Goal: Task Accomplishment & Management: Use online tool/utility

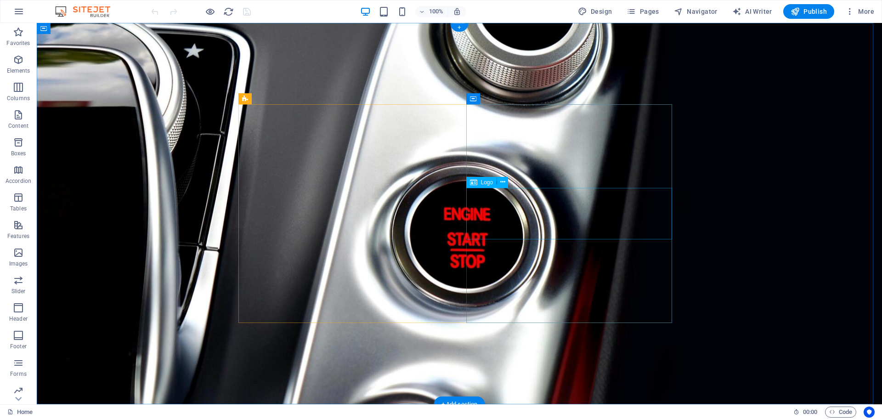
select select "px"
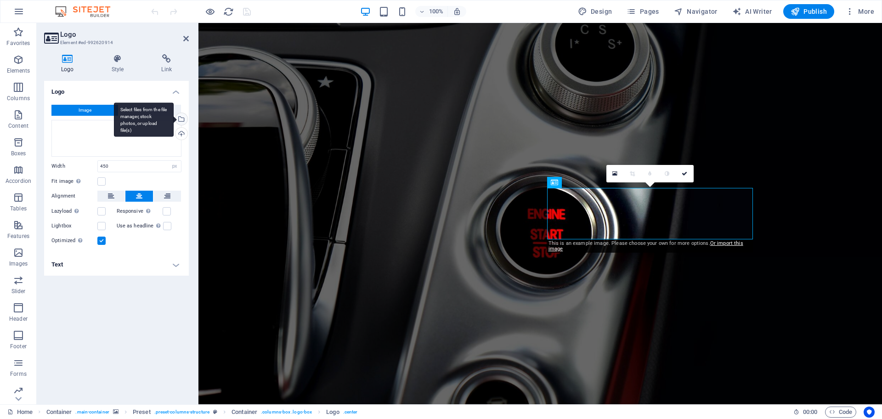
click at [174, 116] on div "Select files from the file manager, stock photos, or upload file(s)" at bounding box center [144, 119] width 60 height 34
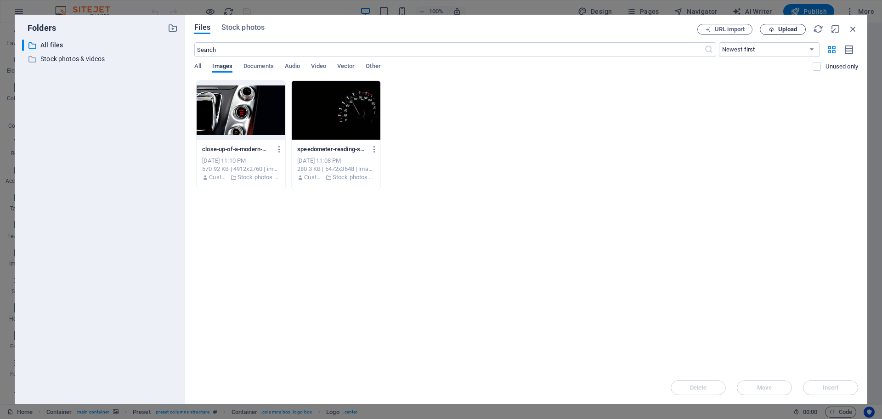
click at [779, 28] on span "Upload" at bounding box center [787, 30] width 19 height 6
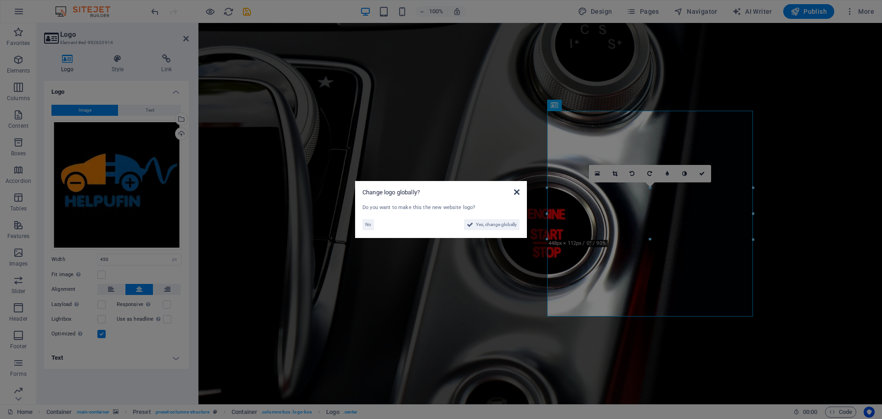
click at [515, 191] on icon at bounding box center [517, 191] width 6 height 7
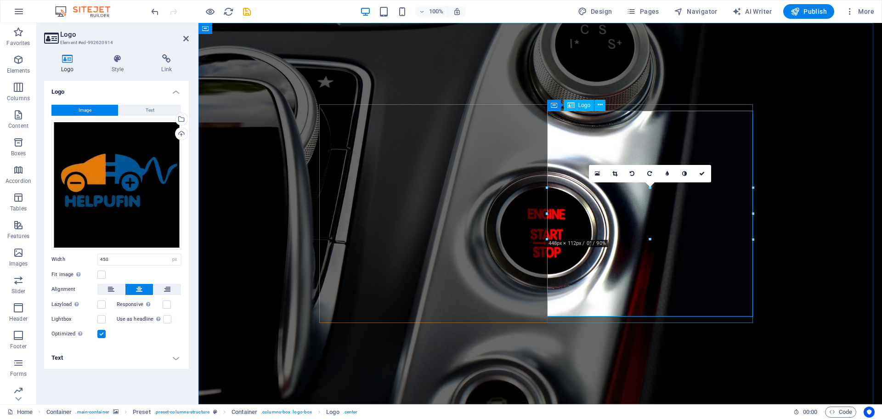
click at [576, 107] on div "Logo" at bounding box center [579, 105] width 31 height 11
click at [579, 104] on span "Logo" at bounding box center [585, 105] width 12 height 6
click at [182, 120] on div "Select files from the file manager, stock photos, or upload file(s)" at bounding box center [181, 120] width 14 height 14
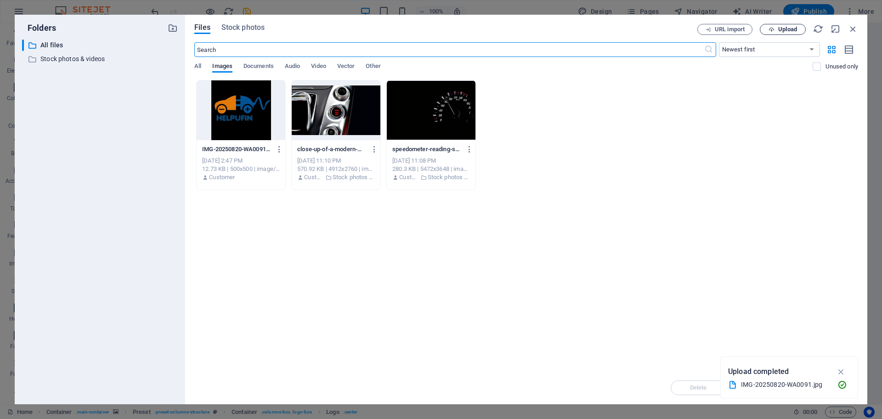
click at [786, 32] on span "Upload" at bounding box center [787, 30] width 19 height 6
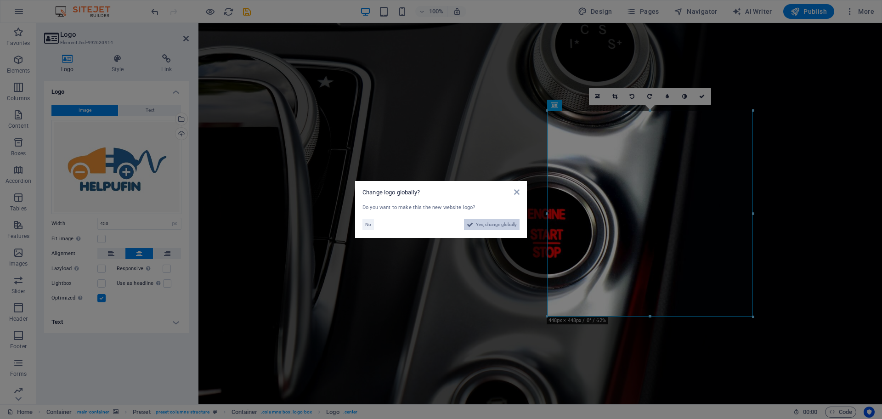
click at [510, 221] on span "Yes, change globally" at bounding box center [496, 224] width 41 height 11
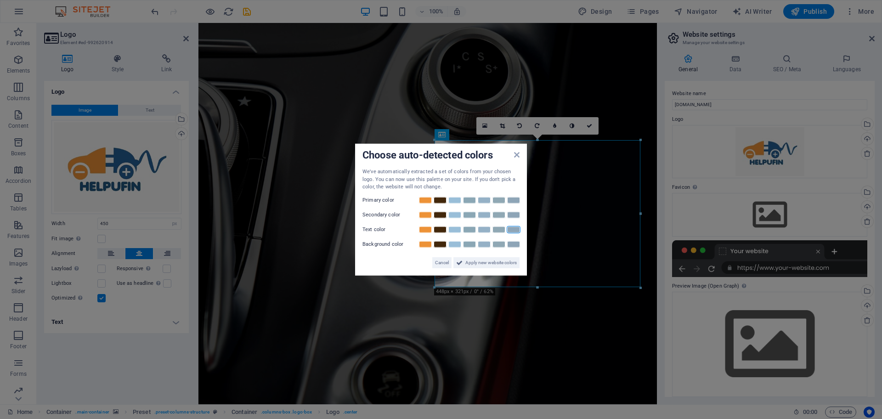
click at [513, 227] on link at bounding box center [514, 229] width 14 height 7
click at [455, 214] on link at bounding box center [455, 214] width 14 height 7
click at [472, 245] on link at bounding box center [470, 243] width 14 height 7
click at [475, 265] on span "Apply new website colors" at bounding box center [490, 262] width 51 height 11
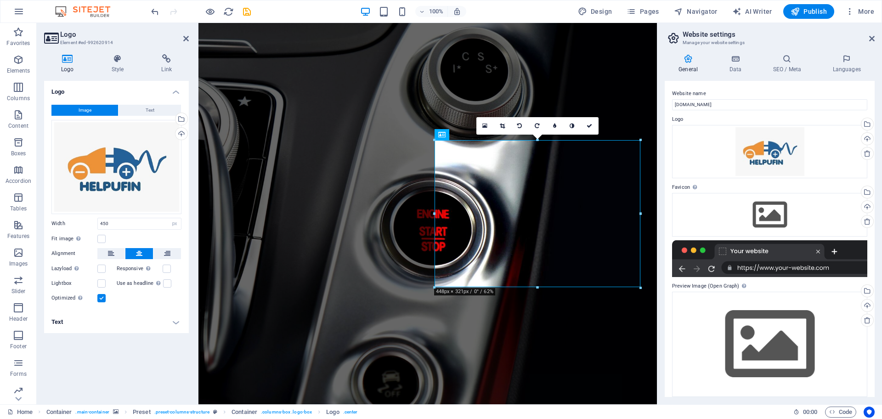
click at [358, 53] on figure at bounding box center [428, 213] width 459 height 381
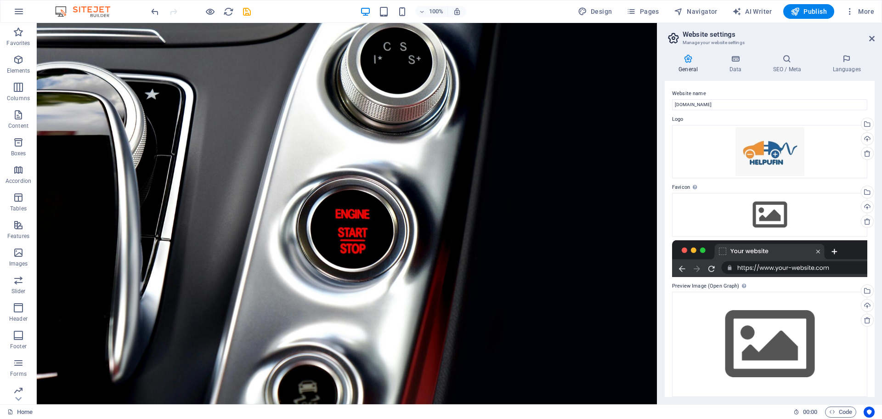
drag, startPoint x: 651, startPoint y: 143, endPoint x: 776, endPoint y: 262, distance: 172.9
click at [866, 124] on div "Select files from the file manager, stock photos, or upload file(s)" at bounding box center [867, 125] width 14 height 14
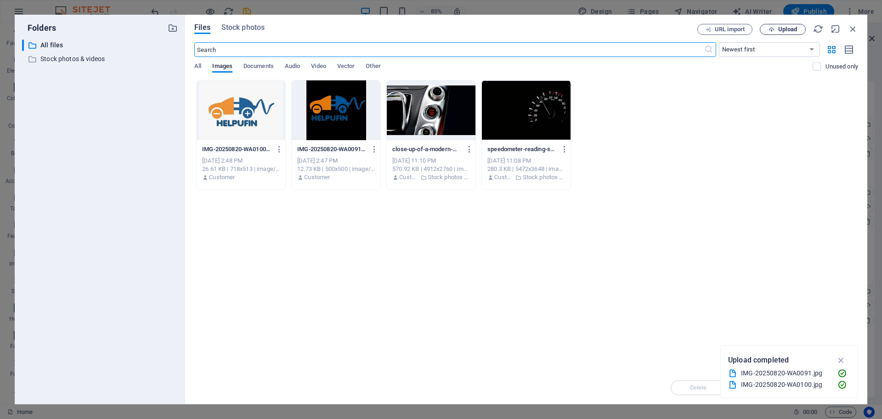
click at [776, 27] on span "Upload" at bounding box center [783, 30] width 38 height 6
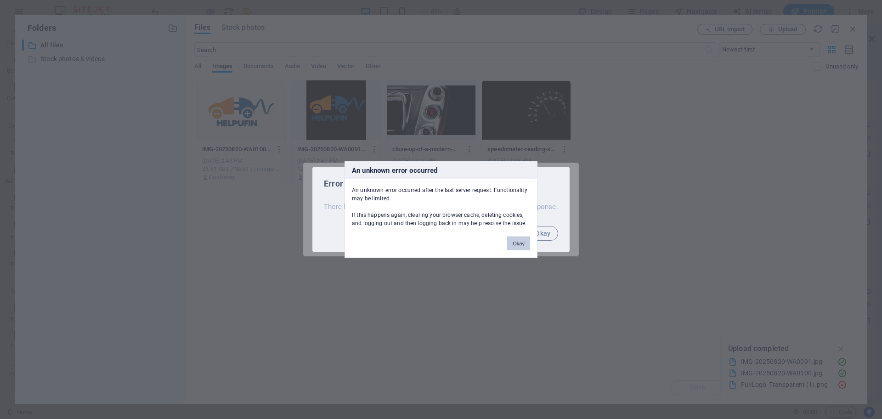
click at [511, 239] on button "Okay" at bounding box center [518, 244] width 23 height 14
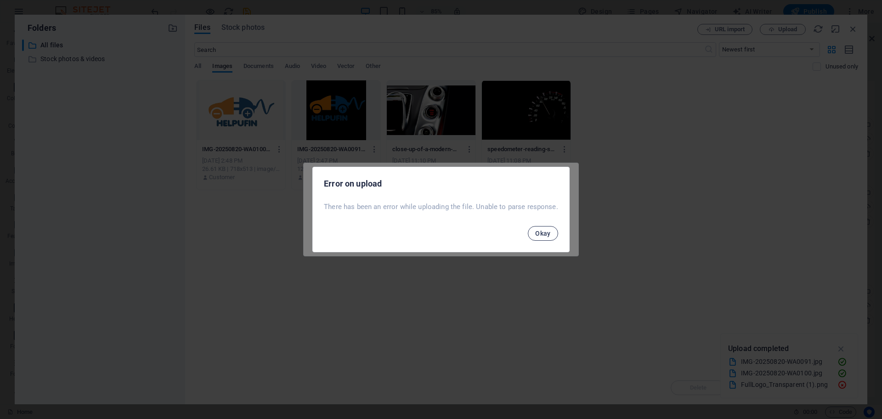
click at [541, 235] on span "Okay" at bounding box center [543, 233] width 16 height 7
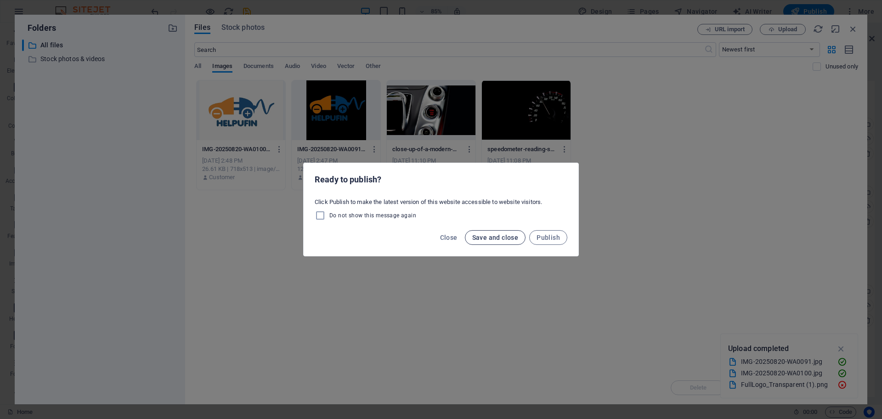
click at [486, 238] on span "Save and close" at bounding box center [495, 237] width 46 height 7
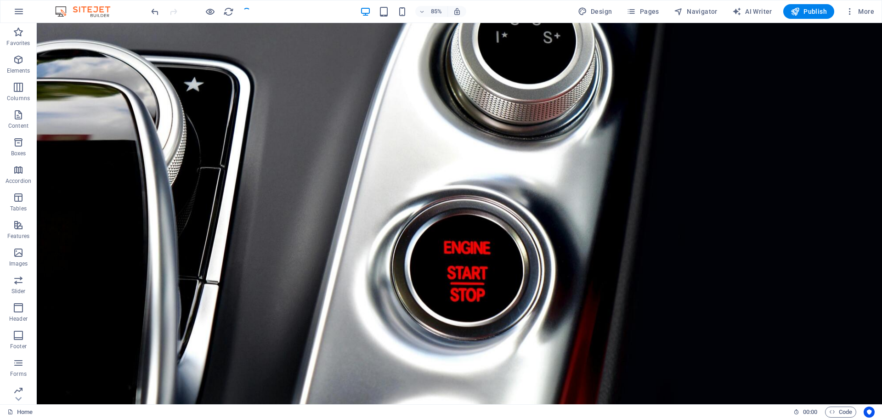
checkbox input "false"
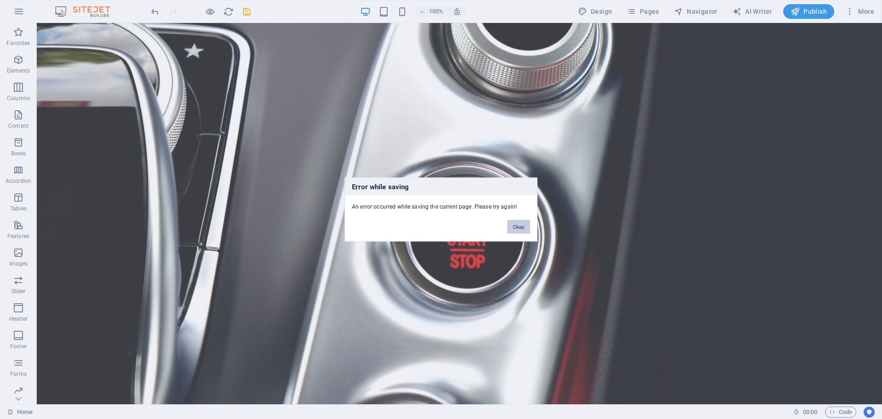
click at [512, 224] on button "Okay" at bounding box center [518, 227] width 23 height 14
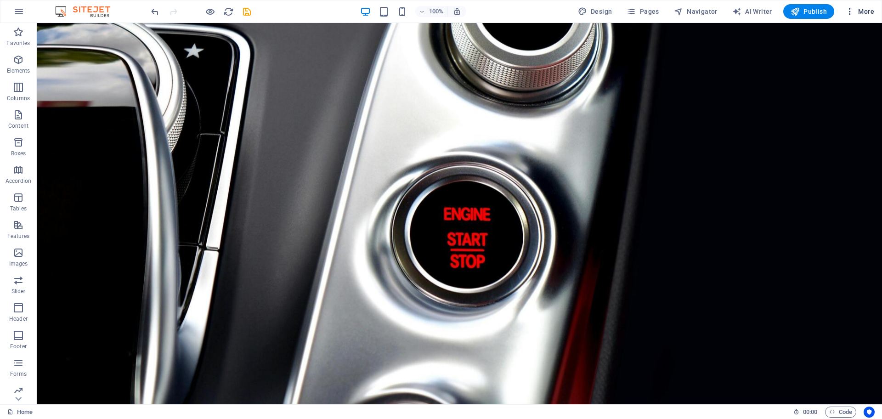
click at [871, 11] on span "More" at bounding box center [860, 11] width 29 height 9
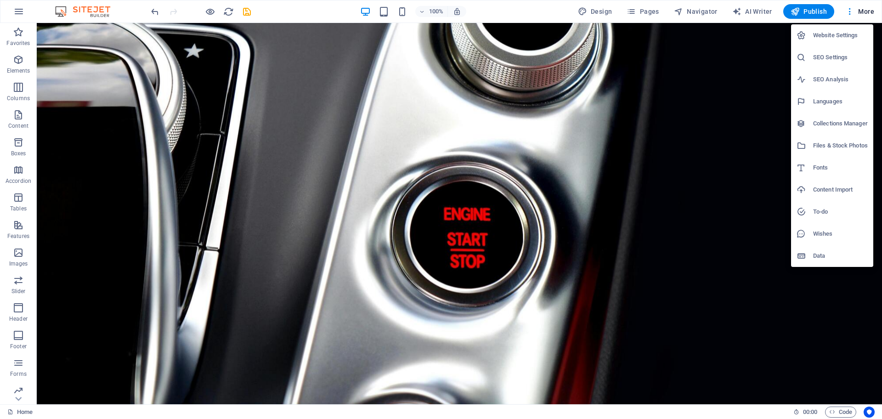
click at [594, 159] on div at bounding box center [441, 209] width 882 height 419
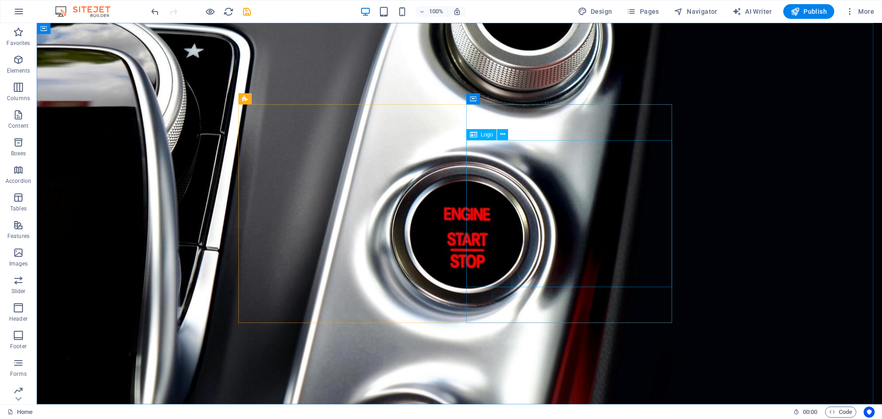
click at [481, 135] on span "Logo" at bounding box center [487, 135] width 12 height 6
click at [487, 135] on span "Logo" at bounding box center [487, 135] width 12 height 6
click at [484, 135] on span "Logo" at bounding box center [487, 135] width 12 height 6
select select "px"
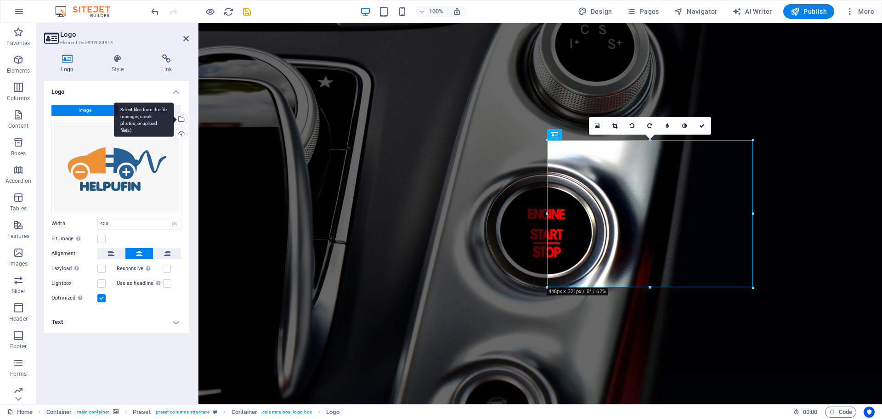
click at [174, 118] on div "Select files from the file manager, stock photos, or upload file(s)" at bounding box center [144, 119] width 60 height 34
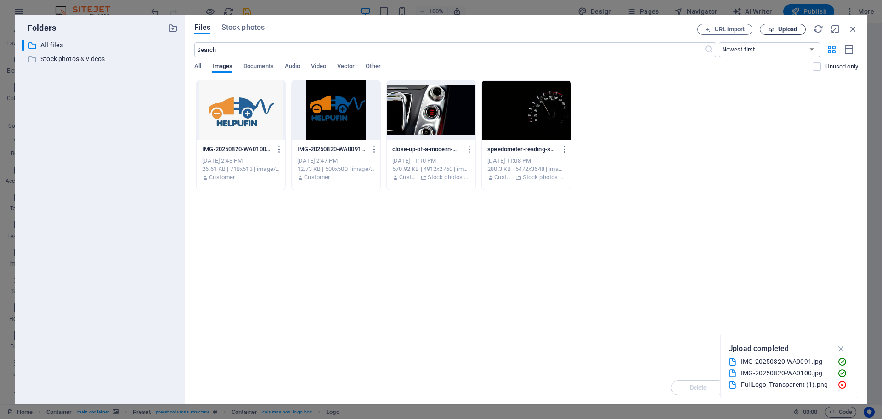
click at [782, 34] on button "Upload" at bounding box center [783, 29] width 46 height 11
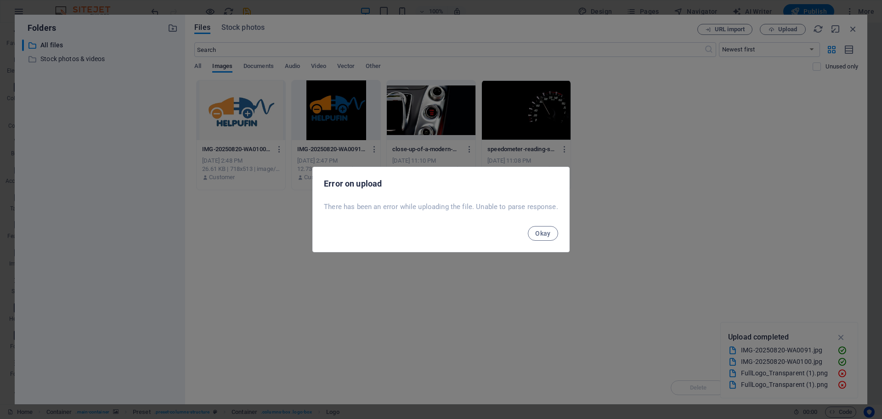
drag, startPoint x: 533, startPoint y: 235, endPoint x: 532, endPoint y: 240, distance: 5.1
click at [532, 240] on div "Okay" at bounding box center [441, 236] width 256 height 31
click at [543, 236] on span "Okay" at bounding box center [543, 233] width 16 height 7
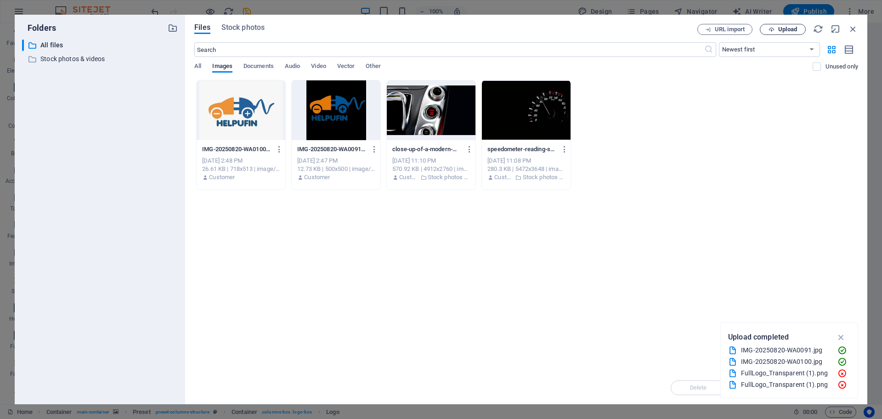
click at [791, 27] on span "Upload" at bounding box center [787, 30] width 19 height 6
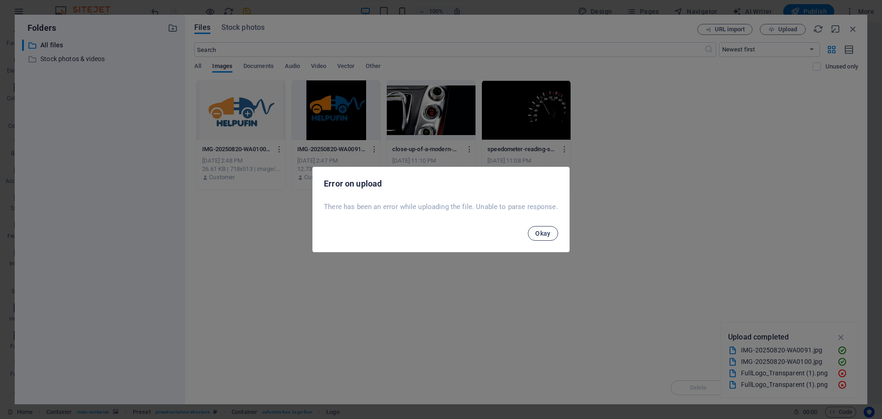
click at [542, 233] on span "Okay" at bounding box center [543, 233] width 16 height 7
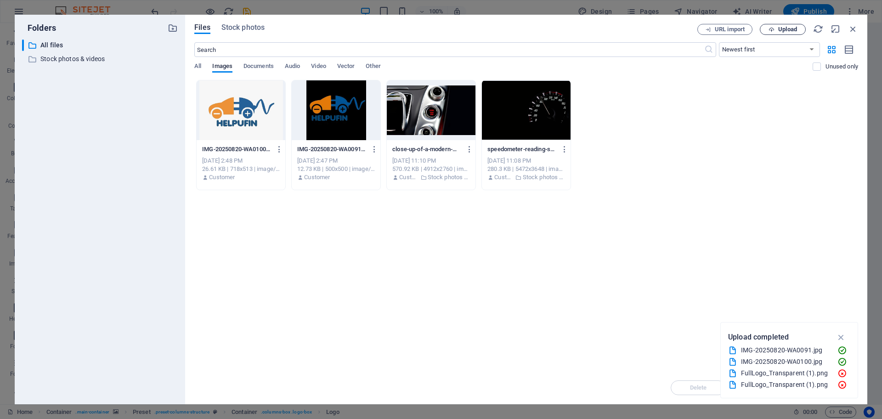
click at [781, 30] on span "Upload" at bounding box center [787, 30] width 19 height 6
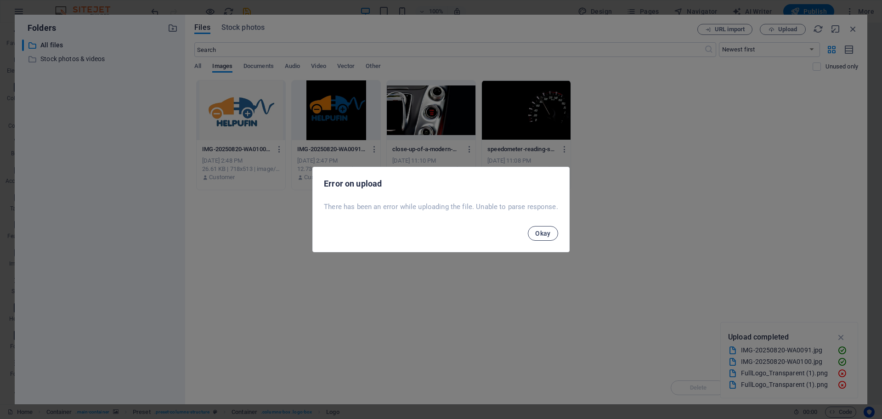
click at [537, 232] on span "Okay" at bounding box center [543, 233] width 16 height 7
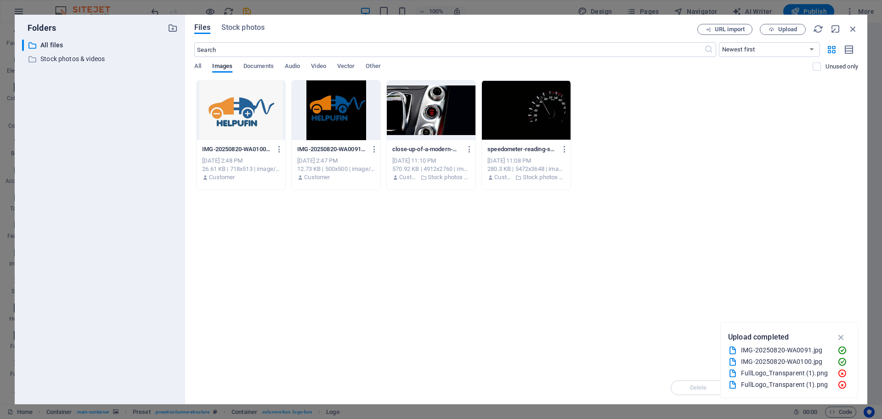
click at [773, 76] on div "All Images Documents Audio Video Vector Other" at bounding box center [503, 70] width 619 height 17
click at [799, 28] on span "Upload" at bounding box center [783, 30] width 38 height 6
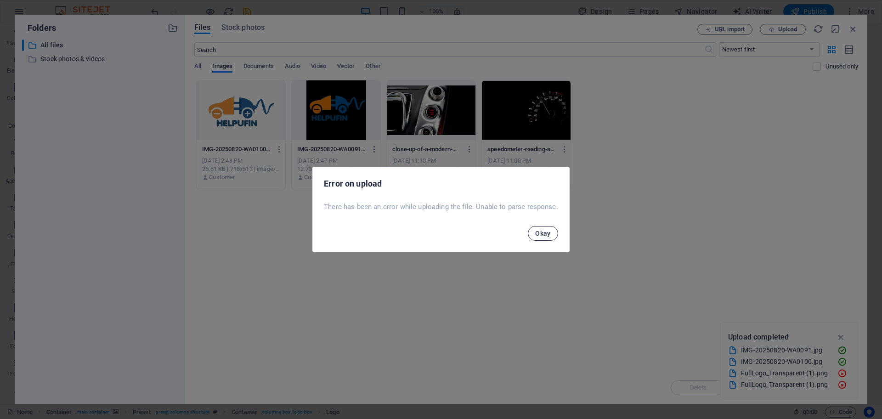
click at [541, 236] on span "Okay" at bounding box center [543, 233] width 16 height 7
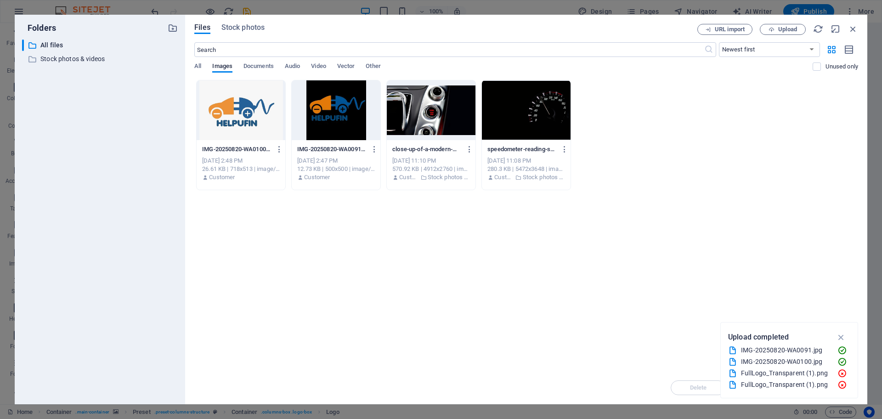
click at [851, 39] on div "Files Stock photos URL import Upload ​ Newest first Oldest first Name (A-Z) Nam…" at bounding box center [526, 209] width 664 height 371
click at [854, 25] on icon "button" at bounding box center [853, 29] width 10 height 10
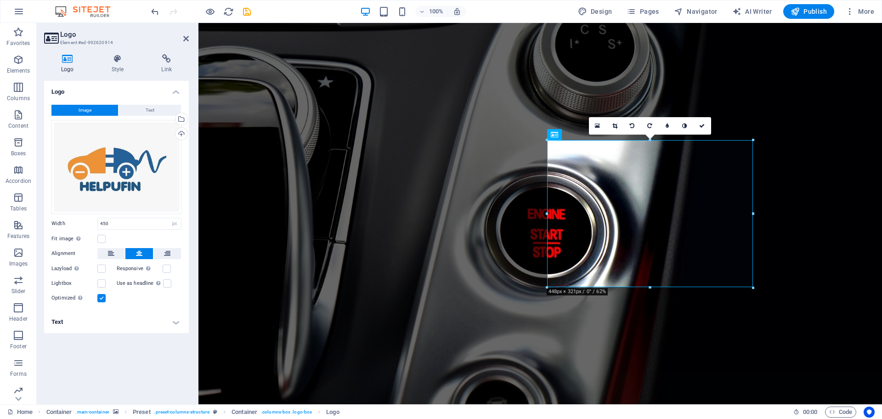
click at [607, 74] on figure at bounding box center [541, 213] width 684 height 381
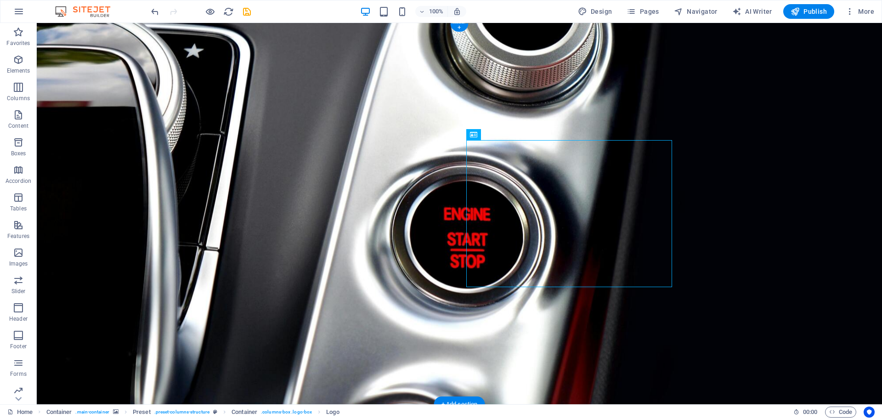
click at [676, 71] on figure at bounding box center [460, 213] width 846 height 381
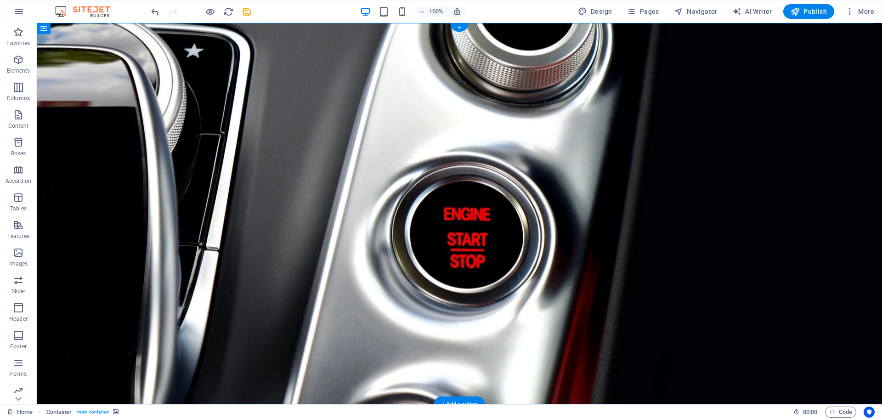
click at [776, 150] on figure at bounding box center [460, 213] width 846 height 381
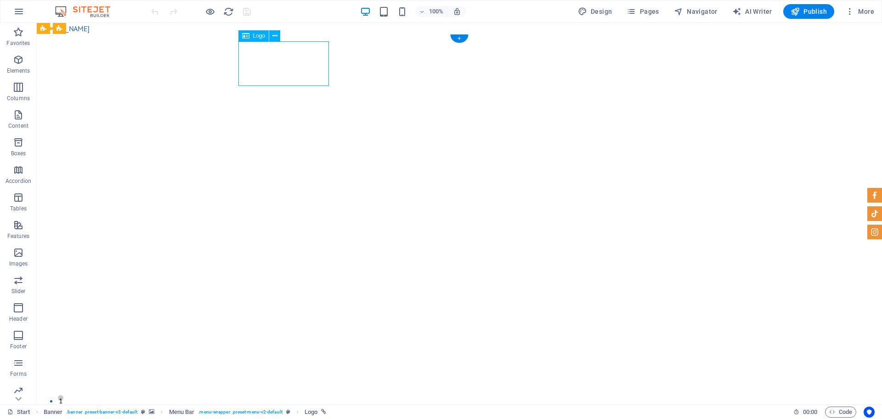
select select "px"
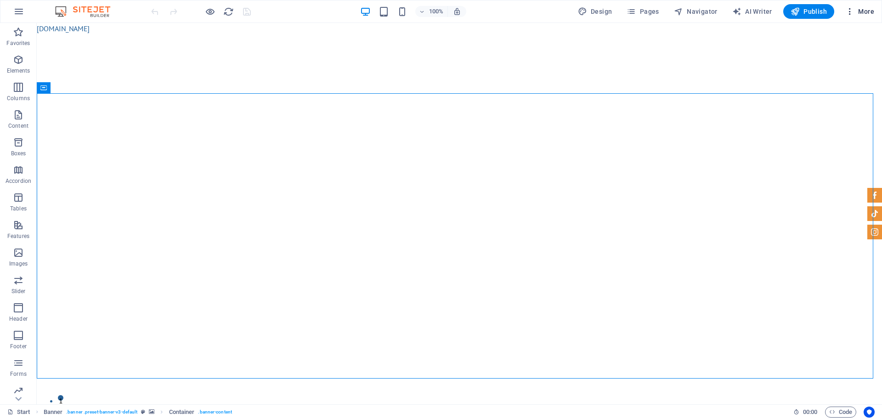
click at [860, 15] on span "More" at bounding box center [860, 11] width 29 height 9
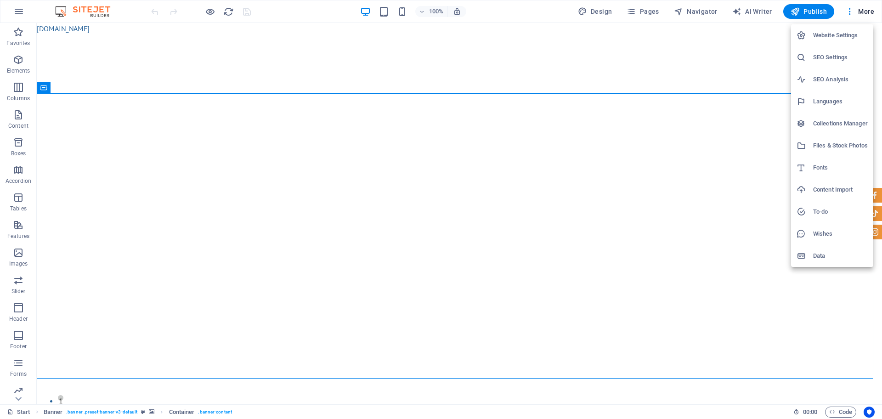
drag, startPoint x: 846, startPoint y: 29, endPoint x: 846, endPoint y: 37, distance: 8.3
click at [846, 28] on li "Website Settings" at bounding box center [832, 35] width 82 height 22
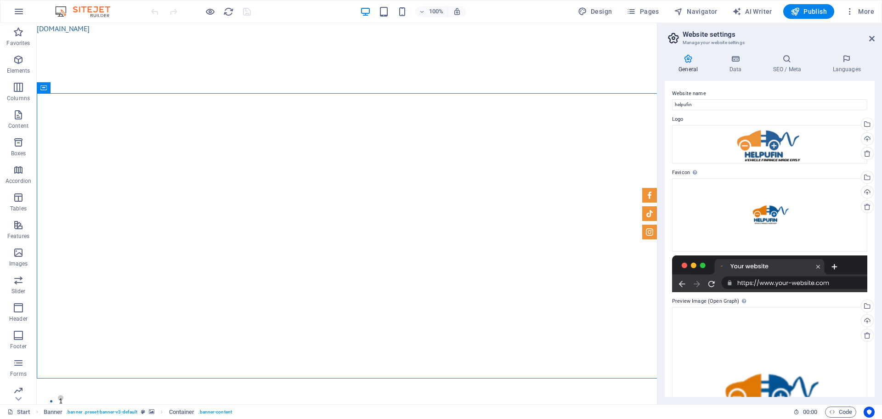
click at [846, 34] on h6 "Website Settings" at bounding box center [845, 31] width 41 height 6
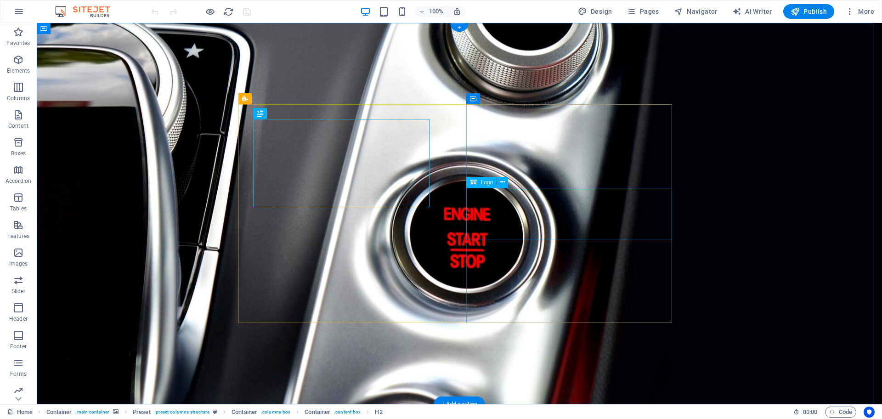
click at [481, 183] on span "Logo" at bounding box center [487, 183] width 12 height 6
select select "px"
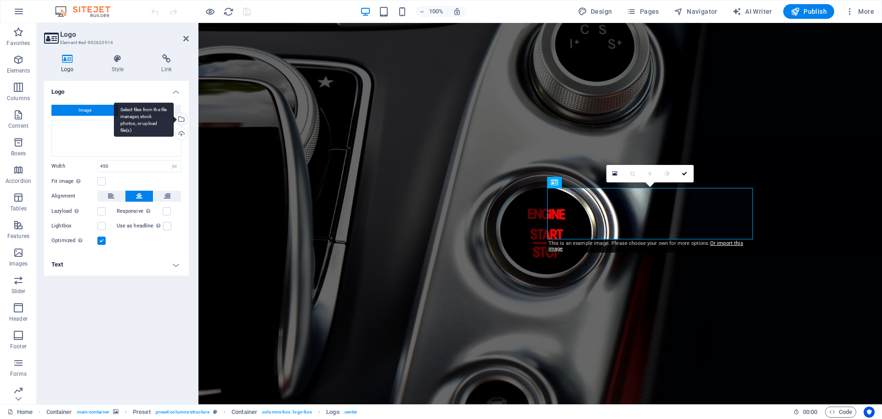
click at [182, 119] on div "Select files from the file manager, stock photos, or upload file(s)" at bounding box center [181, 120] width 14 height 14
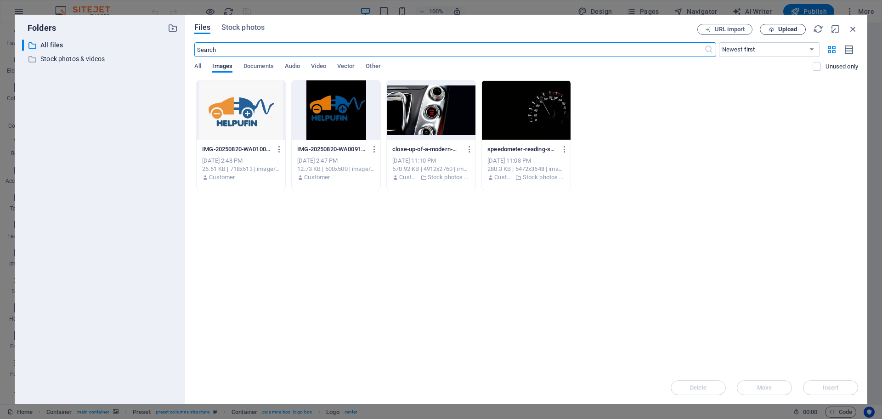
click at [785, 28] on span "Upload" at bounding box center [787, 30] width 19 height 6
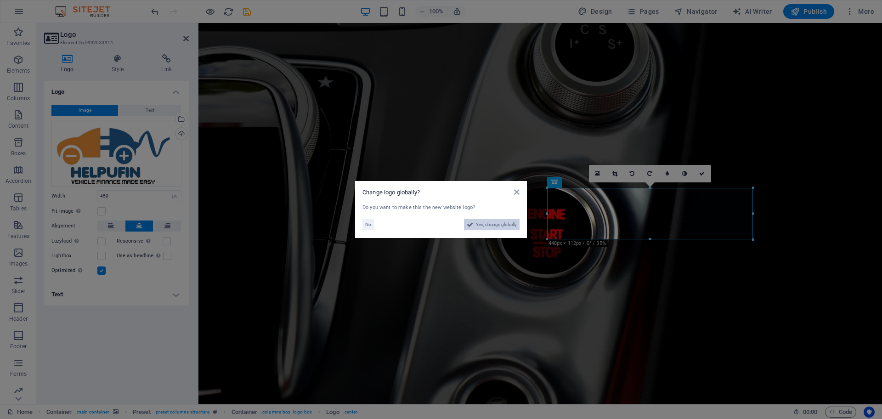
click at [505, 223] on span "Yes, change globally" at bounding box center [496, 224] width 41 height 11
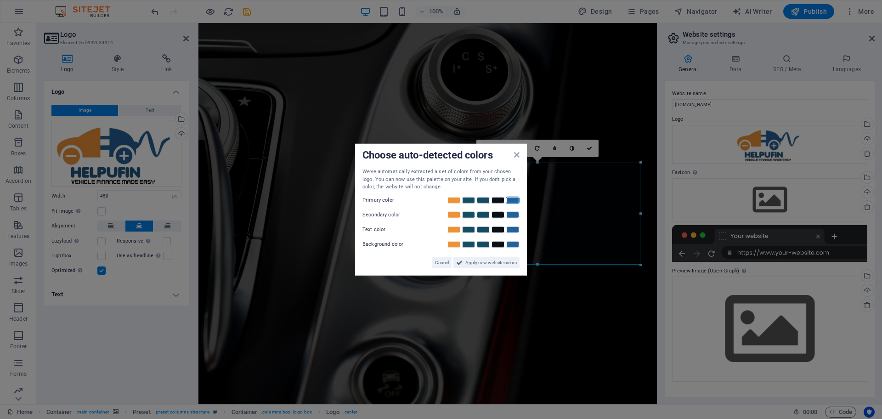
click at [513, 200] on link at bounding box center [513, 199] width 14 height 7
click at [498, 215] on link at bounding box center [498, 214] width 14 height 7
click at [507, 227] on link at bounding box center [513, 229] width 14 height 7
click at [504, 266] on span "Apply new website colors" at bounding box center [490, 262] width 51 height 11
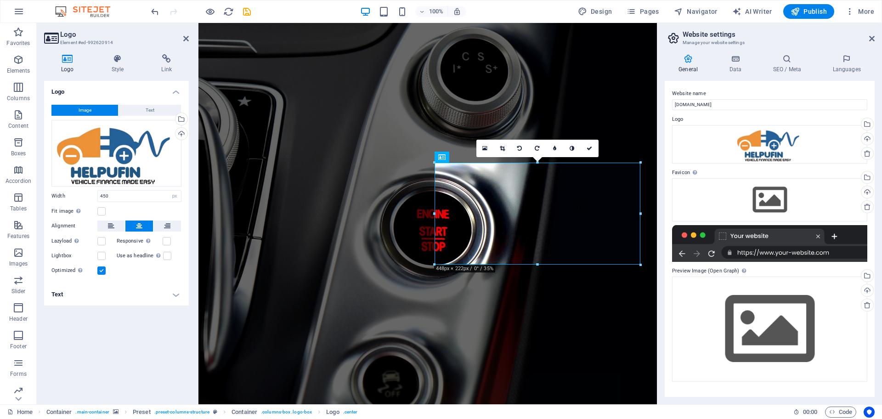
click at [560, 67] on figure at bounding box center [428, 213] width 459 height 381
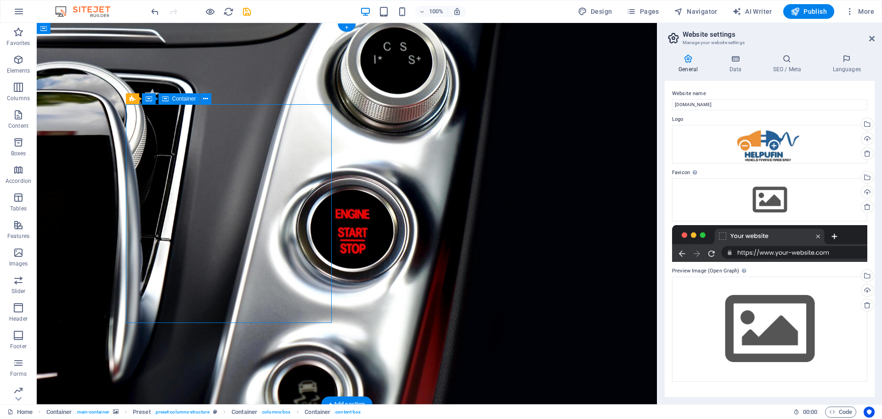
click at [328, 73] on figure at bounding box center [347, 213] width 620 height 381
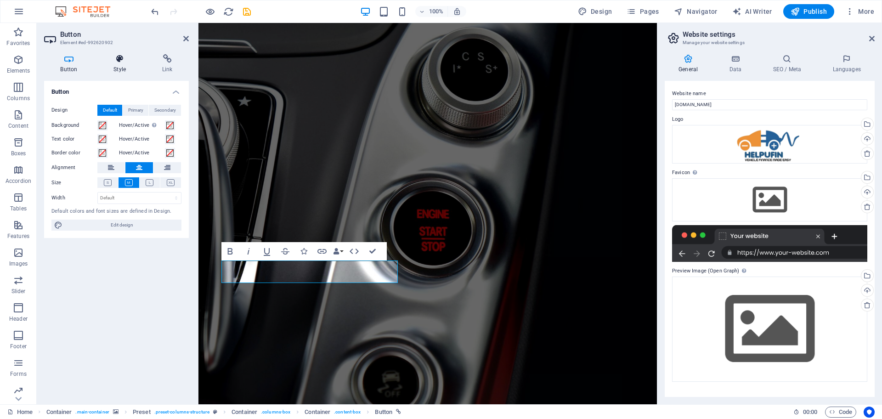
click at [124, 57] on icon at bounding box center [119, 58] width 45 height 9
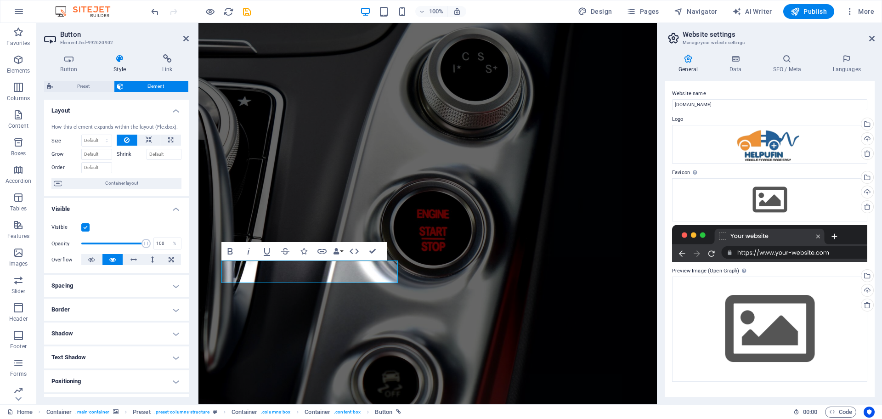
drag, startPoint x: 186, startPoint y: 231, endPoint x: 193, endPoint y: 144, distance: 86.6
click at [193, 144] on div "Button Style Link Button Design Default Primary Secondary Background Hover/Acti…" at bounding box center [116, 226] width 159 height 358
click at [869, 177] on div "Select files from the file manager, stock photos, or upload file(s)" at bounding box center [867, 178] width 14 height 14
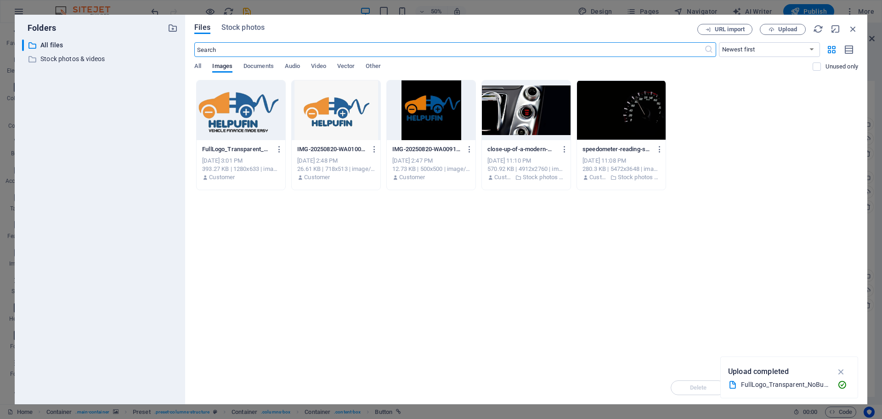
click at [237, 119] on div at bounding box center [241, 110] width 89 height 60
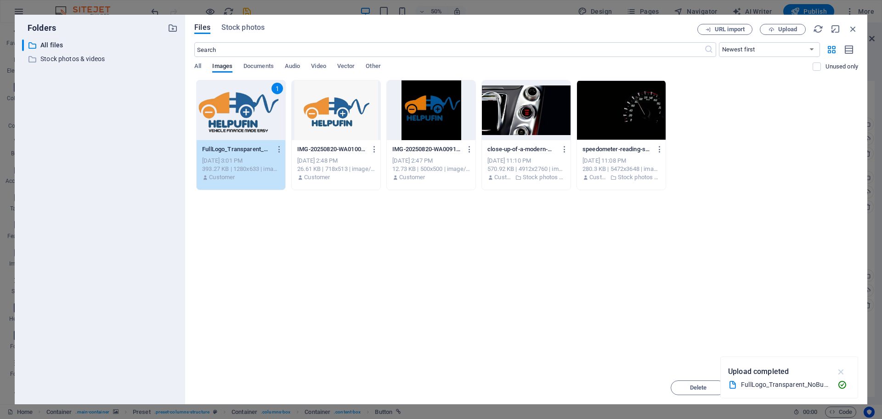
click at [841, 370] on icon "button" at bounding box center [841, 372] width 11 height 10
click at [832, 386] on span "Insert" at bounding box center [831, 388] width 16 height 6
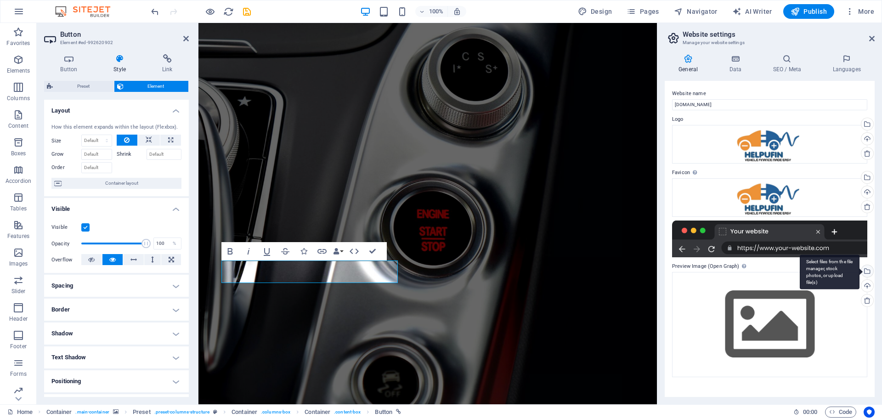
click at [867, 268] on div "Select files from the file manager, stock photos, or upload file(s)" at bounding box center [867, 272] width 14 height 14
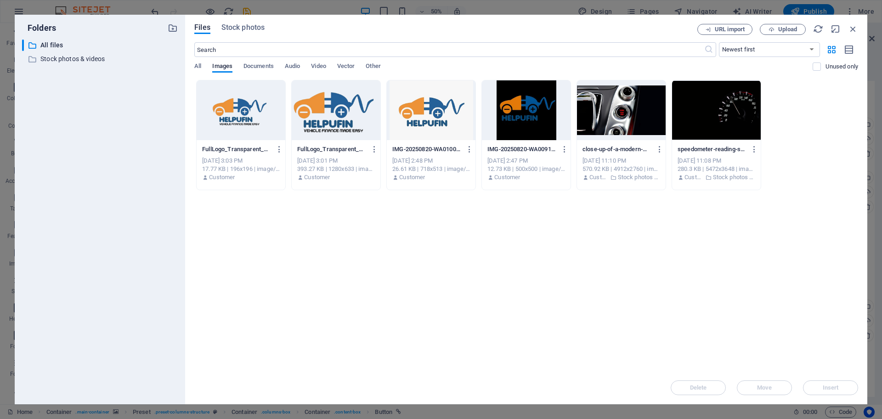
click at [227, 116] on div at bounding box center [241, 110] width 89 height 60
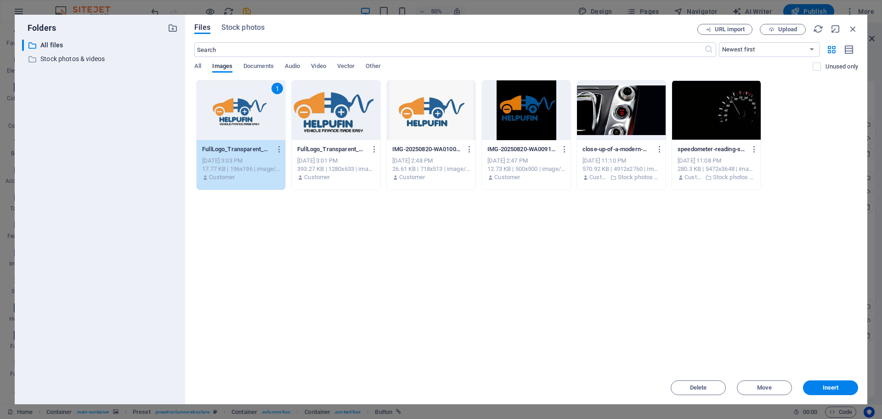
click at [330, 128] on div at bounding box center [336, 110] width 89 height 60
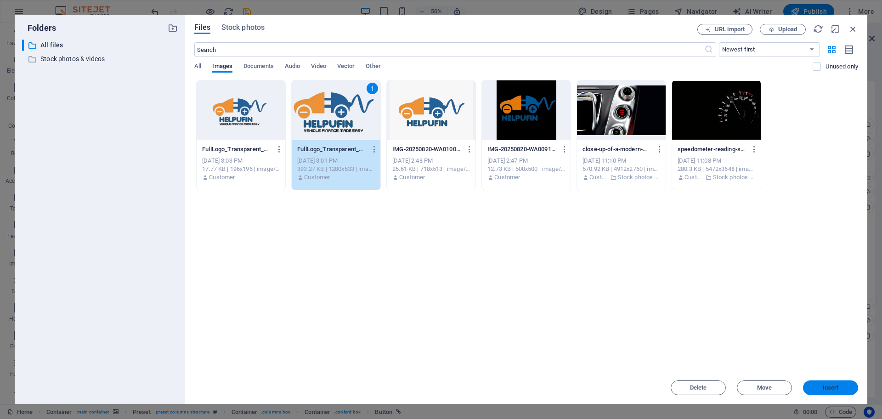
click at [827, 392] on button "Insert" at bounding box center [830, 387] width 55 height 15
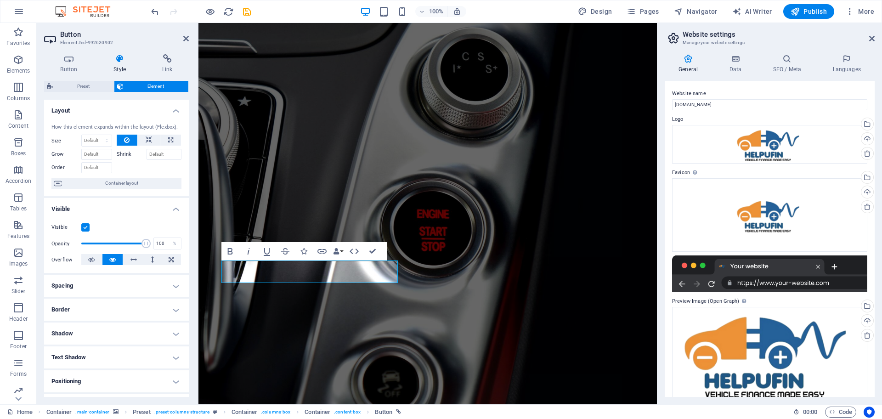
click at [526, 72] on figure at bounding box center [428, 213] width 459 height 381
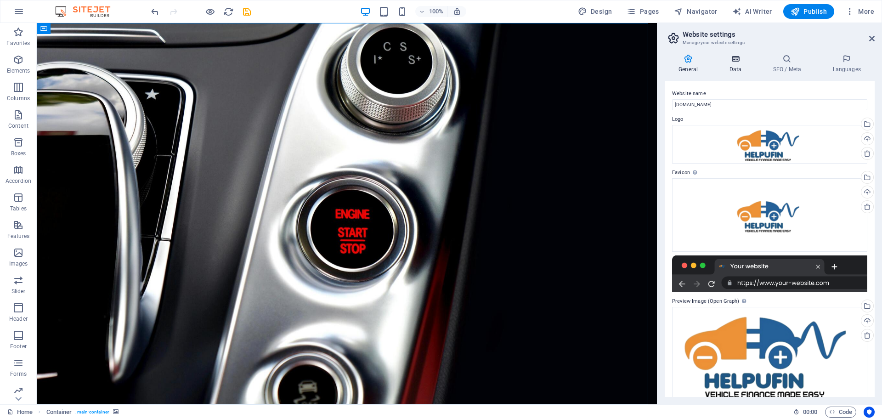
click at [738, 67] on h4 "Data" at bounding box center [737, 63] width 44 height 19
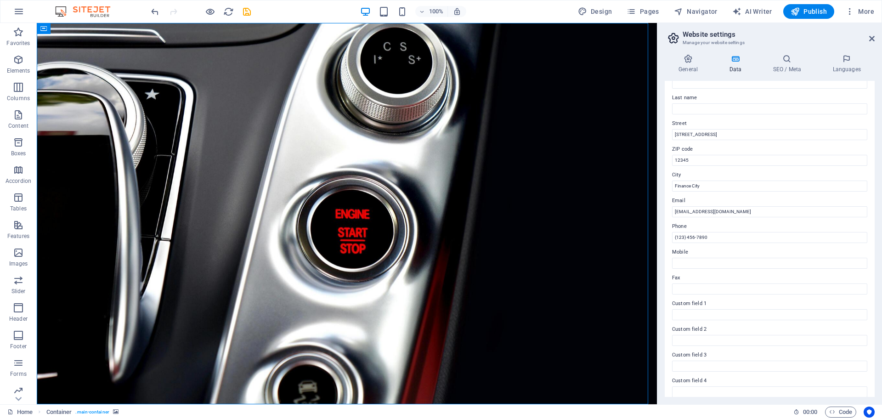
scroll to position [63, 0]
click at [698, 216] on input "[EMAIL_ADDRESS][DOMAIN_NAME]" at bounding box center [769, 214] width 195 height 11
click at [718, 217] on input "[EMAIL_ADDRESS][DOMAIN_NAME]" at bounding box center [769, 214] width 195 height 11
type input "[EMAIL_ADDRESS][DOMAIN_NAME]"
click at [716, 138] on input "[STREET_ADDRESS]" at bounding box center [769, 137] width 195 height 11
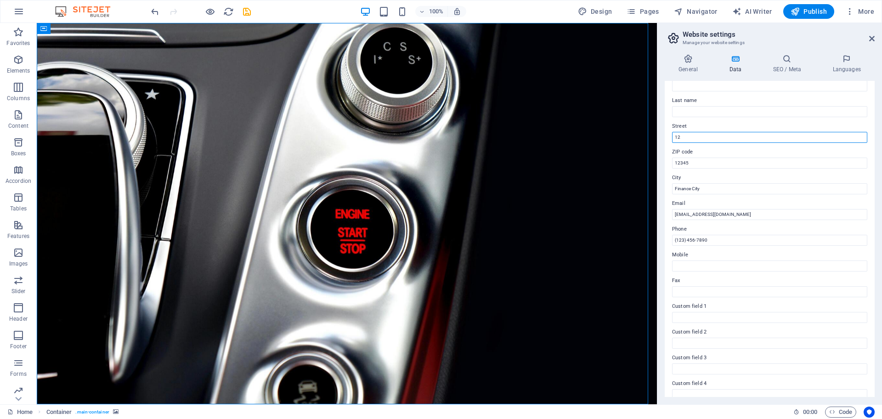
type input "1"
type input "[STREET_ADDRESS],"
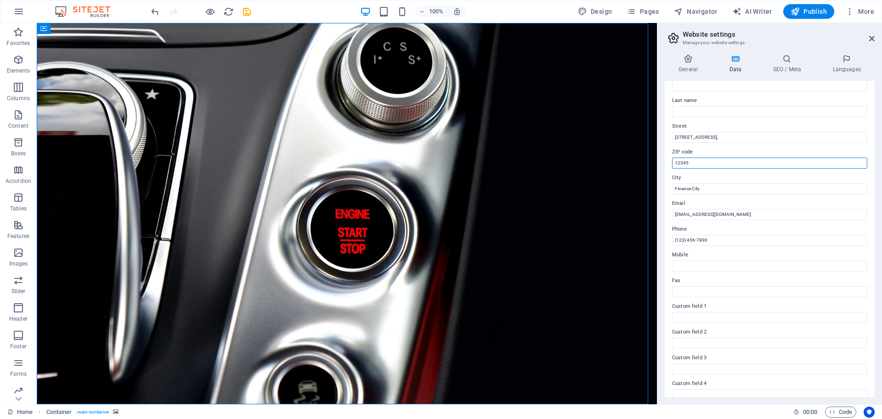
click at [699, 163] on input "12345" at bounding box center [769, 163] width 195 height 11
type input "1"
type input "1830"
click at [698, 184] on input "Finance City" at bounding box center [769, 188] width 195 height 11
click at [704, 188] on input "Finance City" at bounding box center [769, 188] width 195 height 11
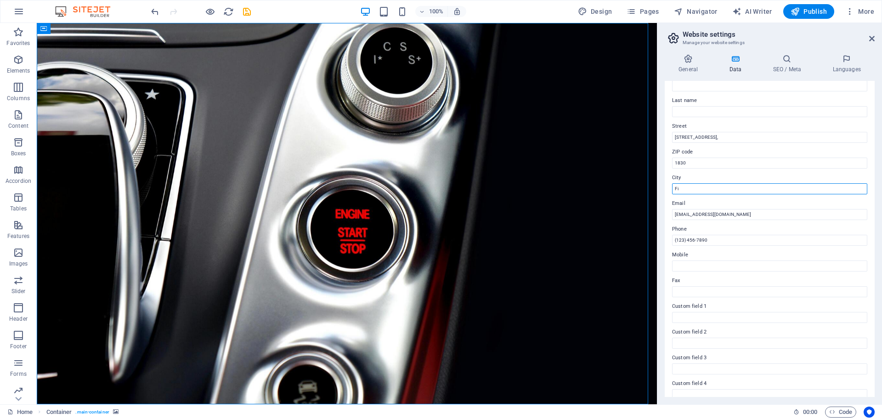
type input "F"
type input "[US_STATE][GEOGRAPHIC_DATA]"
click at [723, 237] on input "(123) 456-7890" at bounding box center [769, 240] width 195 height 11
type input "("
click at [723, 237] on input "0" at bounding box center [769, 240] width 195 height 11
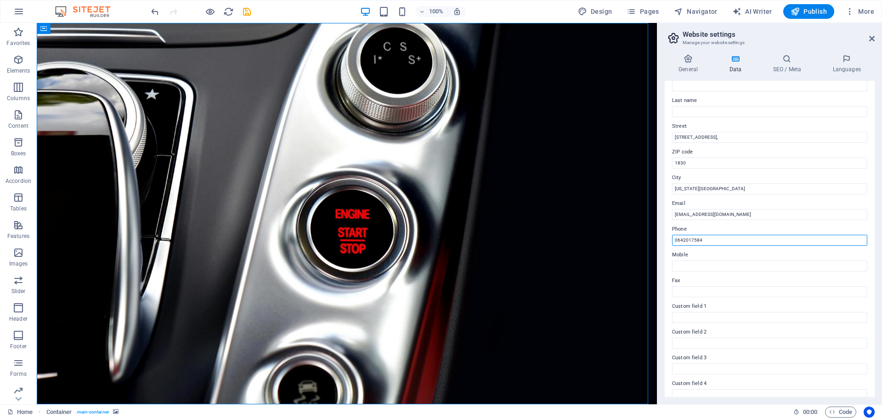
type input "0642017584"
drag, startPoint x: 873, startPoint y: 278, endPoint x: 878, endPoint y: 359, distance: 82.0
click at [878, 359] on div "General Data SEO / Meta Languages Website name [DOMAIN_NAME] Logo Drag files he…" at bounding box center [770, 226] width 225 height 358
drag, startPoint x: 875, startPoint y: 343, endPoint x: 874, endPoint y: 419, distance: 75.4
click at [874, 404] on div "Home Favorites Elements Columns Content Boxes Accordion Tables Features Images …" at bounding box center [441, 213] width 882 height 381
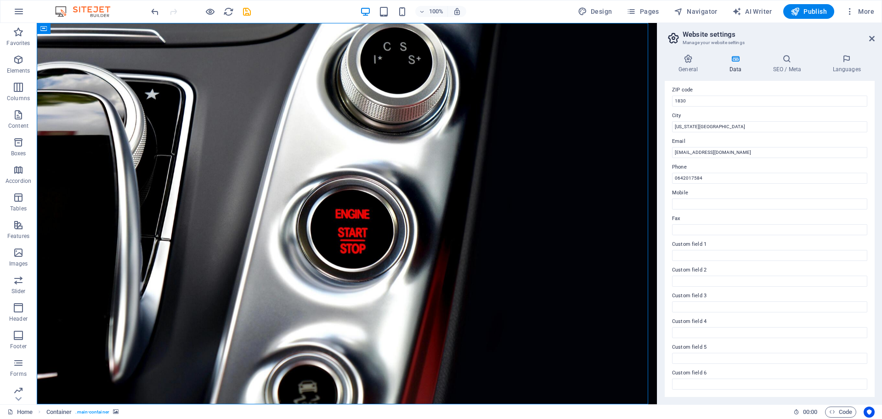
scroll to position [0, 0]
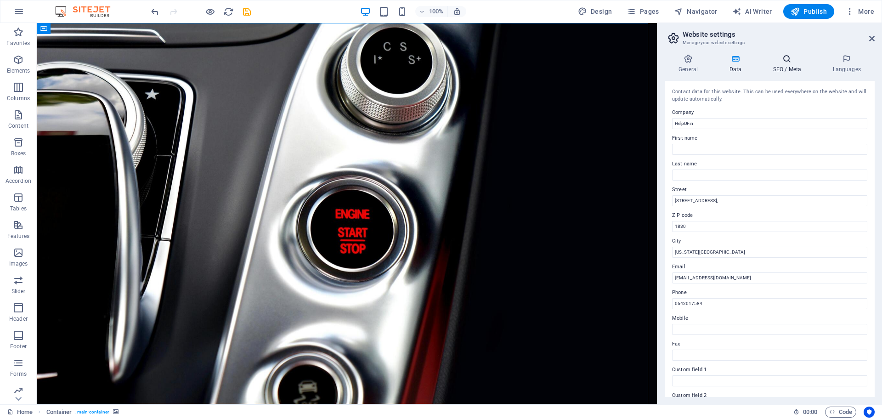
click at [783, 63] on icon at bounding box center [787, 58] width 56 height 9
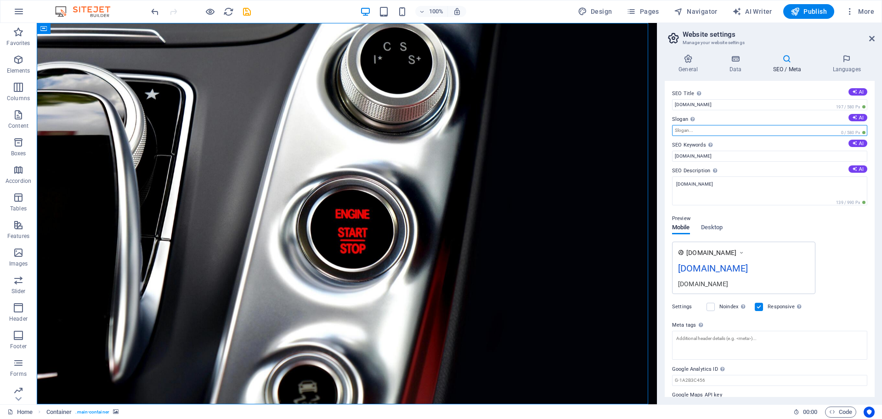
click at [719, 131] on input "Slogan The slogan of your website. AI" at bounding box center [769, 130] width 195 height 11
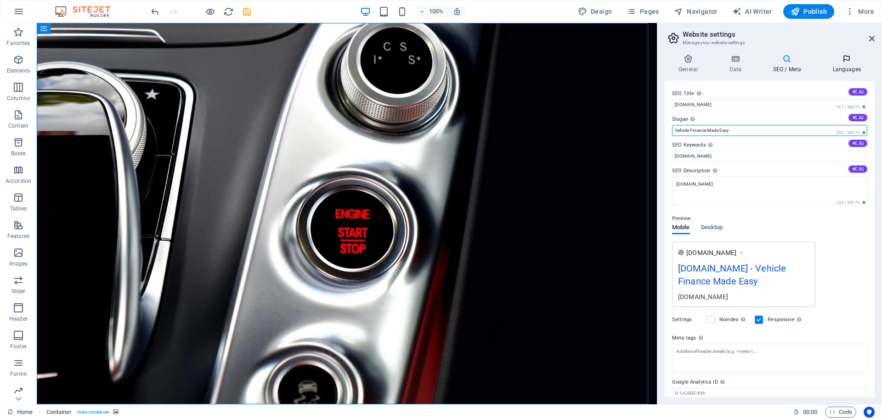
type input "Vehicle Finance Made Easy"
click at [848, 69] on h4 "Languages" at bounding box center [847, 63] width 56 height 19
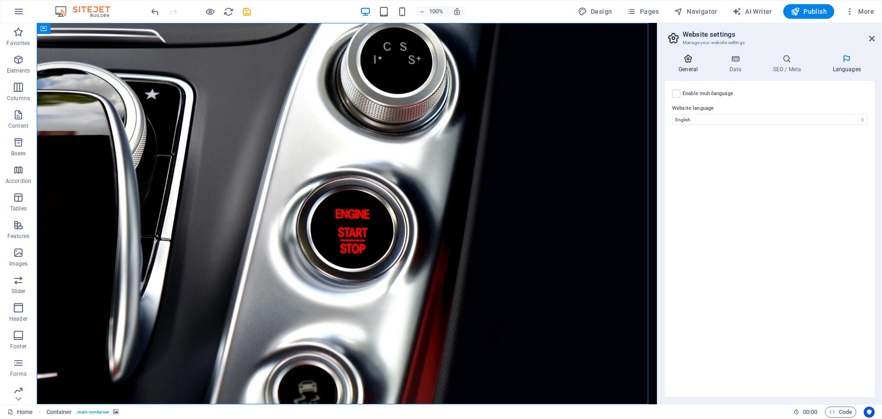
click at [688, 64] on h4 "General" at bounding box center [690, 63] width 51 height 19
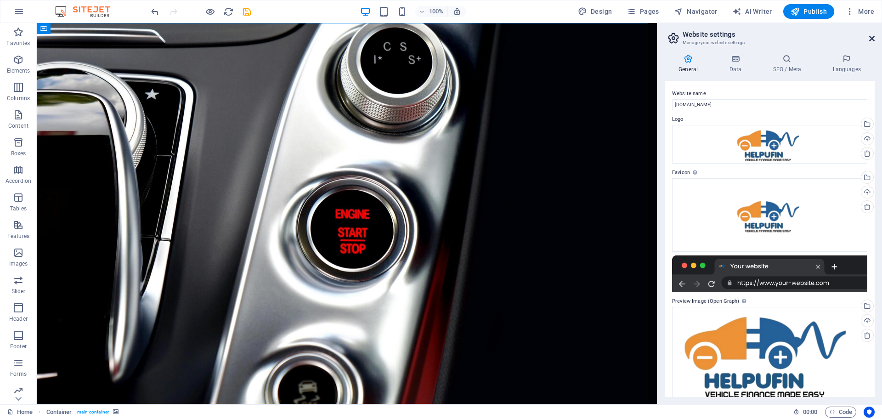
click at [870, 40] on icon at bounding box center [872, 38] width 6 height 7
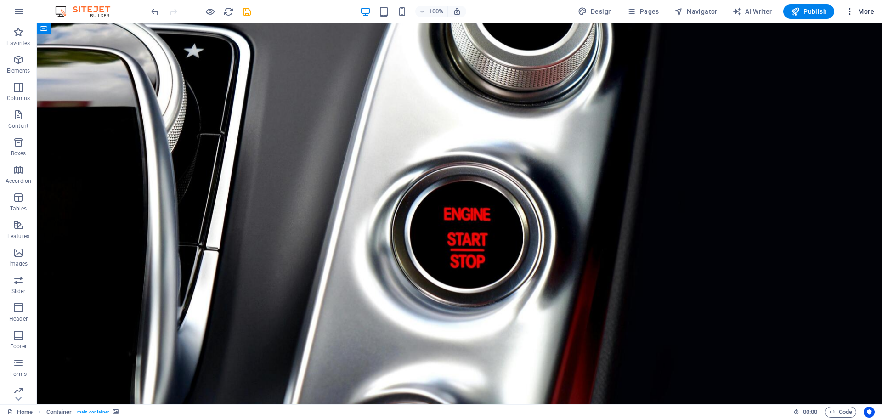
click at [867, 6] on button "More" at bounding box center [860, 11] width 36 height 15
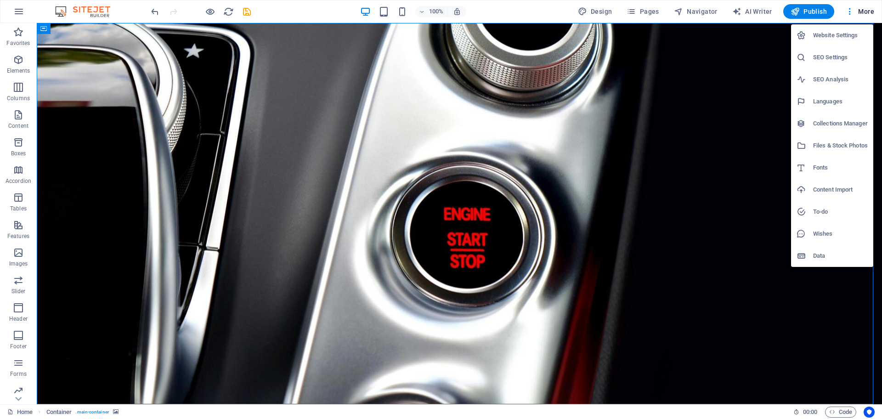
click at [817, 166] on h6 "Fonts" at bounding box center [840, 167] width 55 height 11
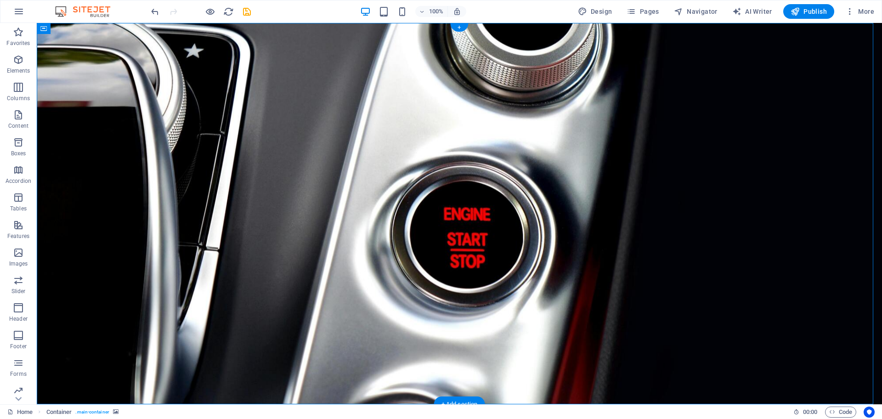
select select "popularity"
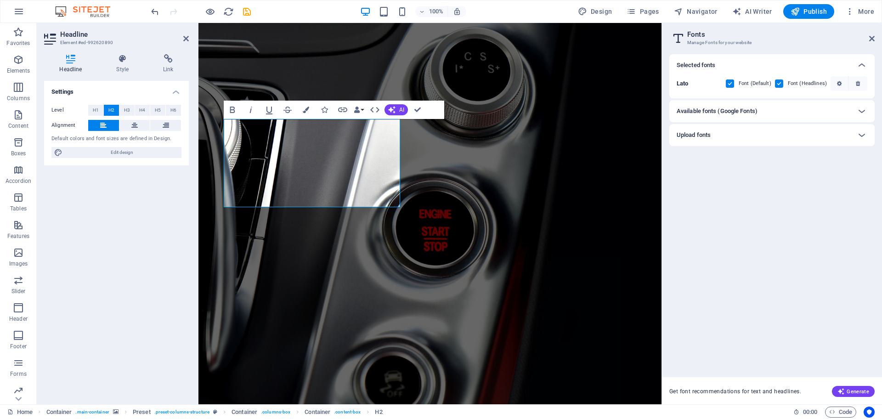
click at [773, 106] on div "Available fonts (Google Fonts)" at bounding box center [764, 111] width 174 height 11
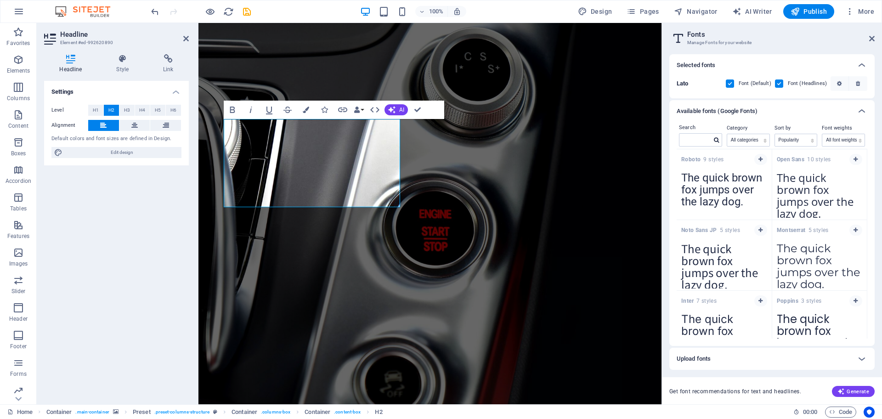
click at [683, 82] on b "Lato" at bounding box center [683, 83] width 12 height 7
click at [868, 110] on div at bounding box center [862, 111] width 22 height 22
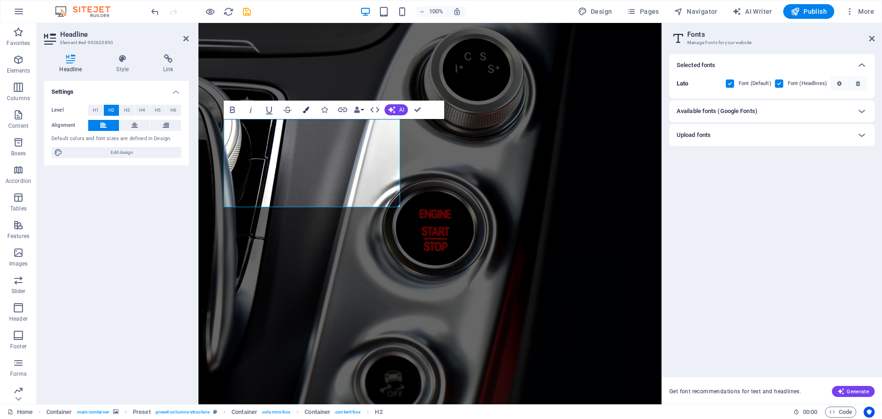
click at [308, 109] on icon "button" at bounding box center [306, 110] width 6 height 6
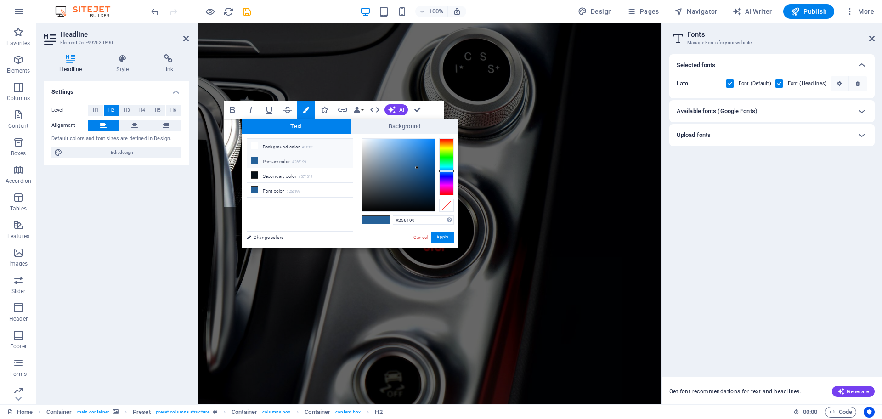
click at [253, 145] on icon at bounding box center [254, 145] width 6 height 6
type input "#ffffff"
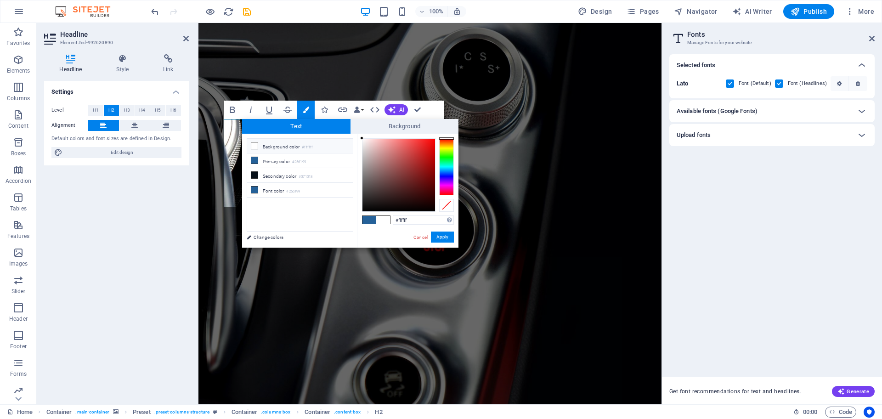
click at [253, 145] on icon at bounding box center [254, 145] width 6 height 6
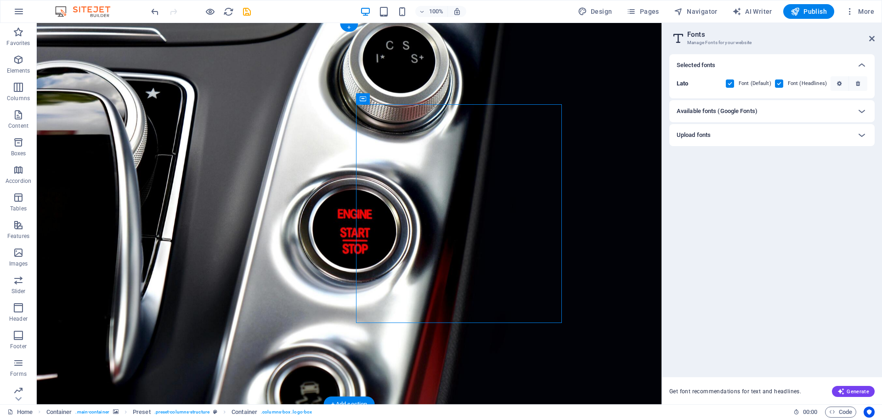
click at [509, 374] on figure at bounding box center [349, 213] width 625 height 381
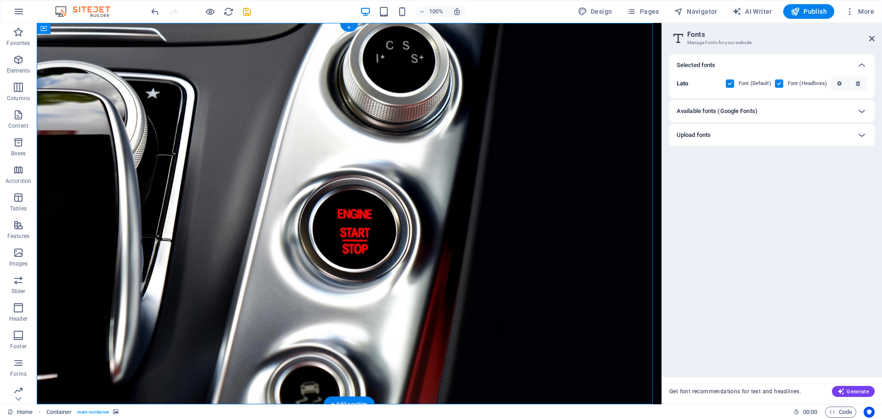
click at [311, 71] on figure at bounding box center [349, 213] width 625 height 381
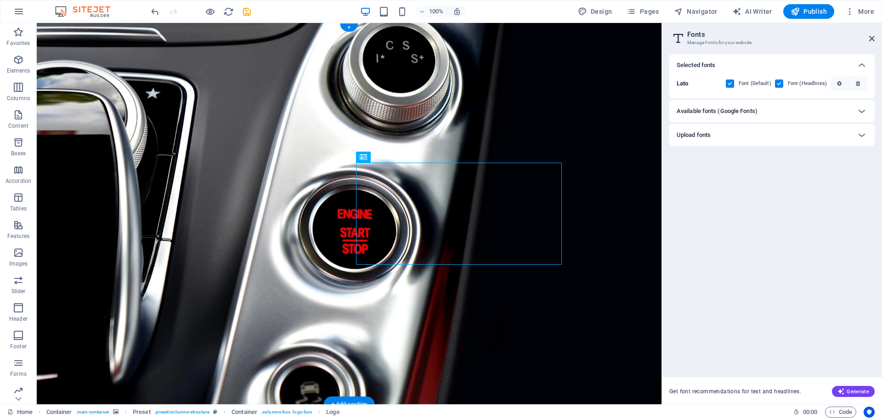
drag, startPoint x: 414, startPoint y: 221, endPoint x: 484, endPoint y: 209, distance: 70.9
click at [337, 69] on figure at bounding box center [349, 213] width 625 height 381
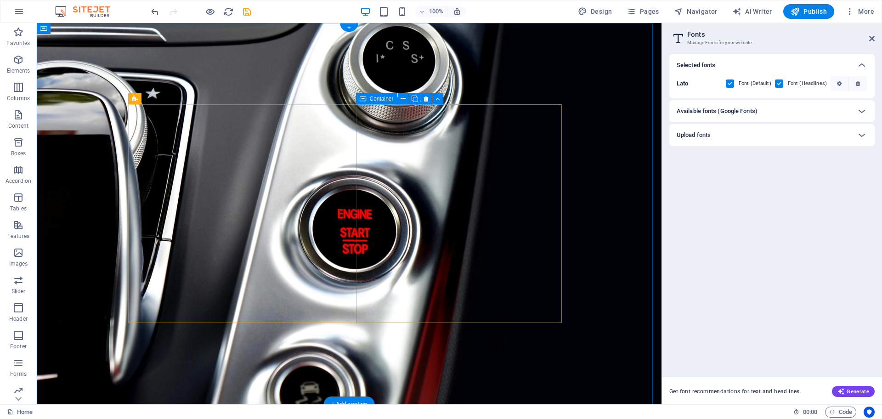
click at [20, 61] on icon "button" at bounding box center [18, 59] width 11 height 11
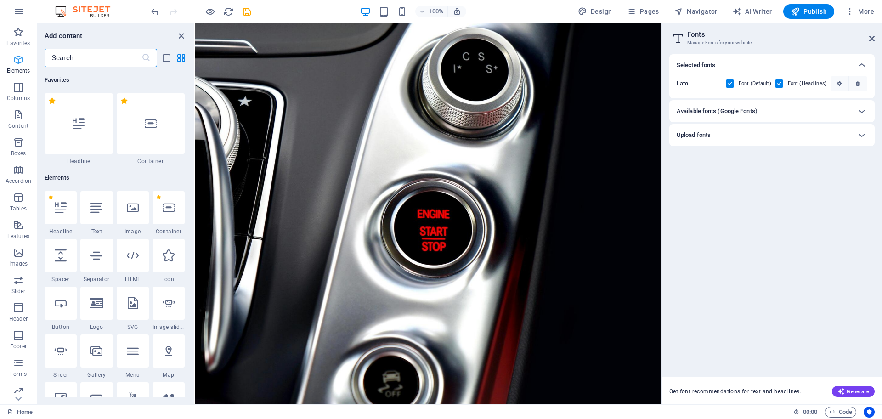
scroll to position [98, 0]
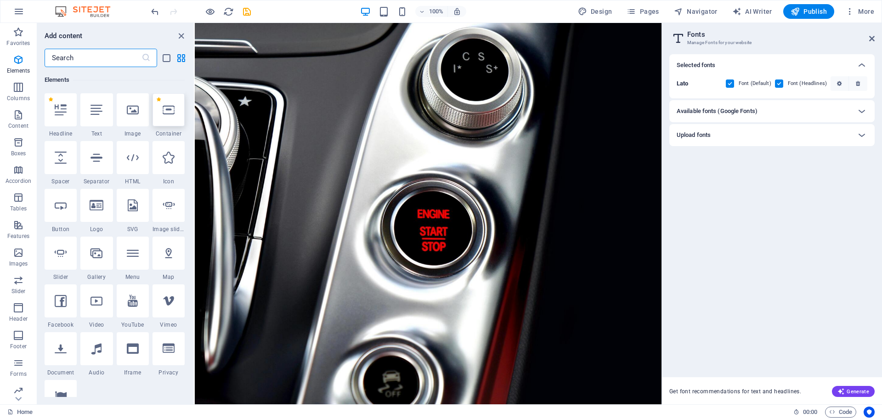
click at [165, 114] on icon at bounding box center [169, 110] width 12 height 12
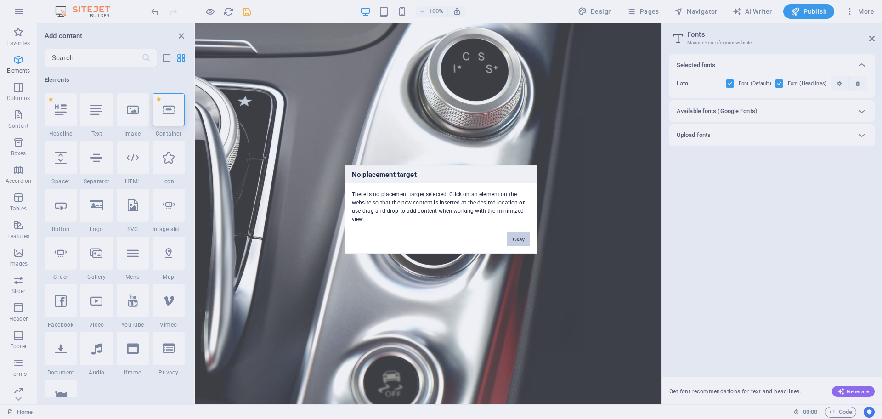
click at [508, 240] on button "Okay" at bounding box center [518, 240] width 23 height 14
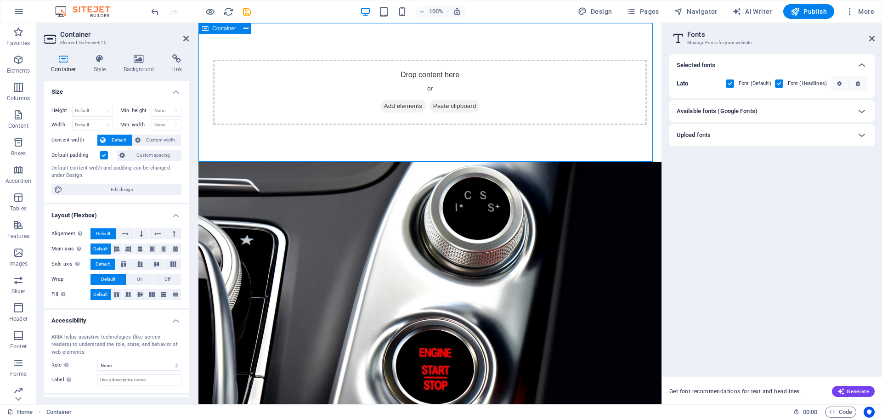
click at [386, 104] on span "Add elements" at bounding box center [402, 106] width 45 height 13
click at [15, 62] on icon "button" at bounding box center [18, 59] width 11 height 11
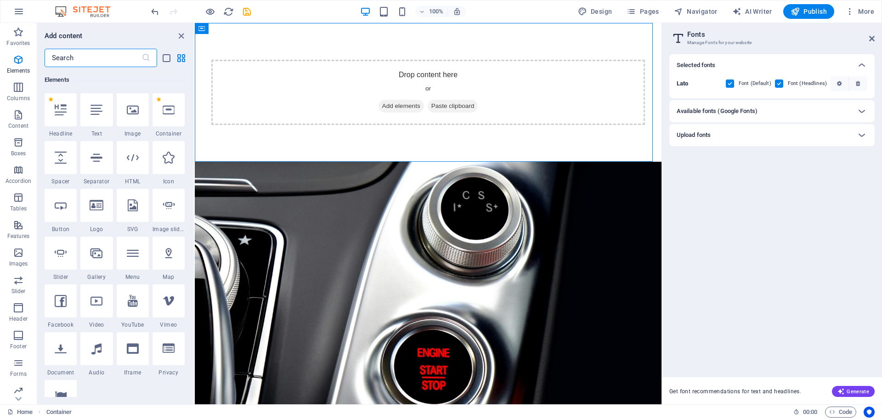
click at [64, 57] on input "text" at bounding box center [93, 58] width 97 height 18
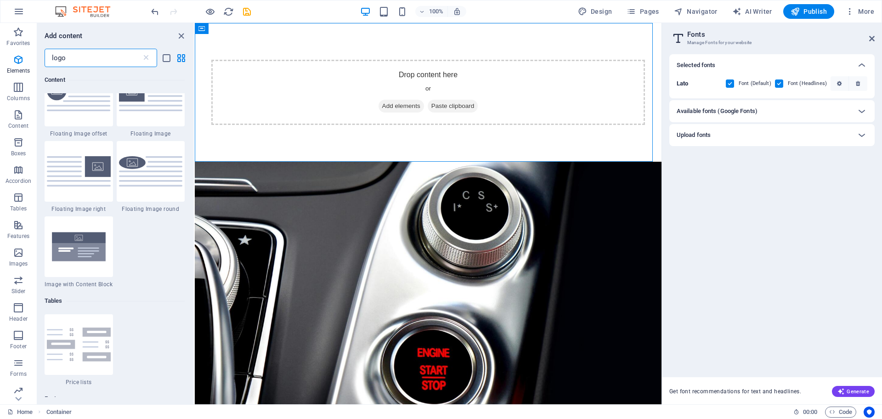
scroll to position [0, 0]
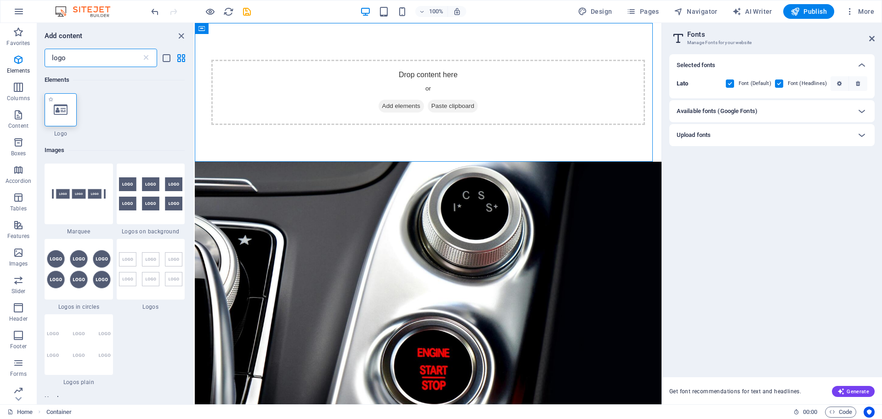
type input "logo"
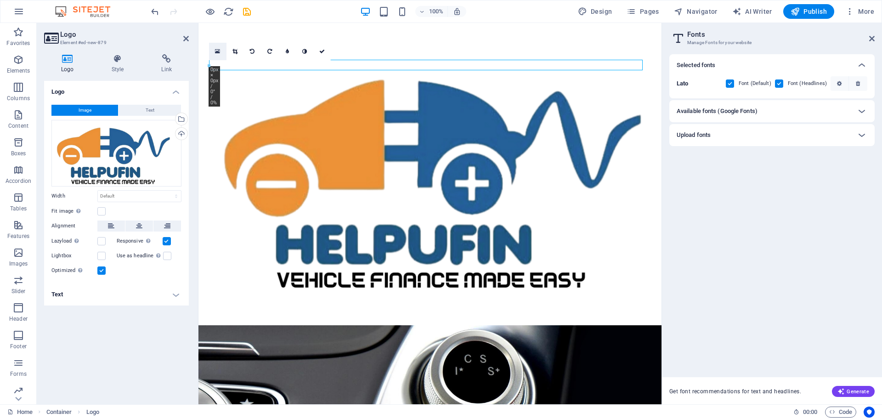
click at [219, 51] on icon at bounding box center [217, 51] width 5 height 6
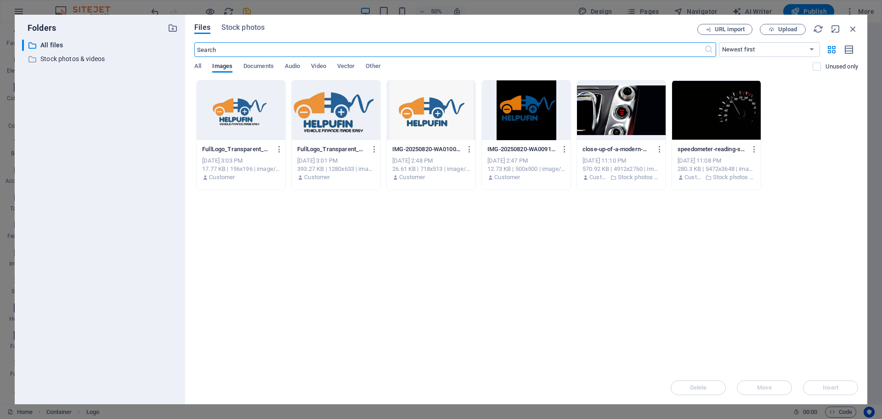
click at [253, 114] on div at bounding box center [241, 110] width 89 height 60
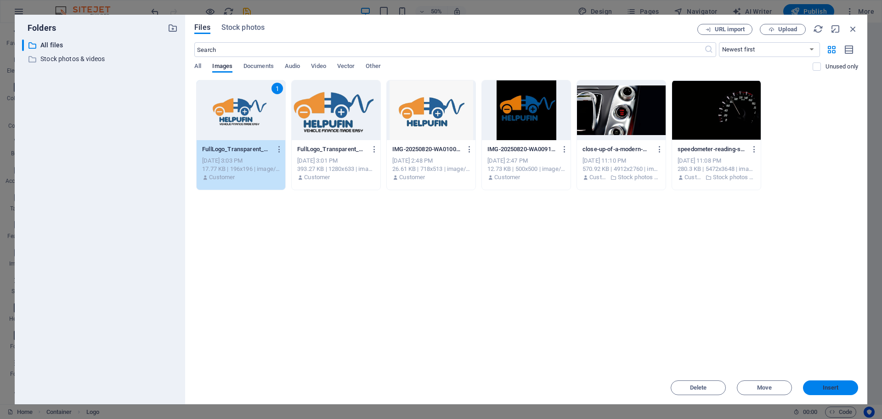
click at [826, 385] on span "Insert" at bounding box center [831, 388] width 16 height 6
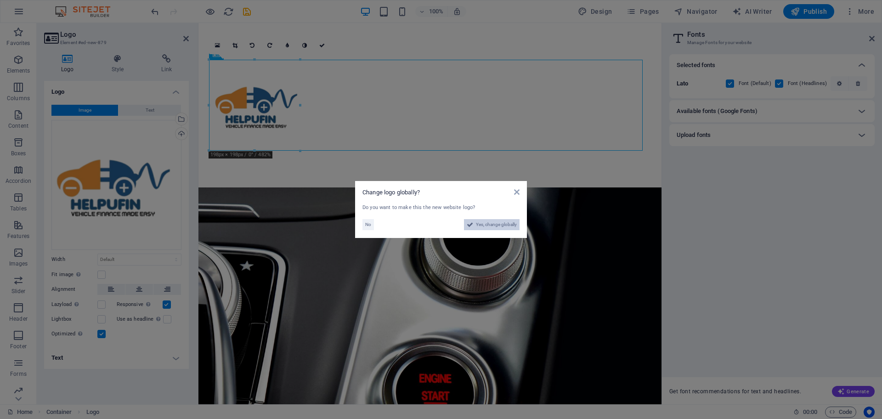
click at [496, 225] on span "Yes, change globally" at bounding box center [496, 224] width 41 height 11
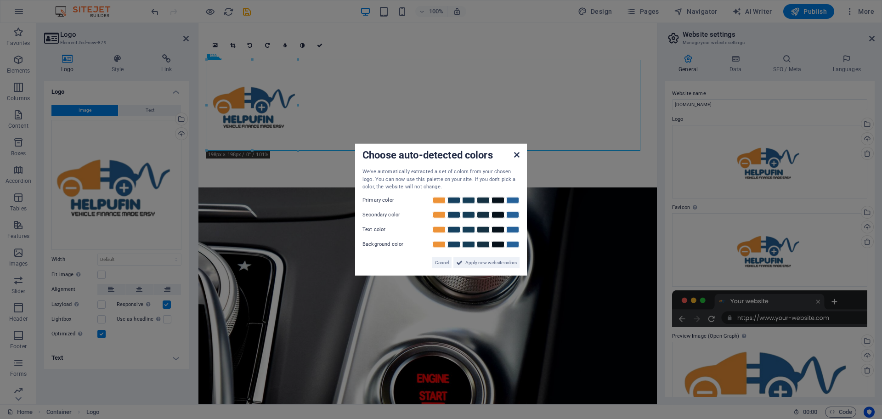
click at [518, 152] on icon at bounding box center [517, 154] width 6 height 7
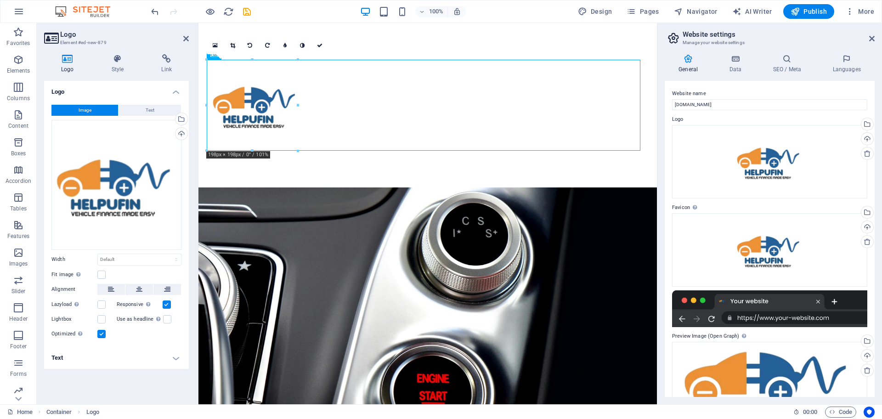
click at [320, 223] on figure at bounding box center [428, 377] width 459 height 381
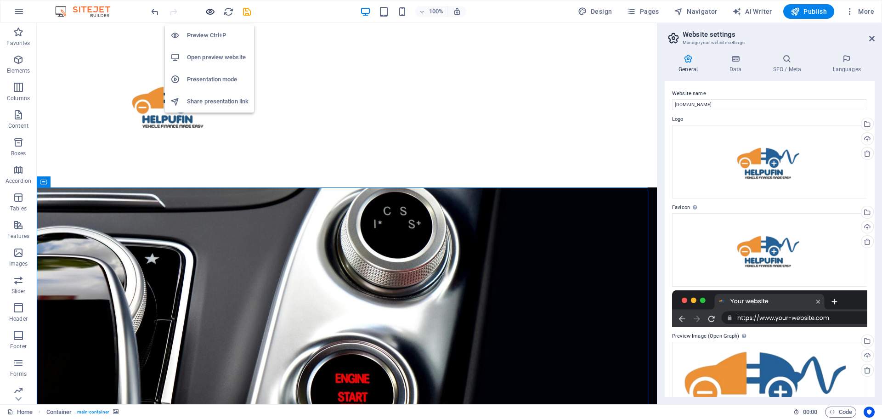
click at [210, 7] on icon "button" at bounding box center [210, 11] width 11 height 11
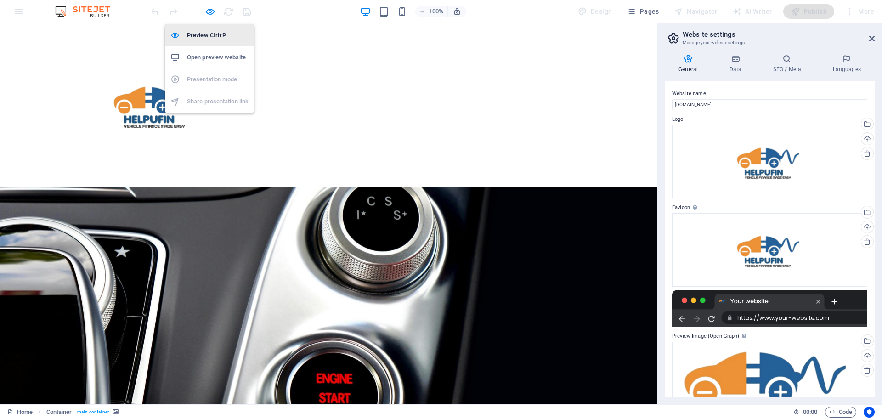
click at [210, 40] on h6 "Preview Ctrl+P" at bounding box center [218, 35] width 62 height 11
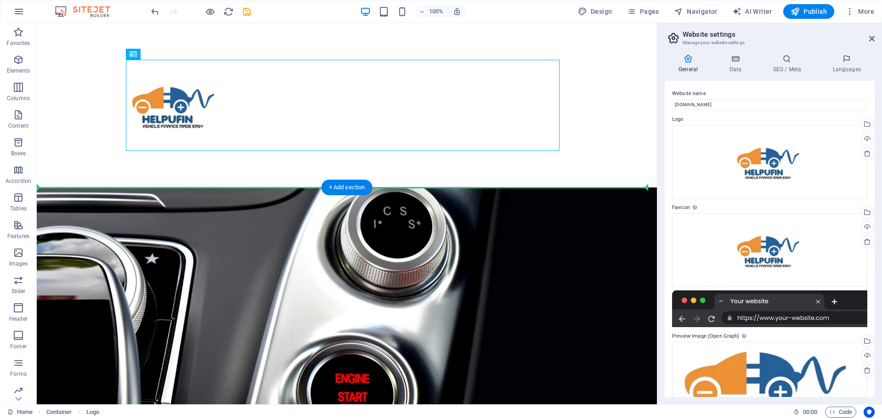
drag, startPoint x: 164, startPoint y: 110, endPoint x: 170, endPoint y: 231, distance: 121.0
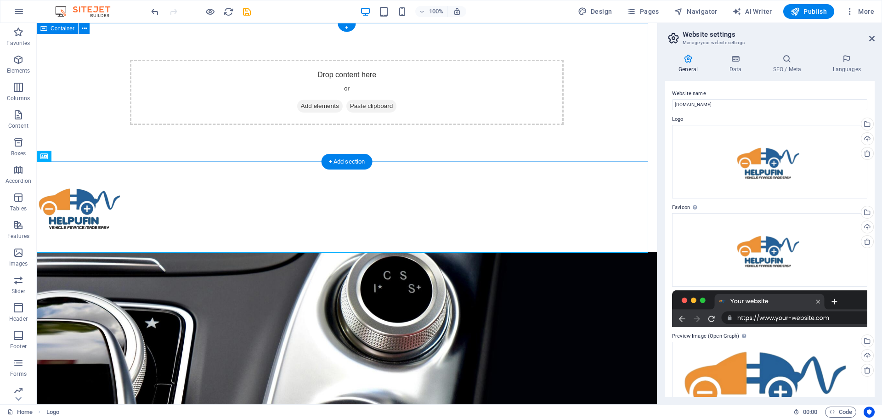
click at [253, 108] on div "Drop content here or Add elements Paste clipboard" at bounding box center [347, 92] width 434 height 65
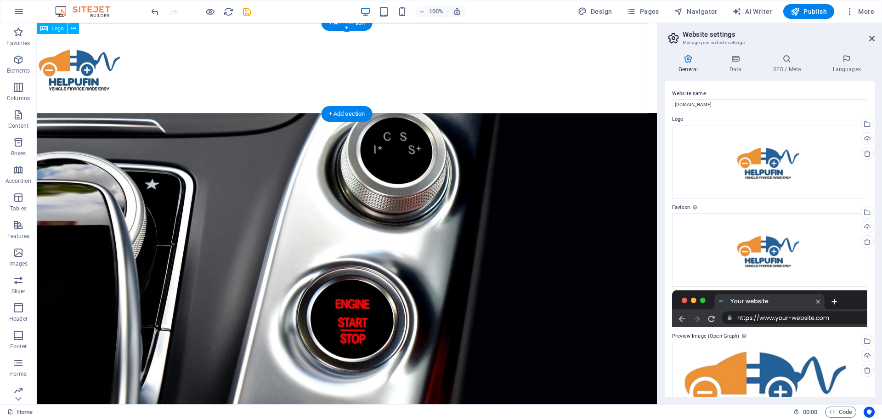
click at [105, 86] on div at bounding box center [347, 68] width 620 height 90
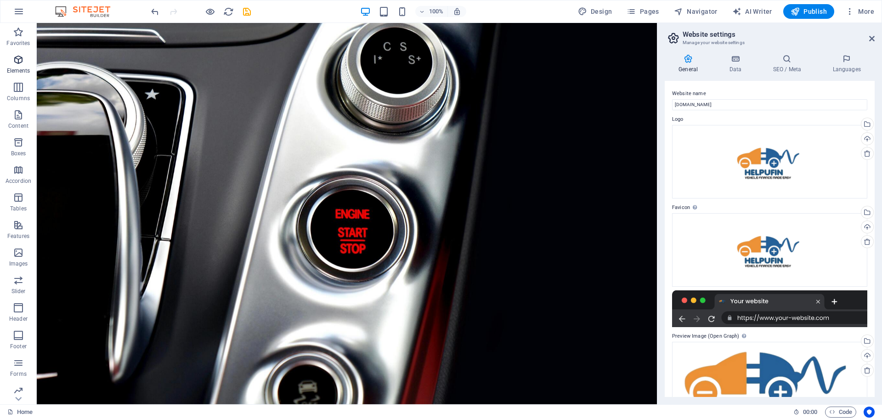
click at [19, 60] on icon "button" at bounding box center [18, 59] width 11 height 11
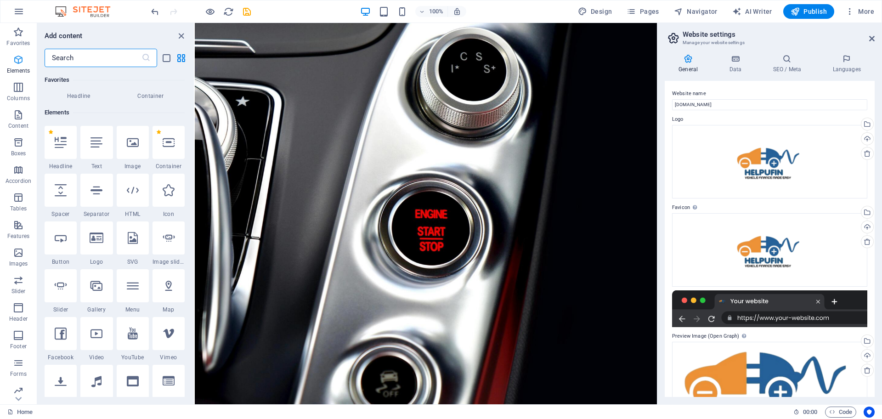
scroll to position [98, 0]
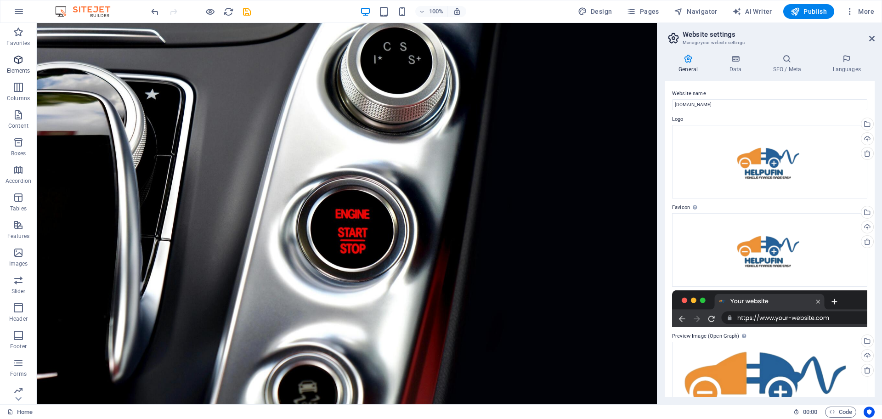
click at [17, 68] on p "Elements" at bounding box center [18, 70] width 23 height 7
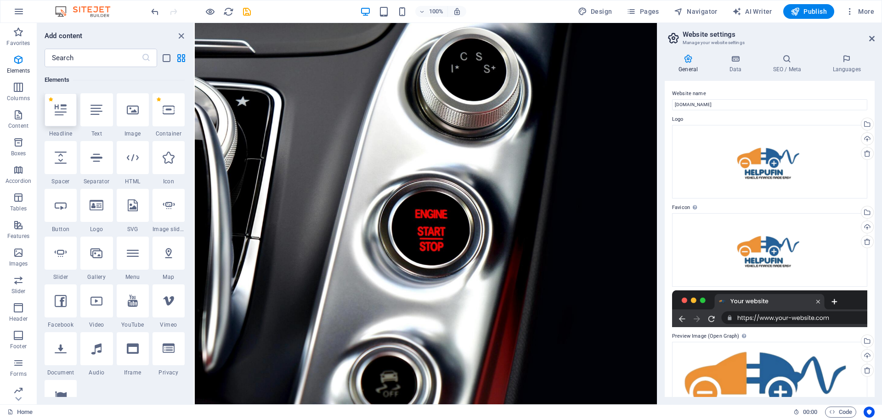
click at [60, 111] on icon at bounding box center [61, 110] width 12 height 12
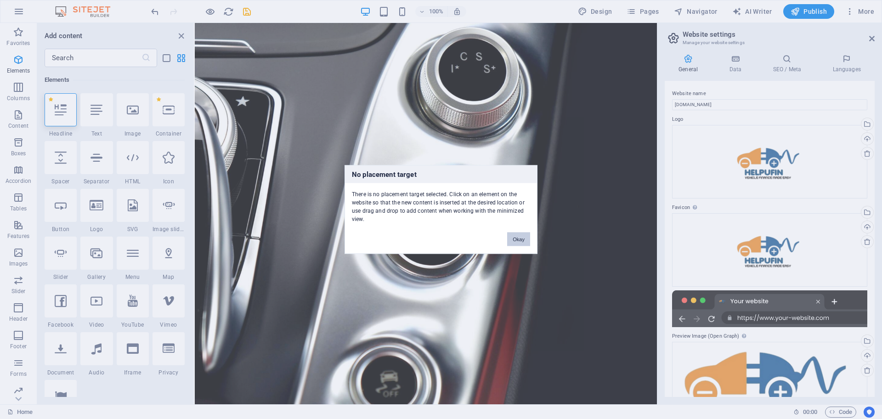
click at [519, 237] on button "Okay" at bounding box center [518, 240] width 23 height 14
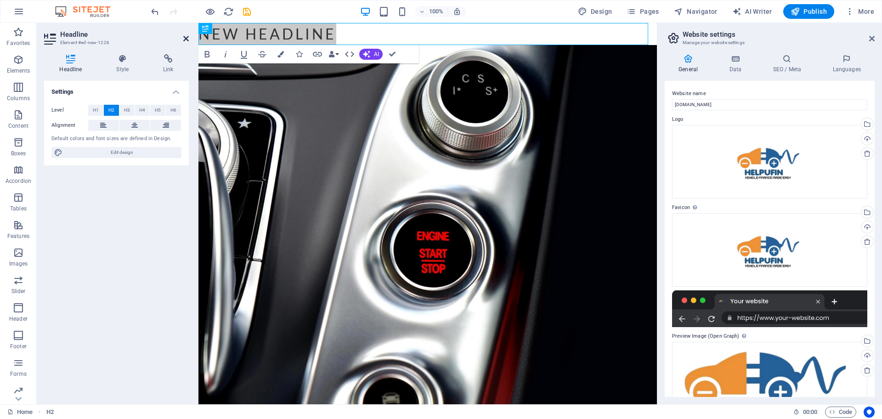
click at [187, 38] on icon at bounding box center [186, 38] width 6 height 7
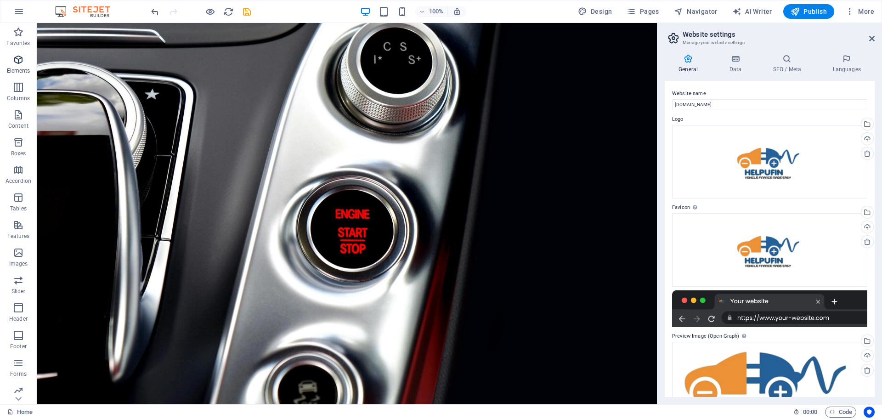
click at [21, 62] on icon "button" at bounding box center [18, 59] width 11 height 11
click at [21, 61] on icon "button" at bounding box center [18, 59] width 11 height 11
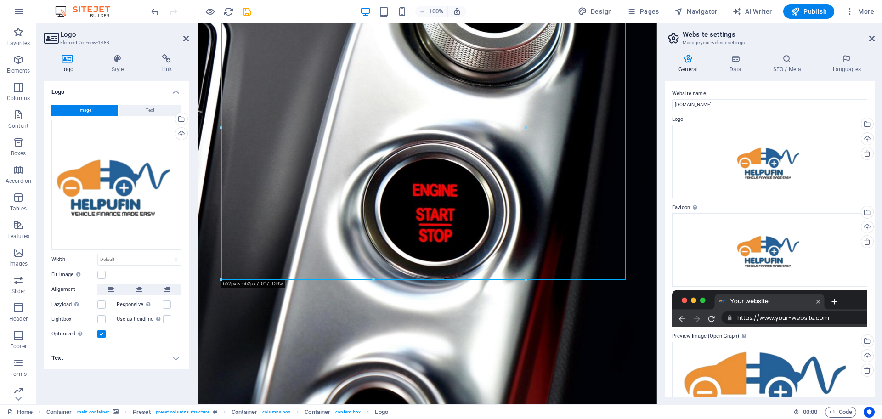
scroll to position [96, 0]
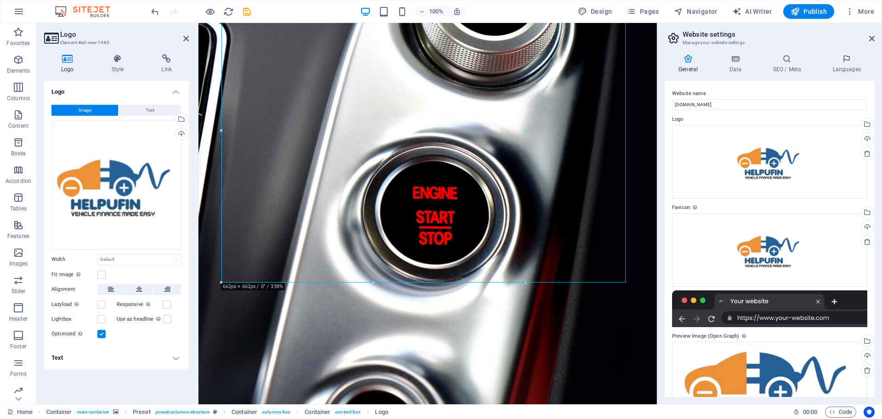
drag, startPoint x: 654, startPoint y: 127, endPoint x: 870, endPoint y: 182, distance: 223.2
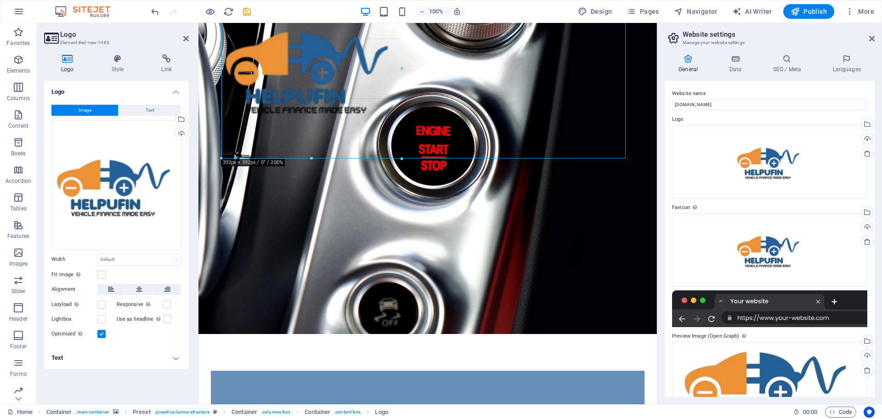
drag, startPoint x: 525, startPoint y: 279, endPoint x: 505, endPoint y: 65, distance: 214.6
type input "392"
select select "px"
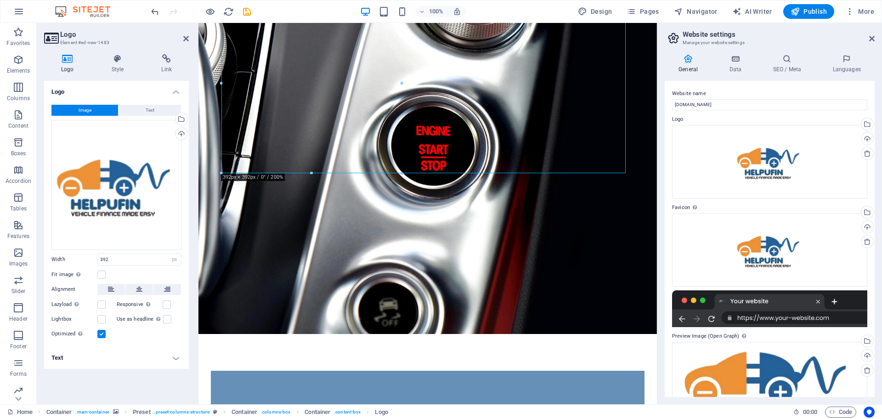
scroll to position [0, 0]
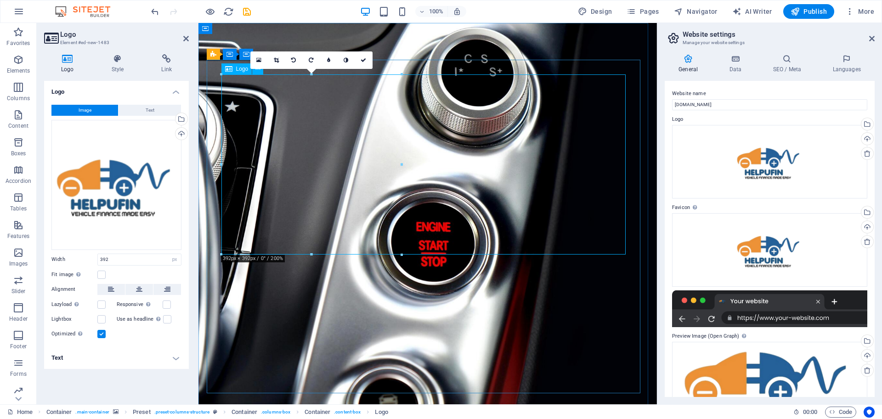
drag, startPoint x: 596, startPoint y: 276, endPoint x: 397, endPoint y: 85, distance: 275.3
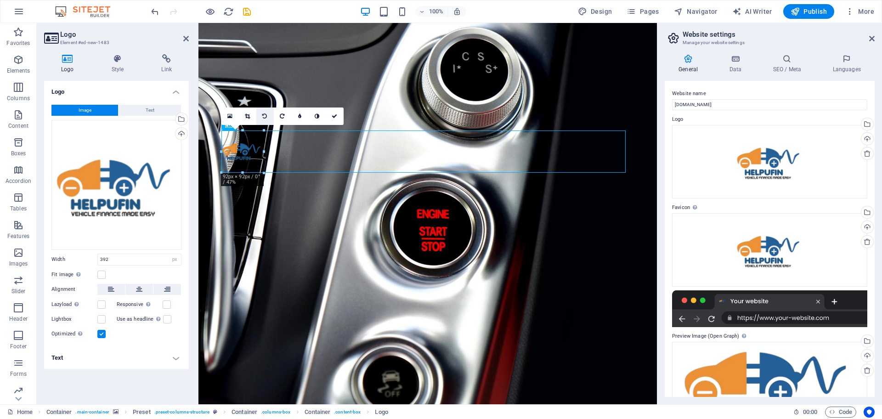
drag, startPoint x: 399, startPoint y: 253, endPoint x: 257, endPoint y: 115, distance: 197.9
type input "92"
drag, startPoint x: 335, startPoint y: 157, endPoint x: 358, endPoint y: 61, distance: 99.1
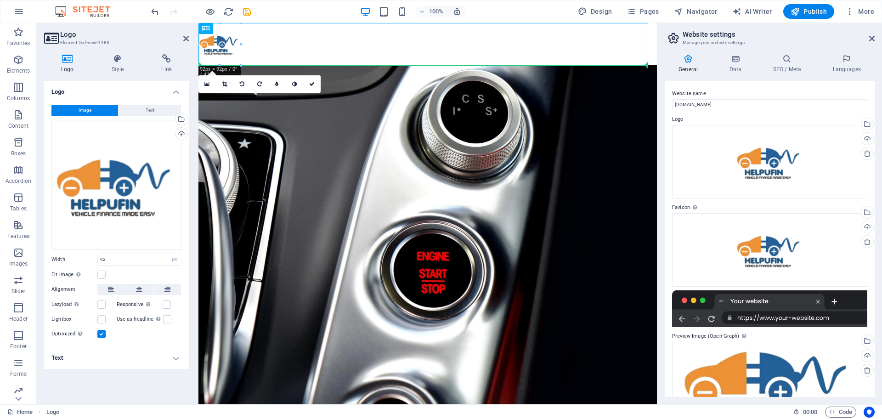
drag, startPoint x: 361, startPoint y: 45, endPoint x: 361, endPoint y: 123, distance: 77.7
click at [354, 99] on figure at bounding box center [428, 255] width 459 height 381
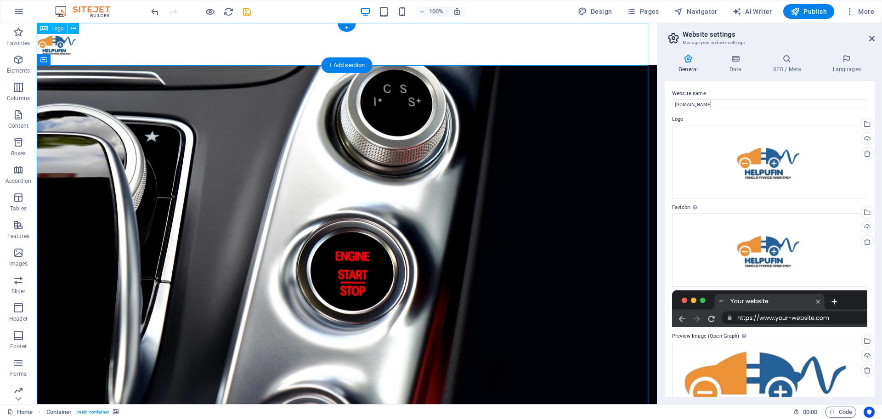
click at [197, 41] on div at bounding box center [347, 44] width 620 height 42
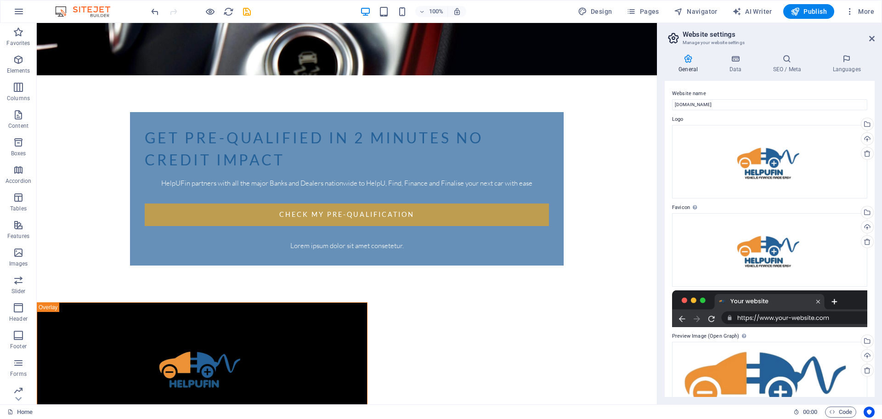
scroll to position [309, 0]
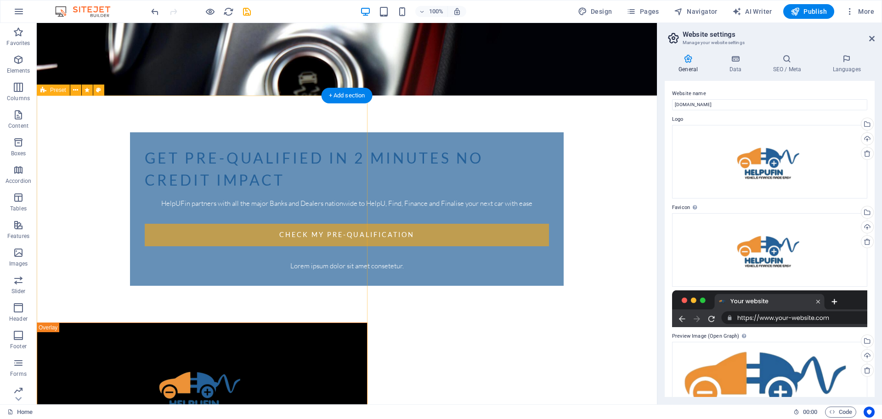
click at [184, 345] on div at bounding box center [202, 390] width 286 height 90
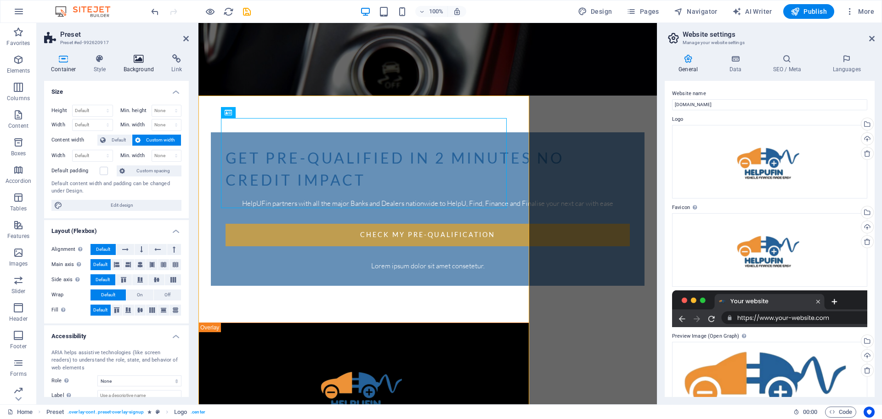
click at [145, 63] on icon at bounding box center [139, 58] width 45 height 9
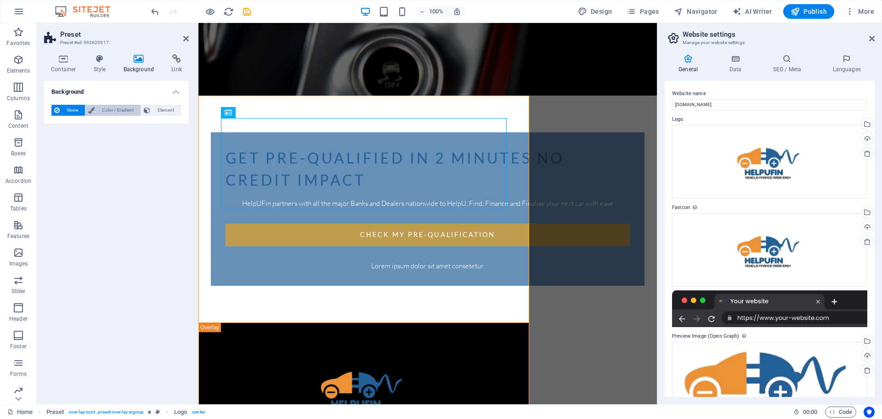
click at [123, 111] on span "Color / Gradient" at bounding box center [117, 110] width 40 height 11
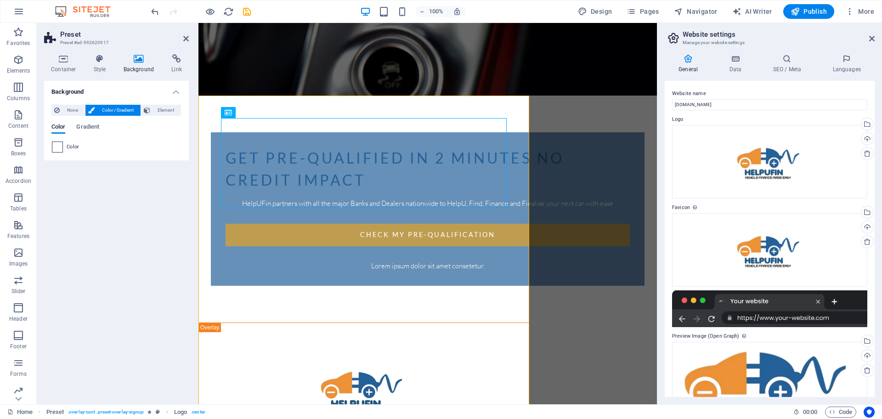
click at [55, 149] on span at bounding box center [57, 147] width 10 height 10
click at [605, 200] on div "get pre-qualified in 2 minutes no credit impact HelpUFin partners with all the …" at bounding box center [428, 261] width 459 height 1094
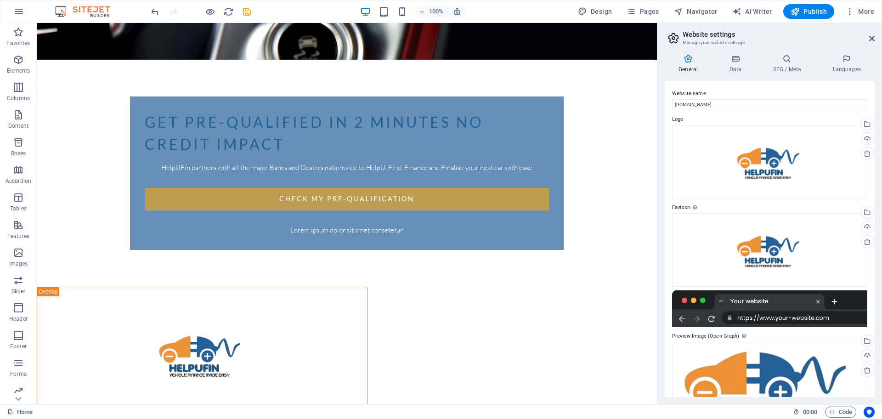
scroll to position [323, 0]
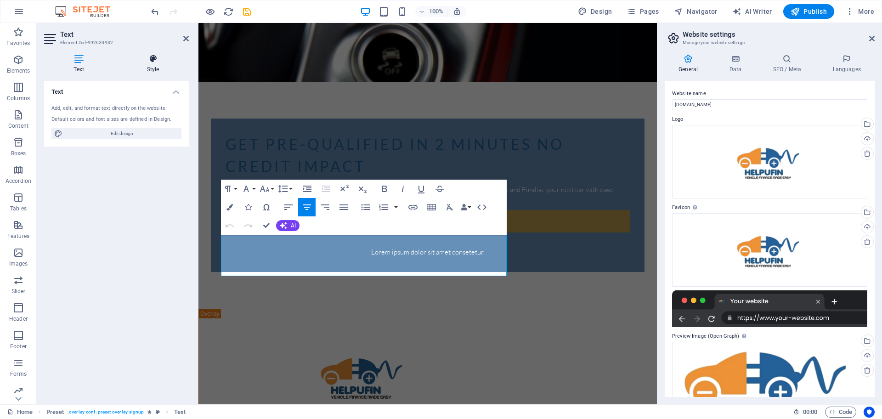
click at [154, 61] on icon at bounding box center [153, 58] width 72 height 9
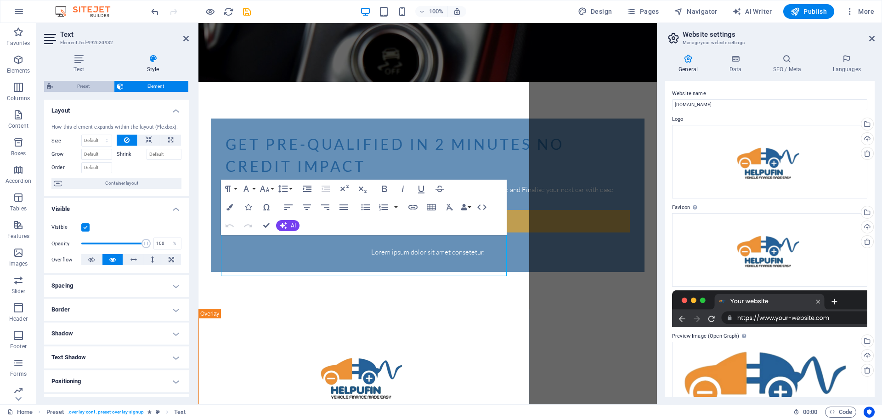
click at [81, 85] on span "Preset" at bounding box center [84, 86] width 56 height 11
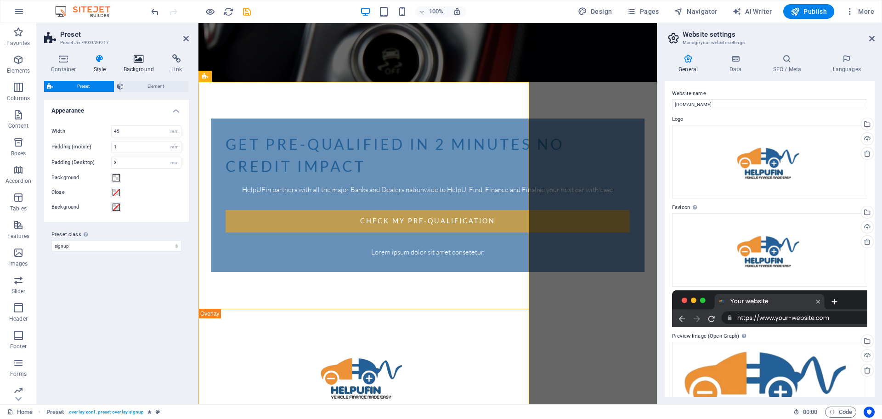
click at [143, 63] on icon at bounding box center [139, 58] width 45 height 9
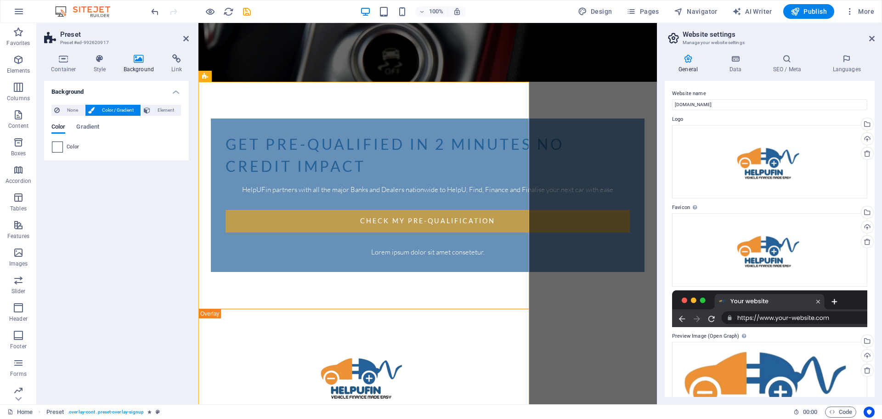
click at [58, 149] on span at bounding box center [57, 147] width 10 height 10
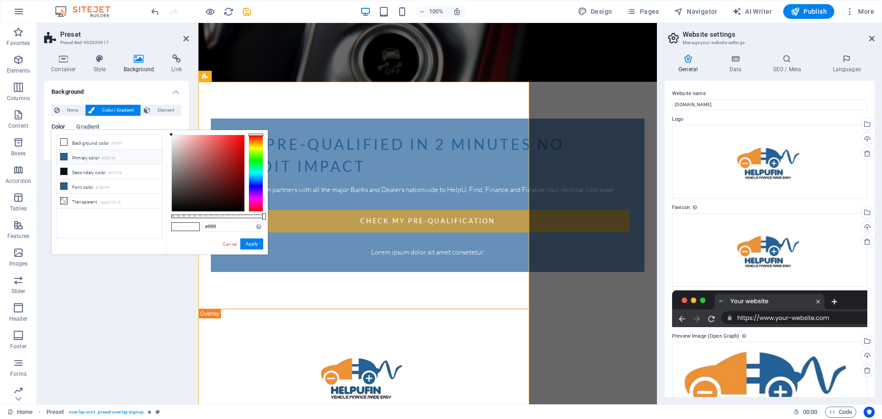
click at [62, 160] on li "Primary color #256199" at bounding box center [110, 157] width 106 height 15
type input "#256199"
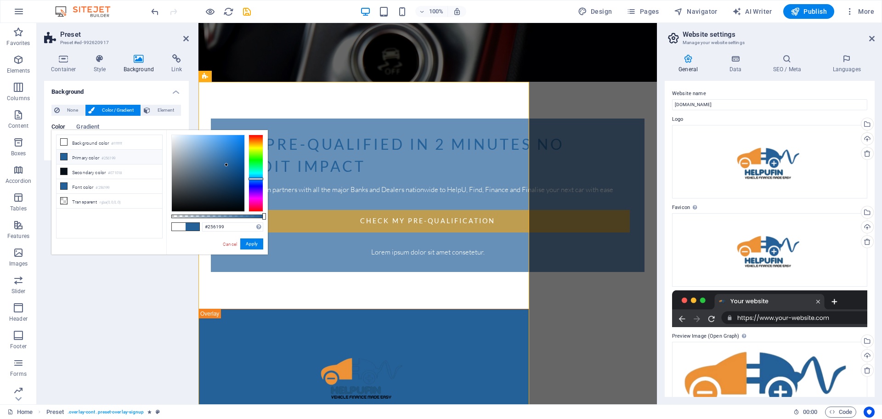
click at [573, 230] on div "get pre-qualified in 2 minutes no credit impact HelpUFin partners with all the …" at bounding box center [428, 247] width 459 height 1094
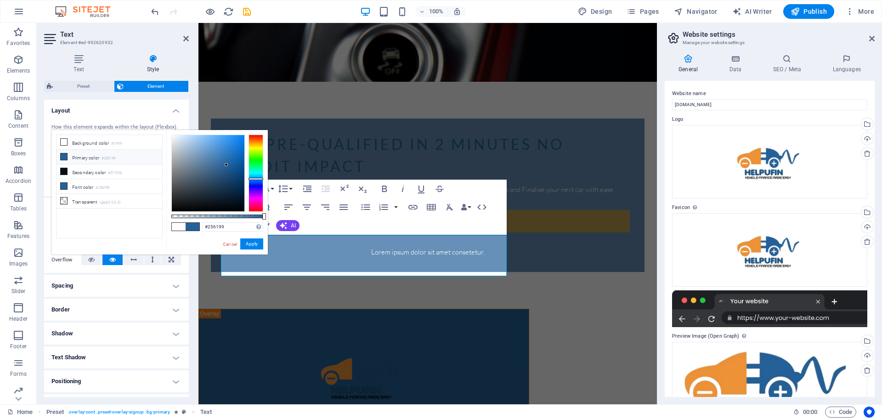
click at [65, 157] on icon at bounding box center [64, 156] width 6 height 6
click at [249, 241] on button "Apply" at bounding box center [251, 243] width 23 height 11
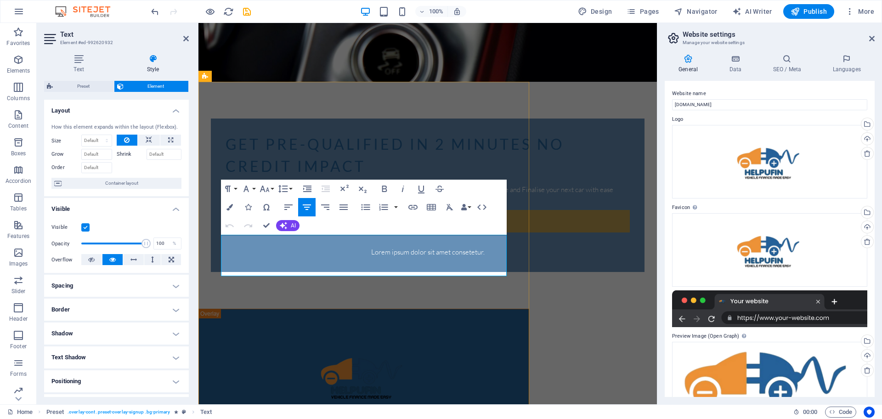
drag, startPoint x: 223, startPoint y: 239, endPoint x: 374, endPoint y: 272, distance: 153.9
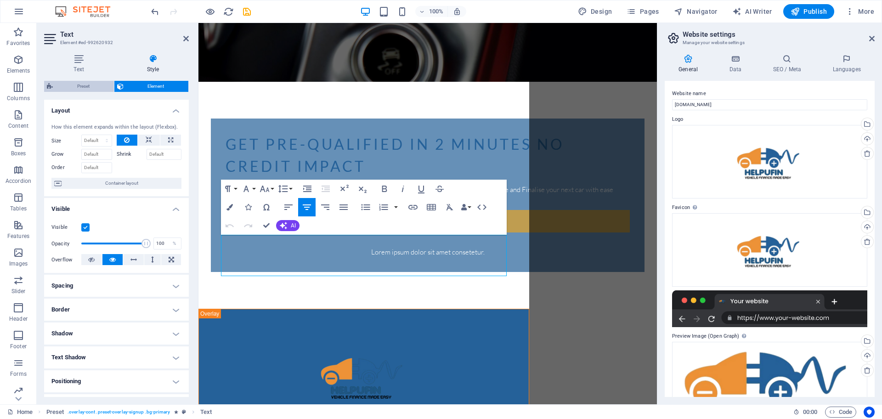
click at [91, 84] on span "Preset" at bounding box center [84, 86] width 56 height 11
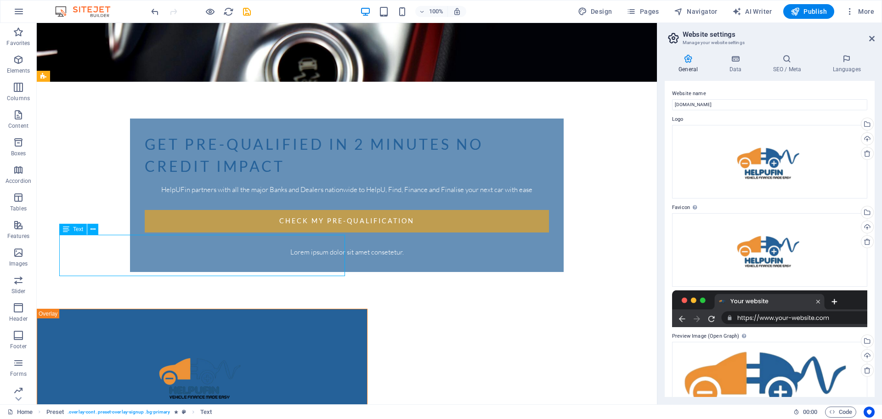
drag, startPoint x: 61, startPoint y: 239, endPoint x: 300, endPoint y: 252, distance: 239.3
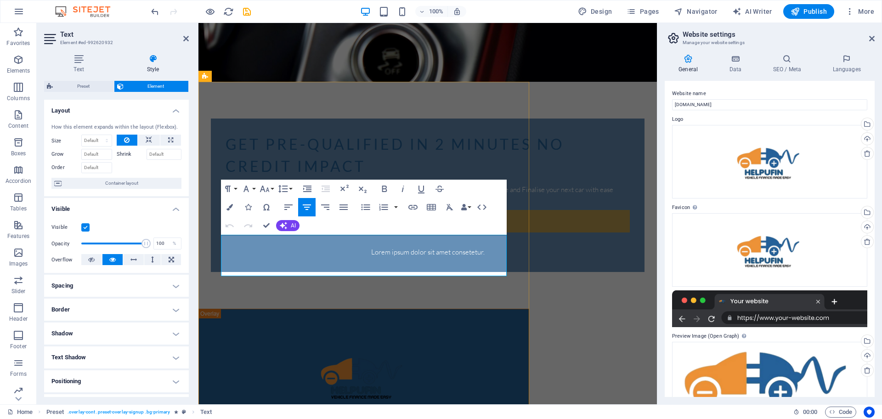
drag, startPoint x: 223, startPoint y: 238, endPoint x: 385, endPoint y: 270, distance: 164.9
click at [233, 206] on icon "button" at bounding box center [230, 207] width 6 height 6
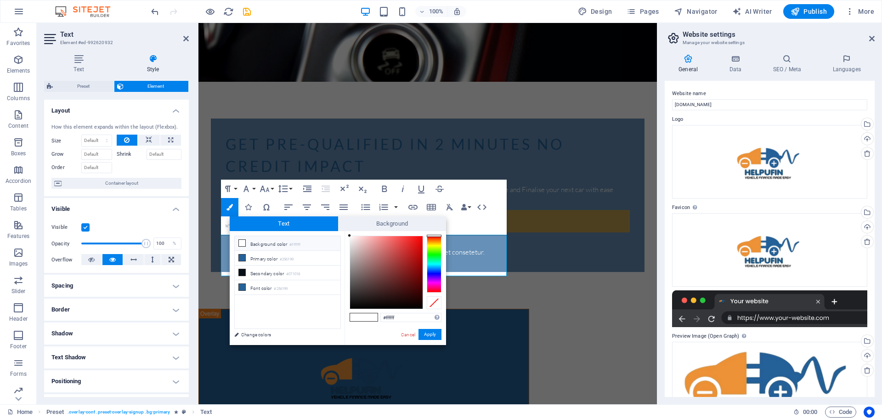
click at [243, 244] on icon at bounding box center [242, 243] width 6 height 6
click at [443, 338] on div "#ffffff Supported formats #0852ed rgb(8, 82, 237) rgba(8, 82, 237, 90%) hsv(221…" at bounding box center [396, 354] width 102 height 247
click at [432, 338] on button "Apply" at bounding box center [430, 334] width 23 height 11
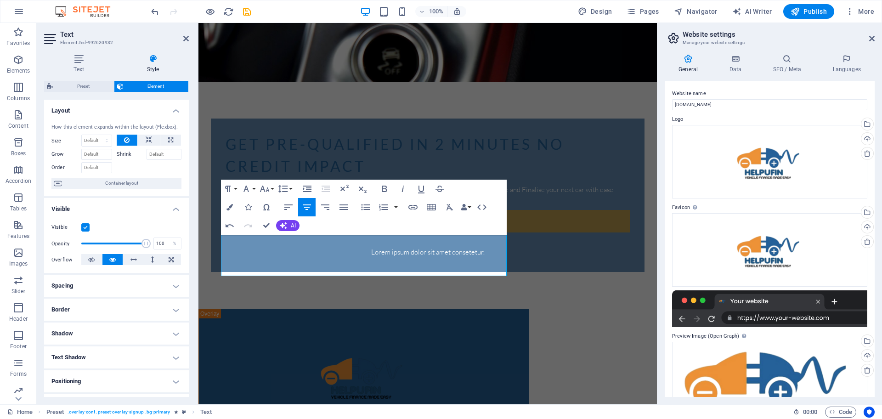
click at [556, 287] on div "get pre-qualified in 2 minutes no credit impact HelpUFin partners with all the …" at bounding box center [428, 247] width 459 height 1094
click at [538, 226] on div "get pre-qualified in 2 minutes no credit impact HelpUFin partners with all the …" at bounding box center [428, 247] width 459 height 1094
click at [496, 331] on div at bounding box center [364, 376] width 286 height 90
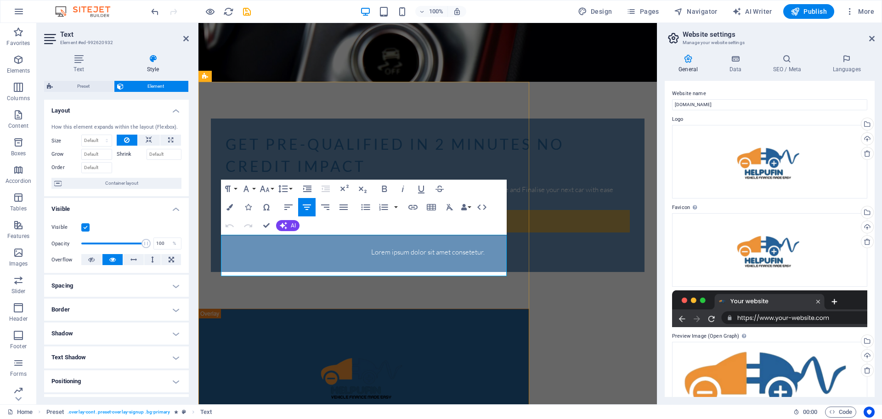
drag, startPoint x: 223, startPoint y: 240, endPoint x: 374, endPoint y: 271, distance: 153.5
click at [230, 204] on icon "button" at bounding box center [230, 207] width 6 height 6
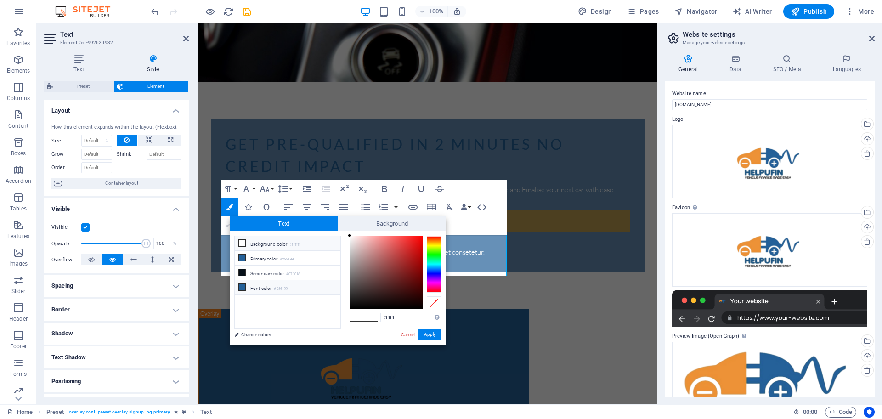
click at [256, 288] on li "Font color #256199" at bounding box center [288, 287] width 106 height 15
type input "#256199"
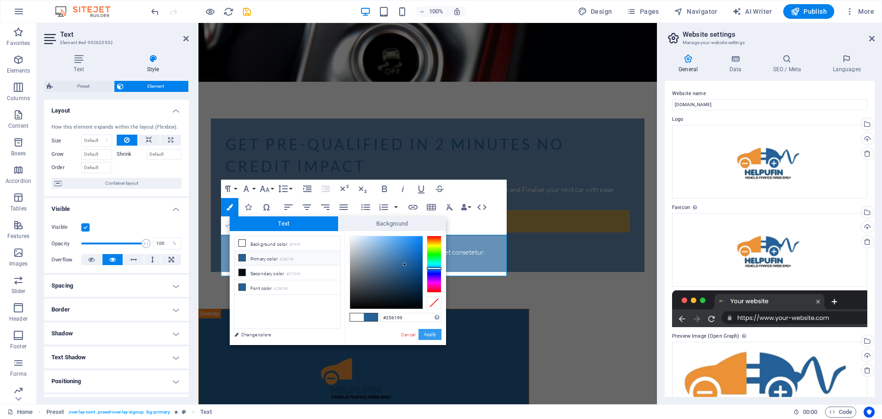
click at [431, 333] on button "Apply" at bounding box center [430, 334] width 23 height 11
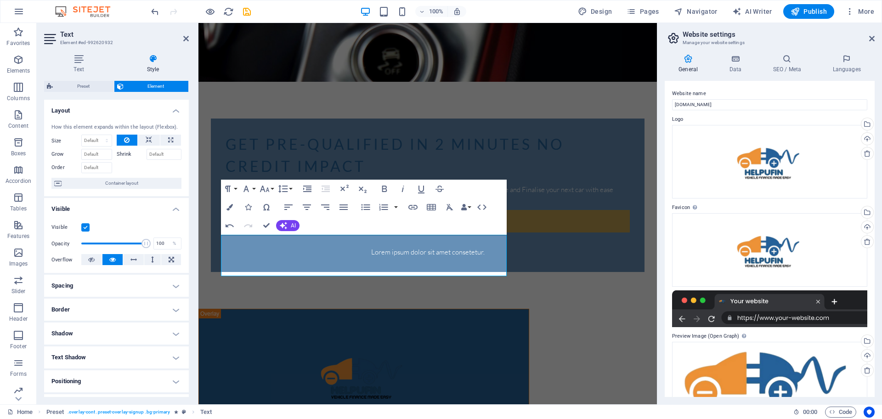
click at [544, 278] on div "get pre-qualified in 2 minutes no credit impact HelpUFin partners with all the …" at bounding box center [428, 247] width 459 height 1094
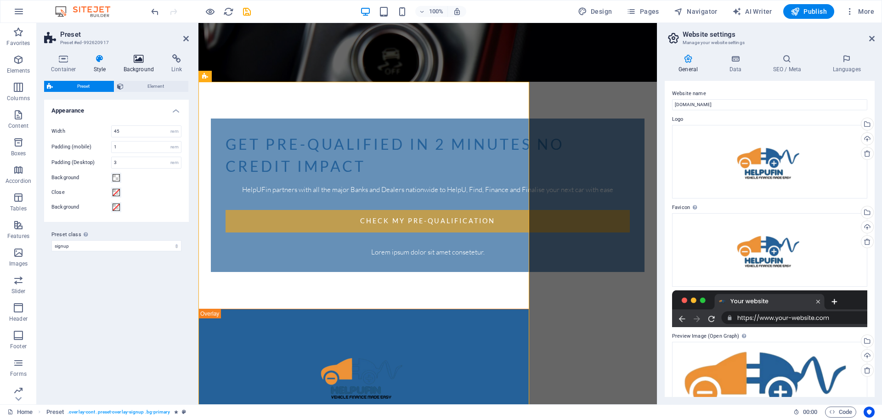
click at [138, 57] on icon at bounding box center [139, 58] width 45 height 9
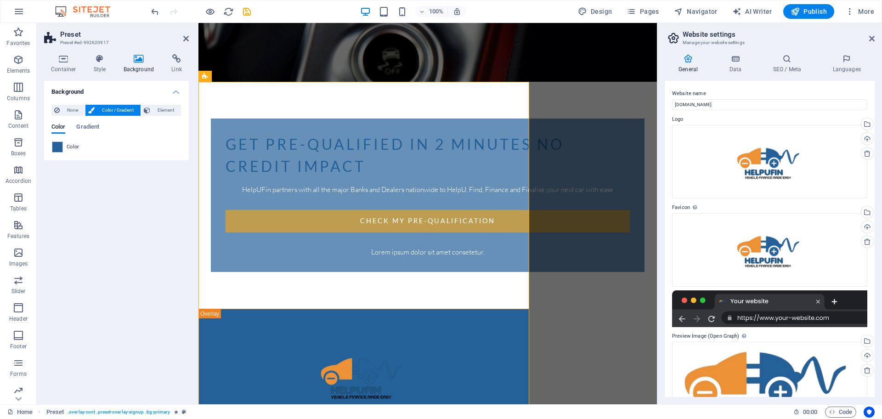
click at [74, 147] on span "Color" at bounding box center [73, 146] width 13 height 7
click at [90, 128] on span "Gradient" at bounding box center [87, 127] width 23 height 13
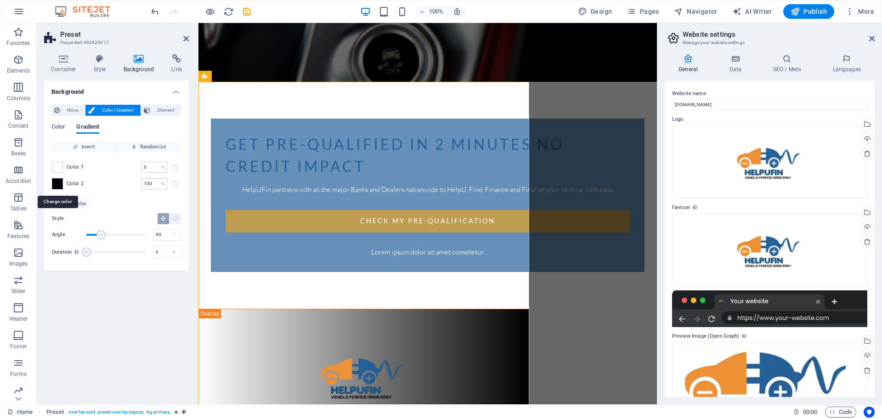
click at [57, 184] on span at bounding box center [57, 184] width 10 height 10
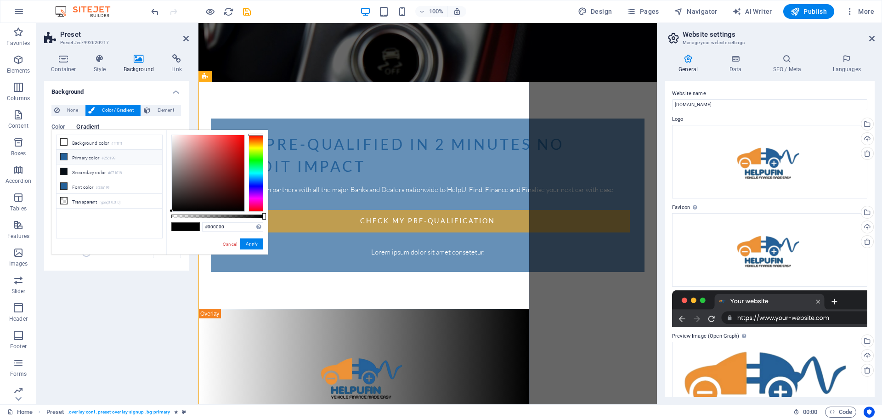
click at [85, 157] on li "Primary color #256199" at bounding box center [110, 157] width 106 height 15
type input "#256199"
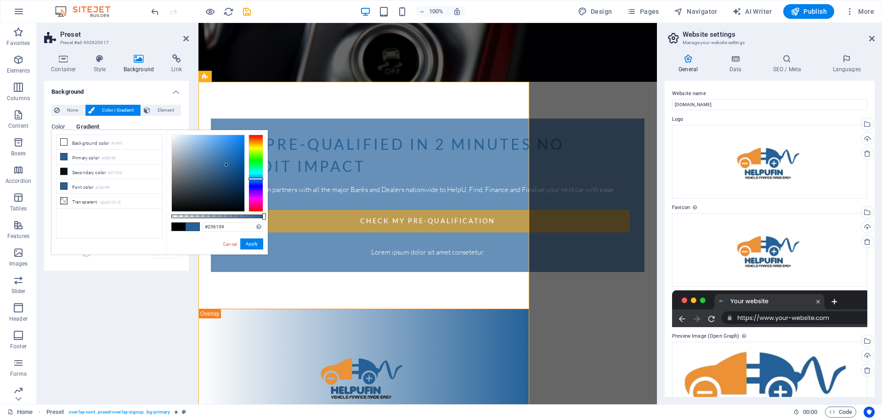
click at [615, 189] on div "get pre-qualified in 2 minutes no credit impact HelpUFin partners with all the …" at bounding box center [428, 247] width 459 height 1094
click at [633, 232] on div "get pre-qualified in 2 minutes no credit impact HelpUFin partners with all the …" at bounding box center [428, 247] width 459 height 1094
click at [641, 228] on div "get pre-qualified in 2 minutes no credit impact HelpUFin partners with all the …" at bounding box center [428, 247] width 459 height 1094
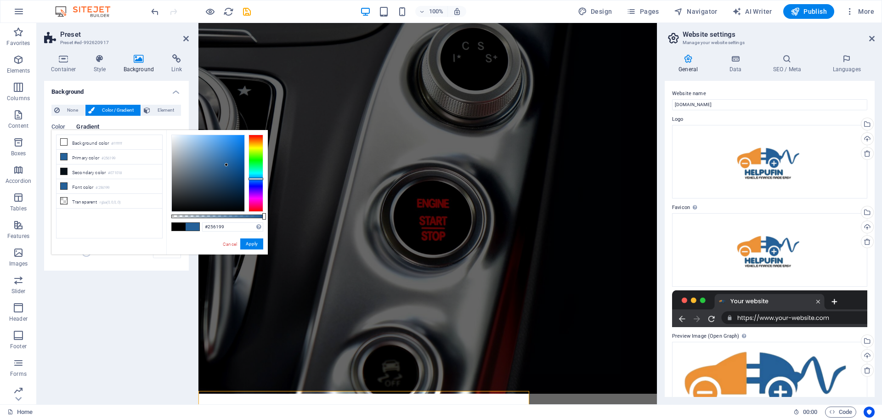
scroll to position [6, 0]
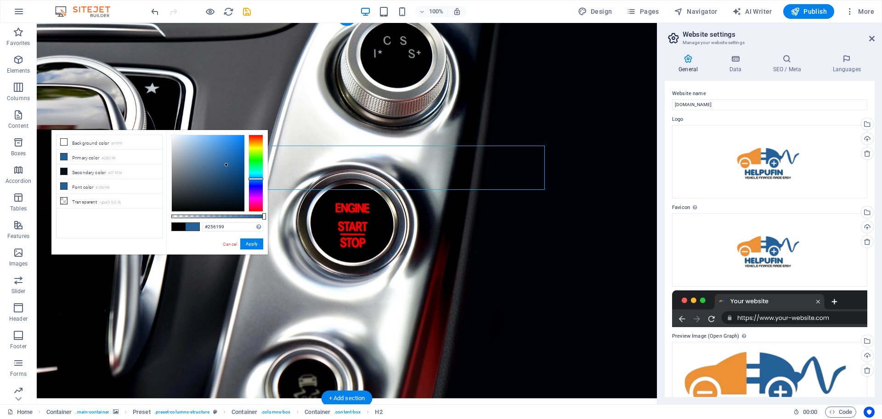
click at [583, 158] on figure at bounding box center [347, 207] width 620 height 381
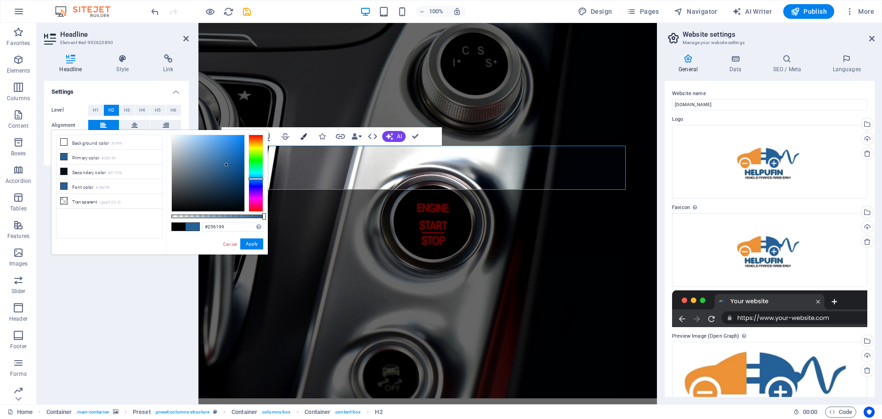
click at [302, 141] on button "Colors" at bounding box center [303, 136] width 17 height 18
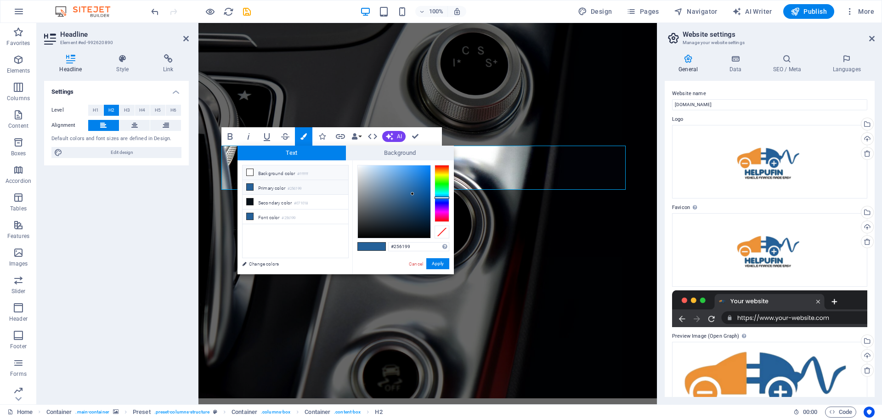
click at [269, 172] on li "Background color #ffffff" at bounding box center [296, 172] width 106 height 15
type input "#ffffff"
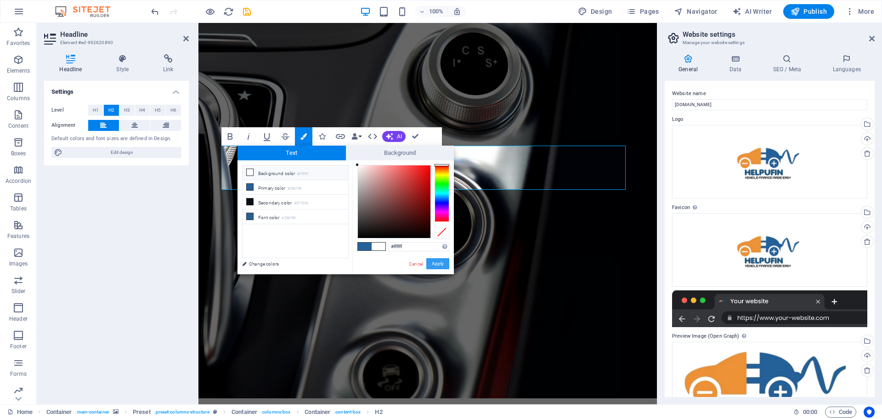
click at [445, 264] on button "Apply" at bounding box center [437, 263] width 23 height 11
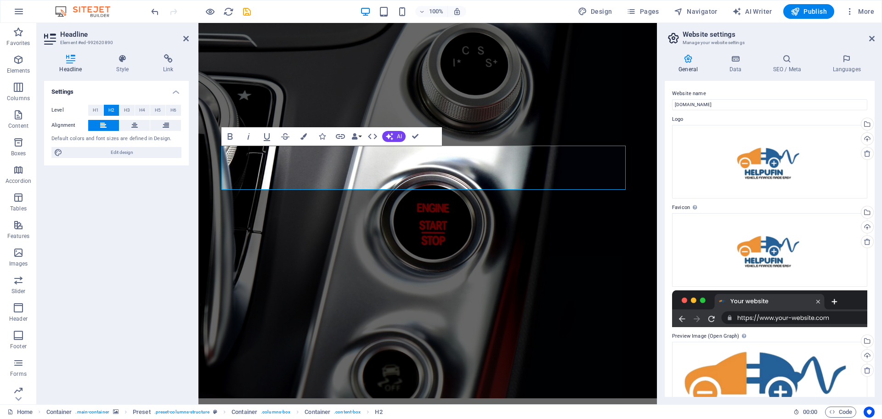
click at [519, 89] on figure at bounding box center [428, 207] width 459 height 381
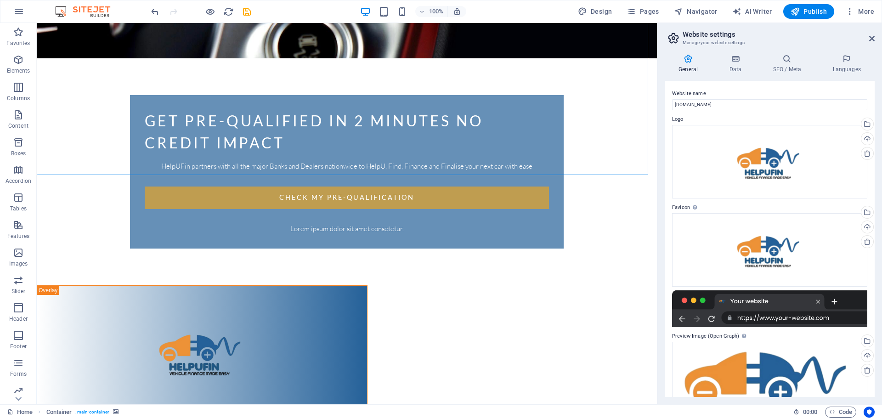
scroll to position [0, 0]
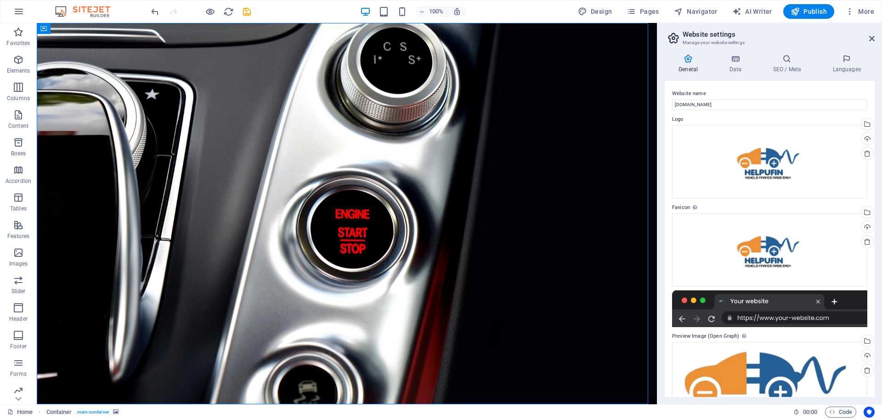
drag, startPoint x: 653, startPoint y: 136, endPoint x: 714, endPoint y: 65, distance: 93.8
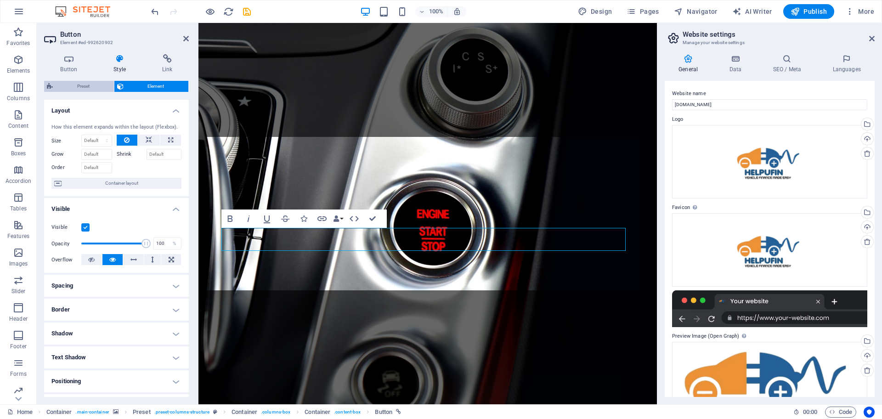
click at [87, 87] on span "Preset" at bounding box center [84, 86] width 56 height 11
select select "px"
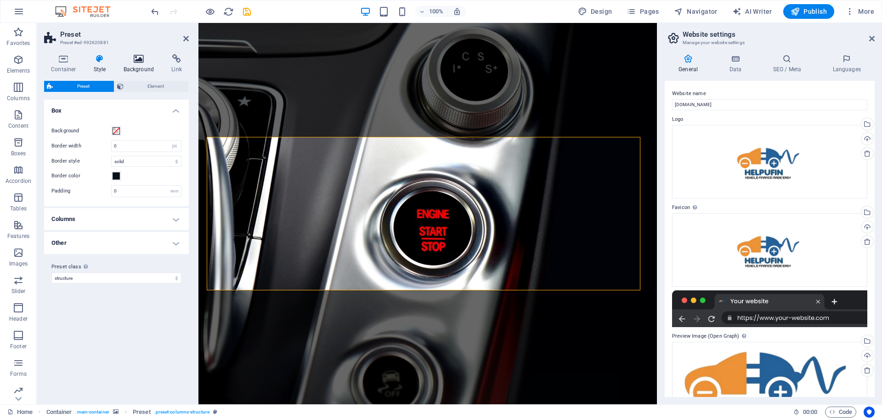
click at [137, 58] on icon at bounding box center [139, 58] width 45 height 9
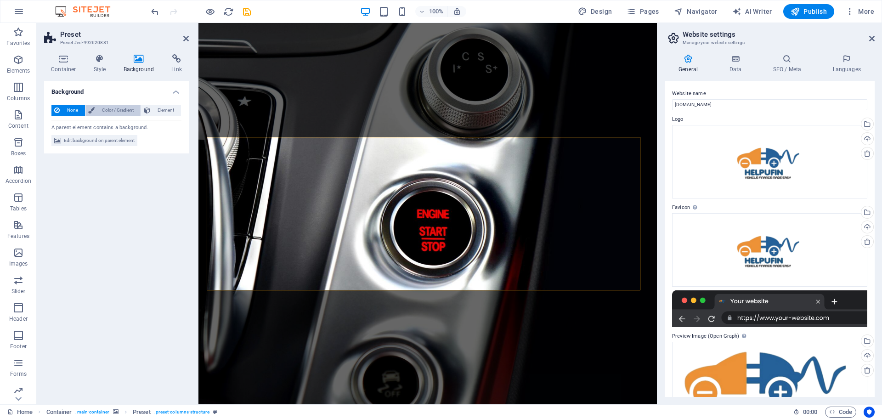
click at [116, 105] on span "Color / Gradient" at bounding box center [117, 110] width 40 height 11
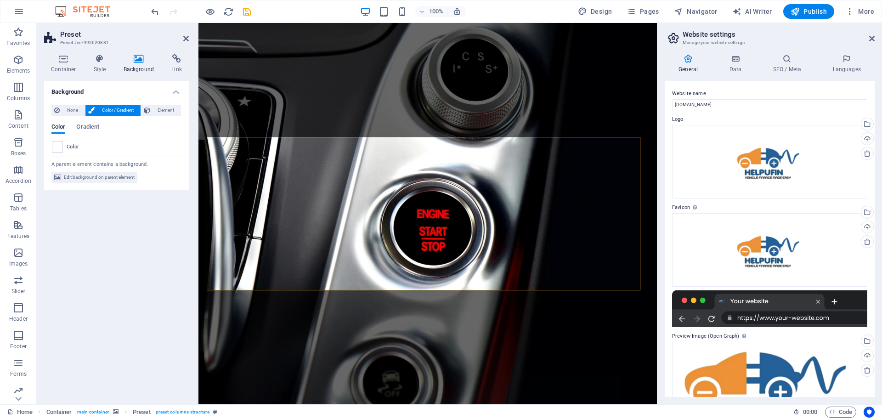
click at [242, 112] on figure at bounding box center [428, 213] width 459 height 381
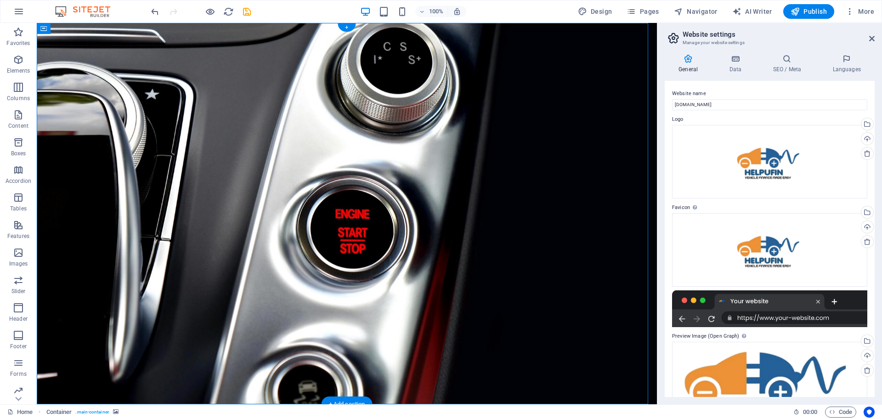
click at [590, 193] on figure at bounding box center [347, 213] width 620 height 381
click at [608, 87] on figure at bounding box center [347, 213] width 620 height 381
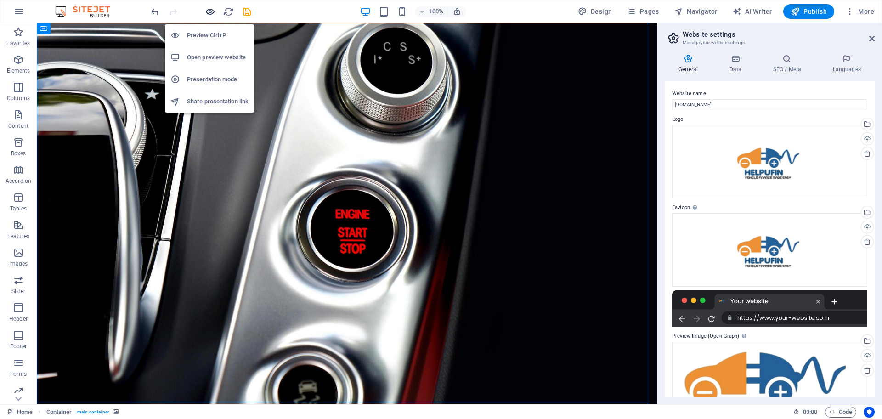
click at [211, 11] on icon "button" at bounding box center [210, 11] width 11 height 11
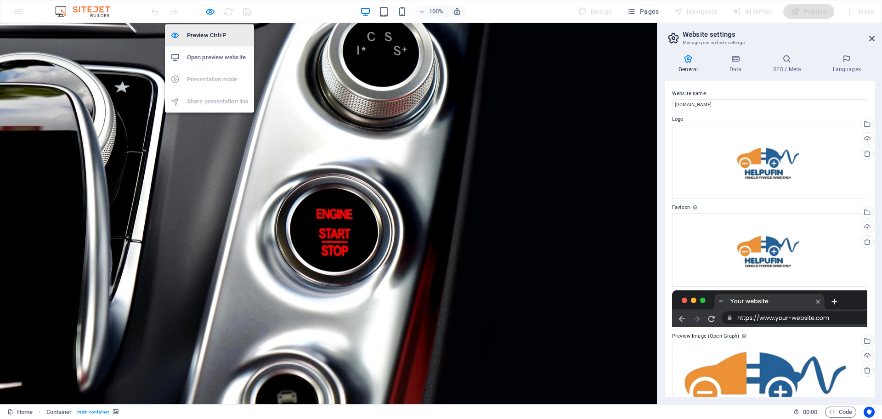
click at [207, 41] on li "Preview Ctrl+P" at bounding box center [209, 35] width 89 height 22
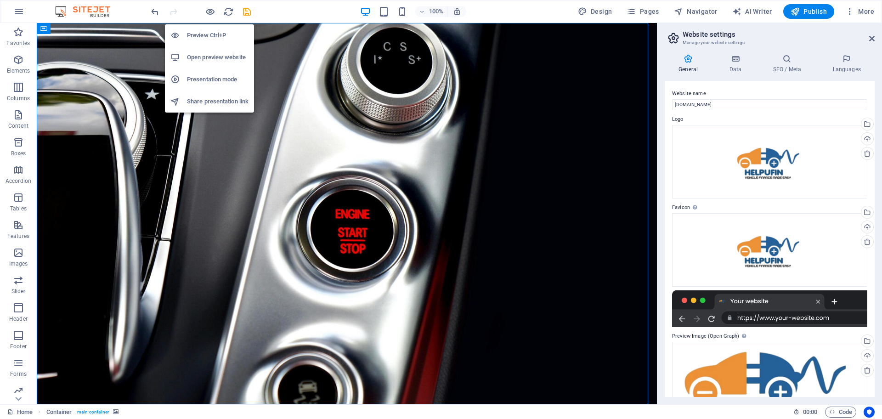
click at [207, 59] on h6 "Open preview website" at bounding box center [218, 57] width 62 height 11
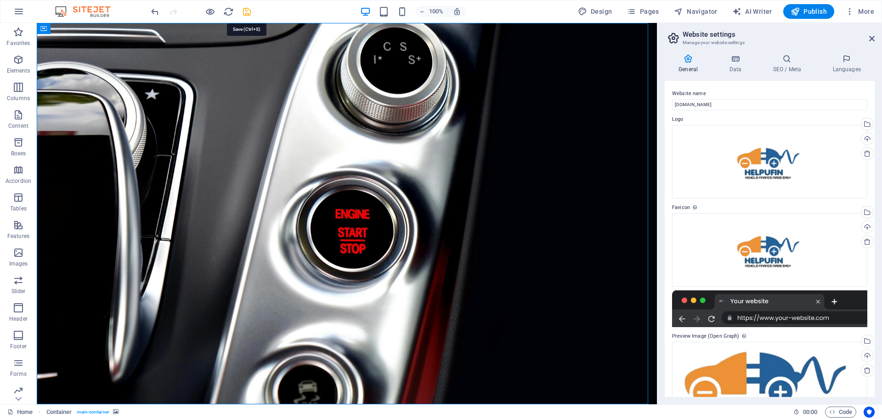
click at [250, 16] on icon "save" at bounding box center [247, 11] width 11 height 11
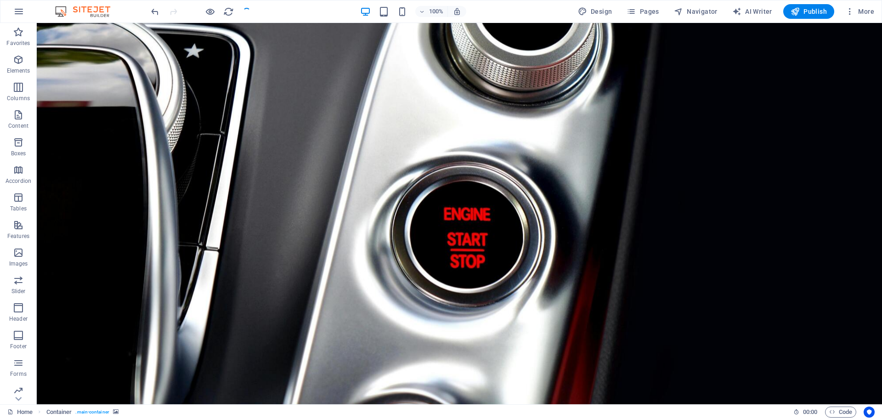
checkbox input "false"
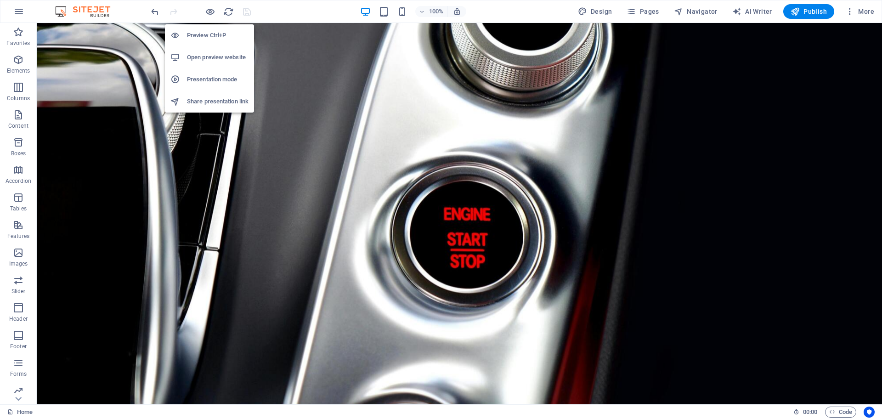
click at [207, 59] on h6 "Open preview website" at bounding box center [218, 57] width 62 height 11
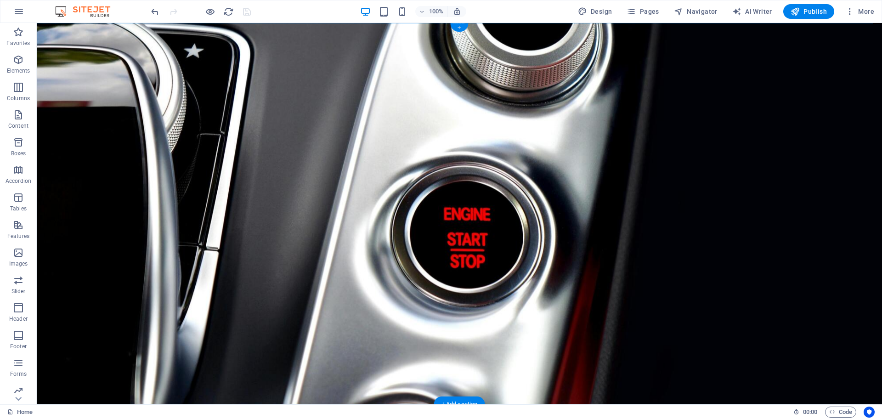
click at [457, 27] on div "+" at bounding box center [459, 27] width 18 height 8
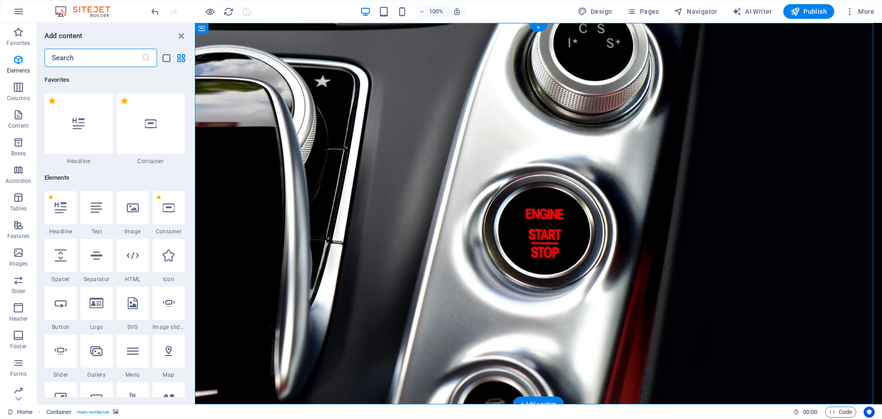
scroll to position [1608, 0]
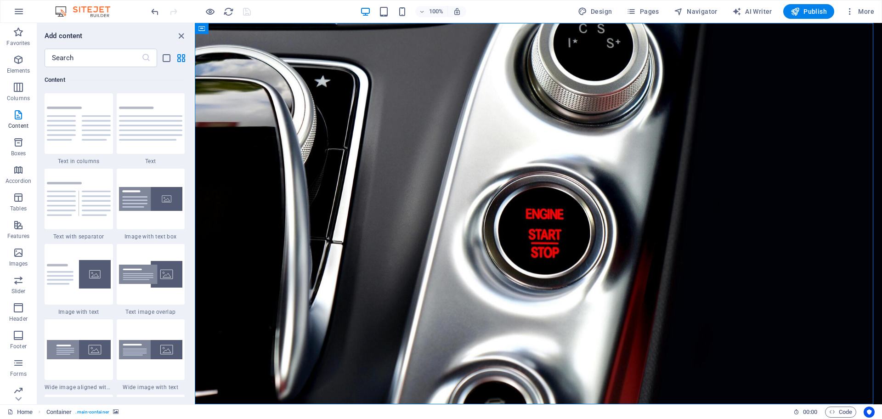
drag, startPoint x: 190, startPoint y: 134, endPoint x: 190, endPoint y: 163, distance: 28.9
click at [190, 163] on div "Favorites 1 Star Headline 1 Star Container Elements 1 Star Headline 1 Star Text…" at bounding box center [115, 232] width 157 height 330
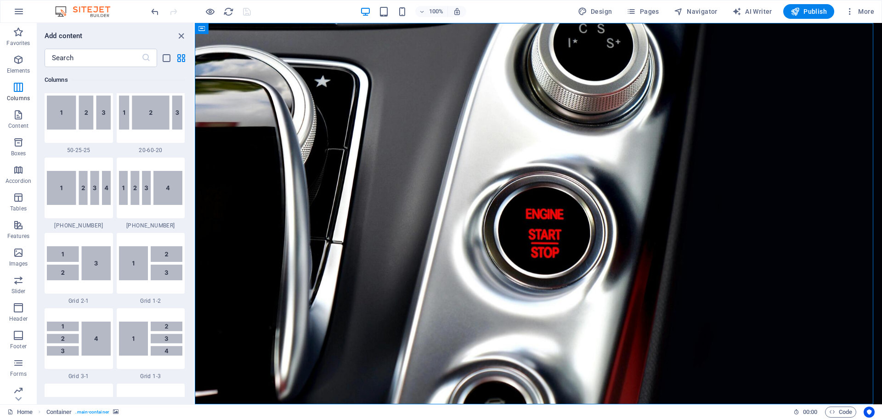
scroll to position [993, 0]
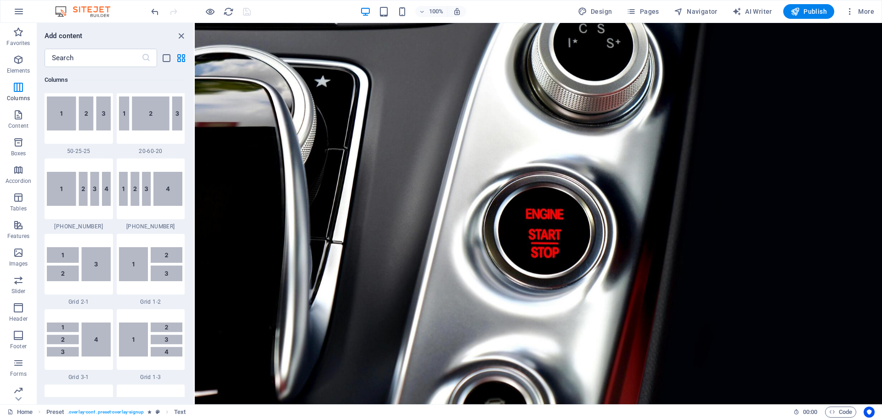
drag, startPoint x: 190, startPoint y: 109, endPoint x: 193, endPoint y: 137, distance: 28.2
click at [193, 137] on div "Favorites 1 Star Headline 1 Star Container Elements 1 Star Headline 1 Star Text…" at bounding box center [115, 232] width 157 height 330
click at [189, 142] on div "Favorites 1 Star Headline 1 Star Container Elements 1 Star Headline 1 Star Text…" at bounding box center [115, 232] width 157 height 330
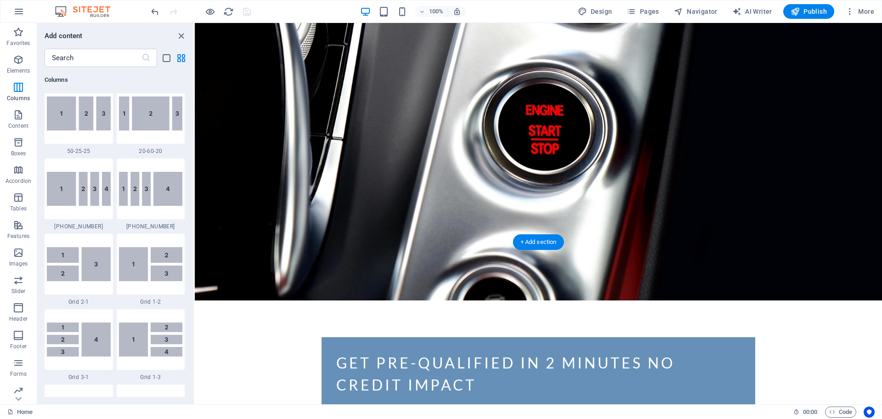
scroll to position [299, 0]
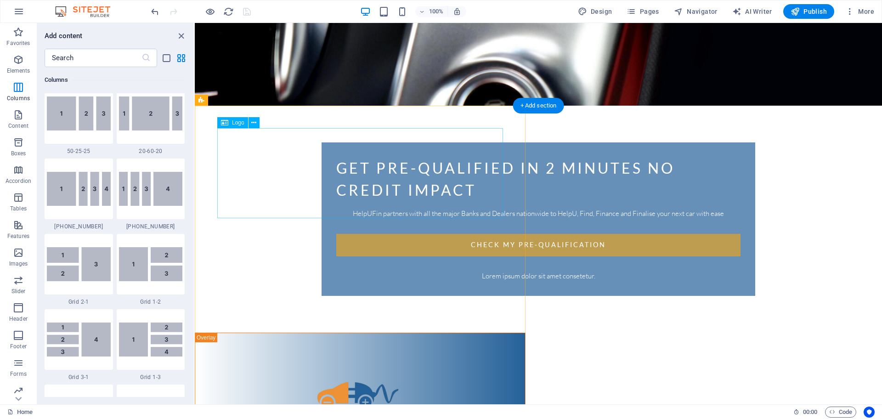
click at [223, 355] on div at bounding box center [360, 400] width 286 height 90
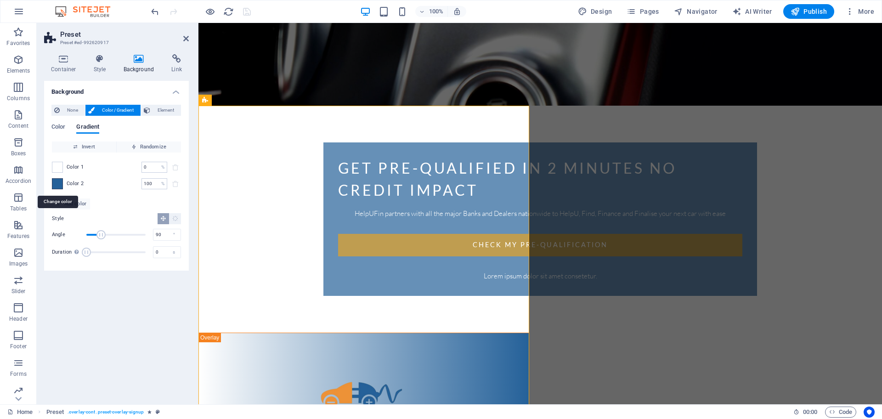
click at [61, 184] on span at bounding box center [57, 184] width 10 height 10
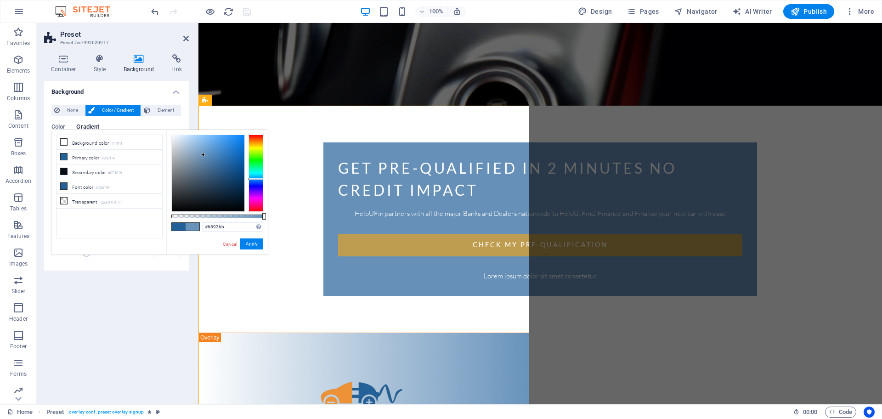
type input "#6792bb"
drag, startPoint x: 225, startPoint y: 163, endPoint x: 204, endPoint y: 155, distance: 22.5
click at [204, 155] on div at bounding box center [208, 173] width 73 height 76
click at [586, 228] on div "get pre-qualified in 2 minutes no credit impact HelpUFin partners with all the …" at bounding box center [541, 271] width 684 height 1094
click at [249, 245] on button "Apply" at bounding box center [251, 243] width 23 height 11
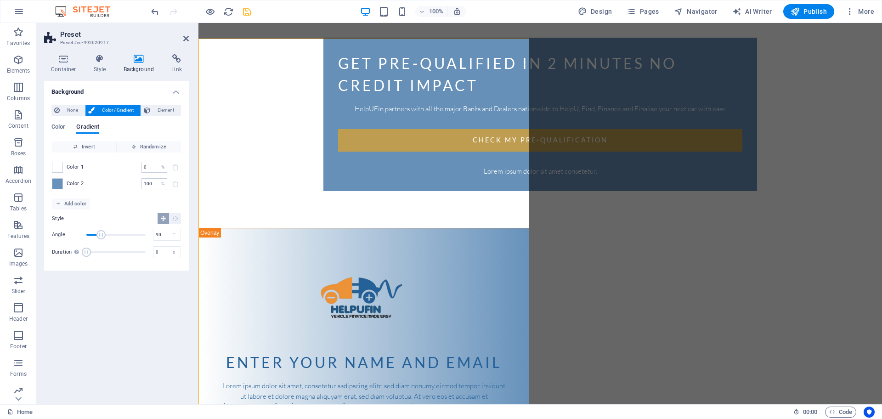
scroll to position [454, 0]
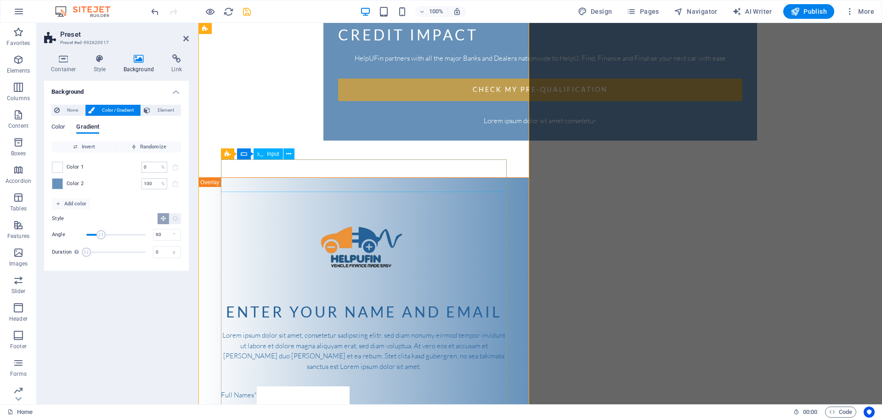
click at [246, 386] on div "Full Names*" at bounding box center [364, 395] width 286 height 18
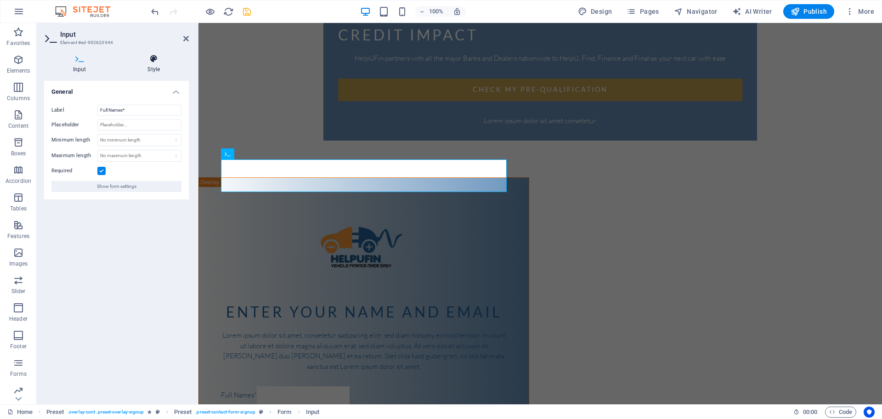
click at [153, 64] on h4 "Style" at bounding box center [154, 63] width 70 height 19
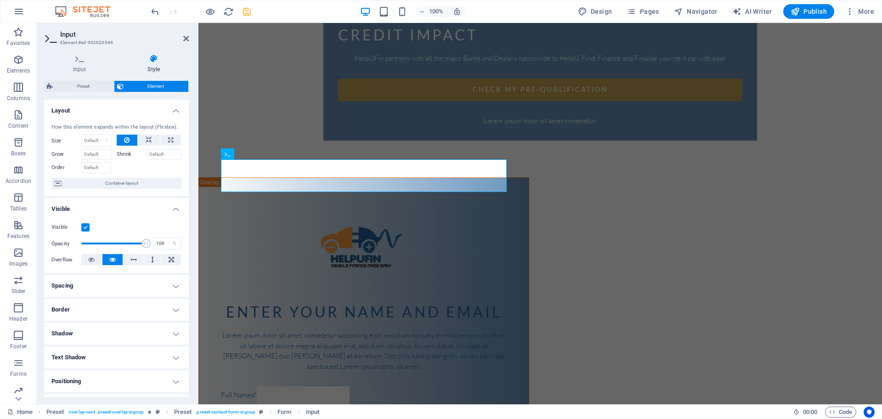
click at [178, 380] on h4 "Positioning" at bounding box center [116, 381] width 145 height 22
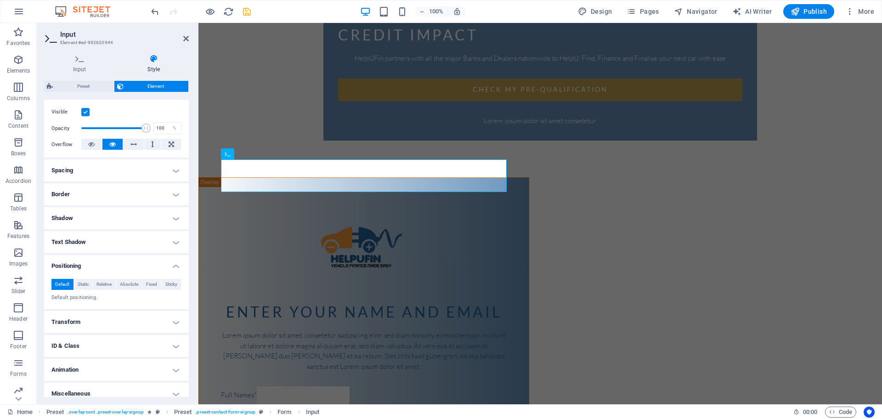
scroll to position [123, 0]
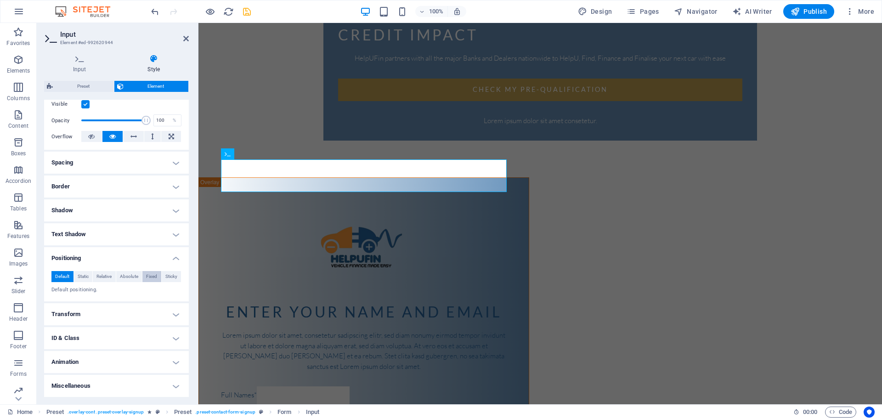
click at [151, 275] on span "Fixed" at bounding box center [151, 276] width 11 height 11
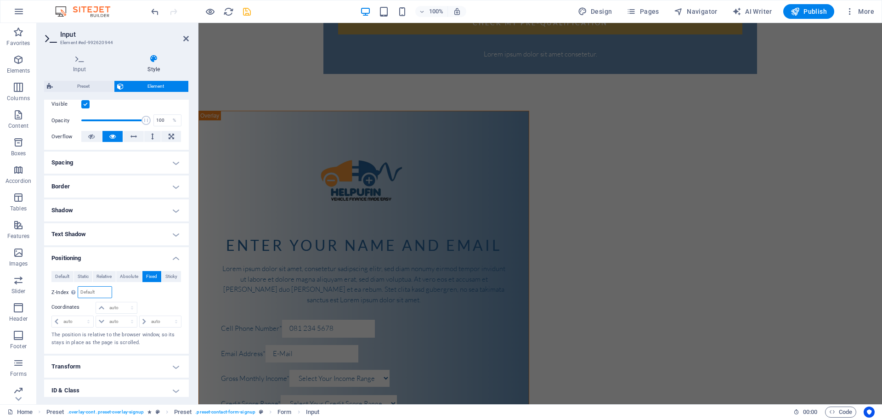
click at [101, 291] on input "number" at bounding box center [94, 292] width 33 height 11
click at [63, 275] on span "Default" at bounding box center [62, 276] width 14 height 11
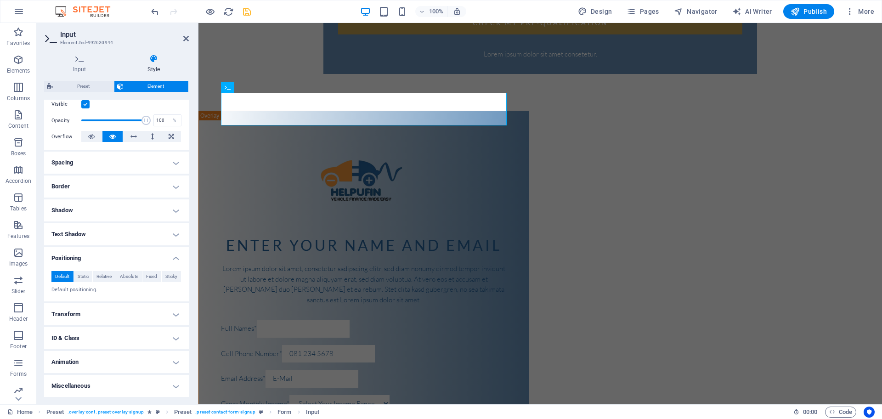
click at [557, 157] on div "get pre-qualified in 2 minutes no credit impact HelpUFin partners with all the …" at bounding box center [541, 49] width 684 height 1094
click at [187, 37] on icon at bounding box center [186, 38] width 6 height 7
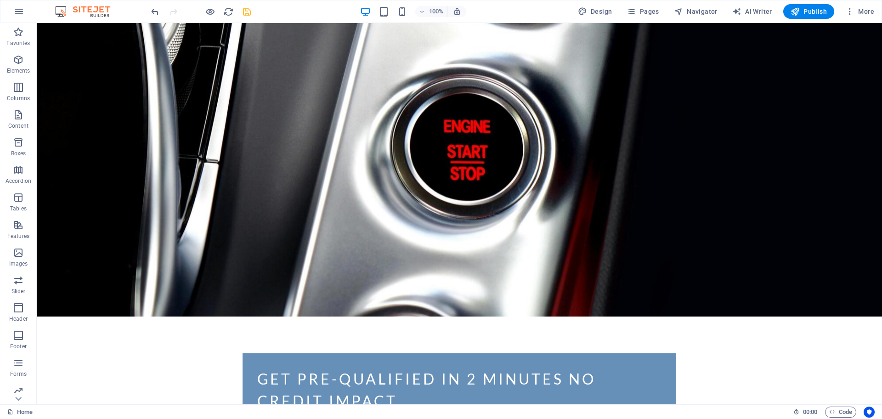
scroll to position [0, 0]
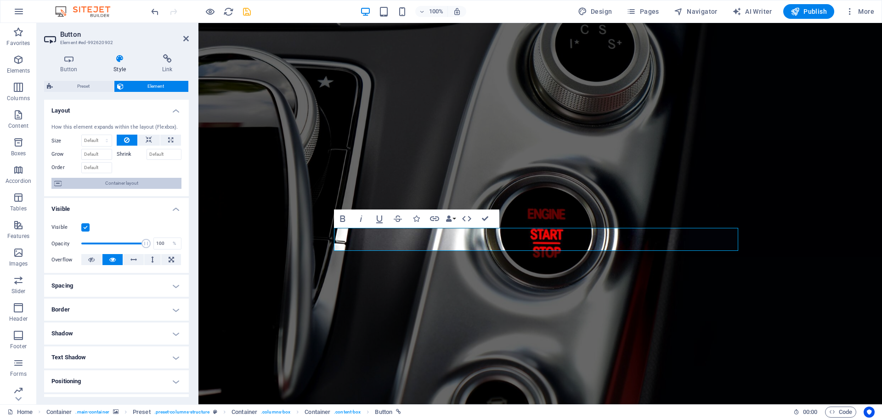
click at [96, 186] on span "Container layout" at bounding box center [121, 183] width 114 height 11
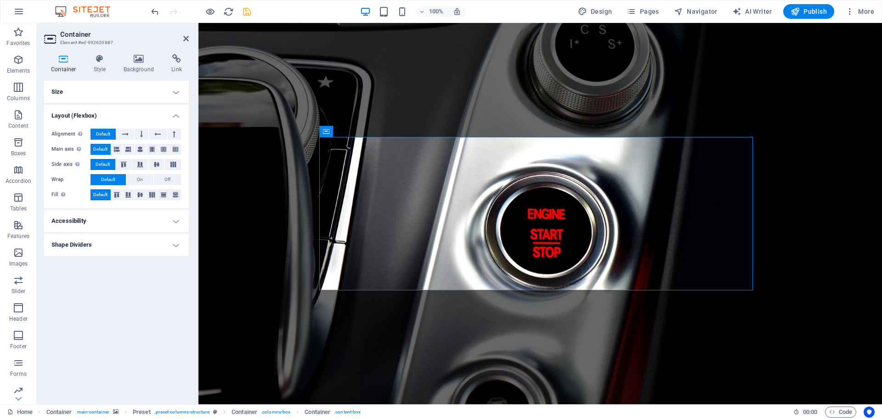
click at [178, 220] on h4 "Accessibility" at bounding box center [116, 221] width 145 height 22
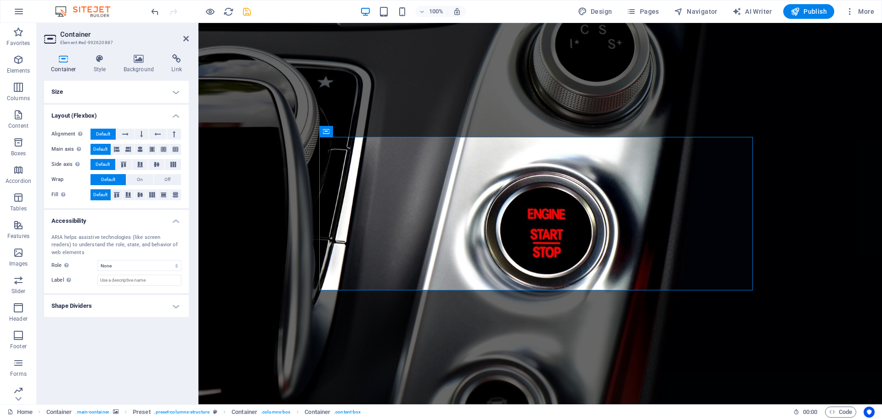
click at [178, 220] on h4 "Accessibility" at bounding box center [116, 218] width 145 height 17
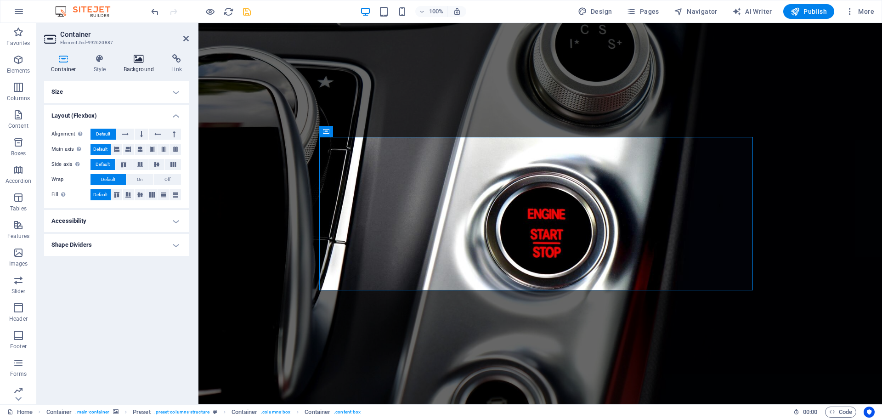
click at [140, 63] on icon at bounding box center [139, 58] width 45 height 9
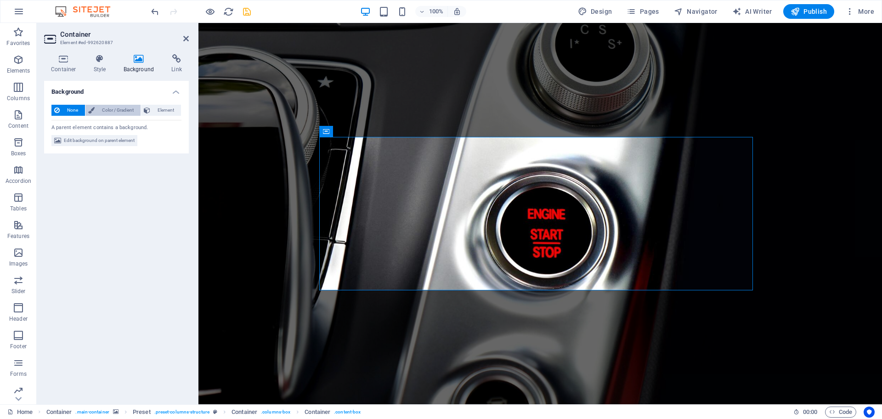
click at [114, 113] on span "Color / Gradient" at bounding box center [117, 110] width 40 height 11
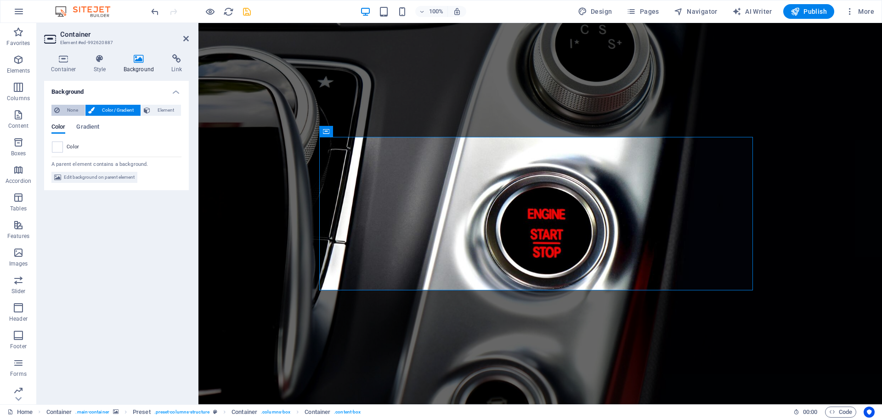
click at [66, 109] on span "None" at bounding box center [72, 110] width 20 height 11
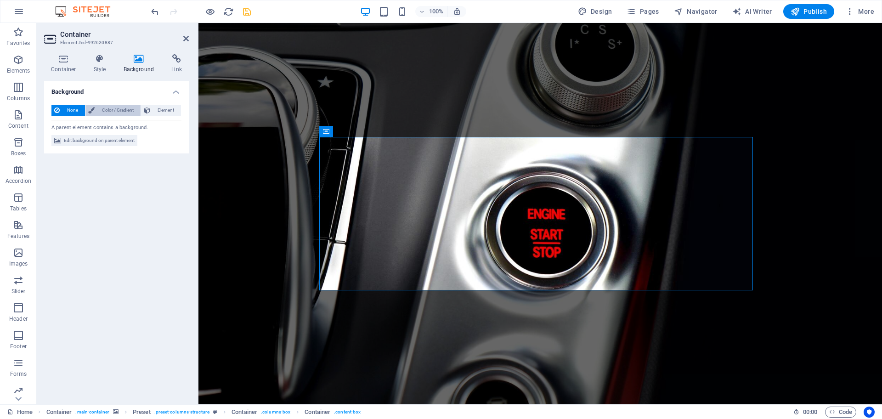
click at [108, 112] on span "Color / Gradient" at bounding box center [117, 110] width 40 height 11
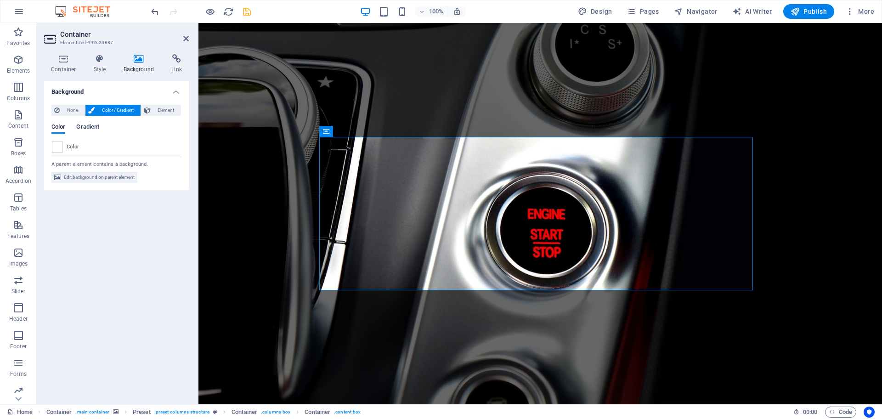
click at [88, 128] on span "Gradient" at bounding box center [87, 127] width 23 height 13
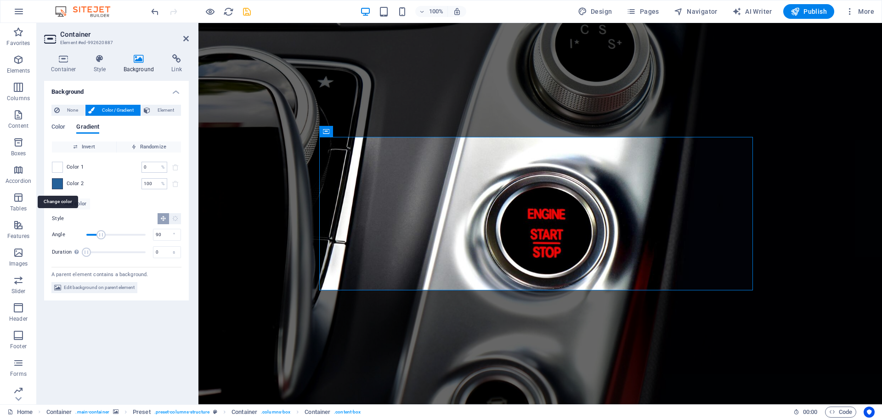
click at [62, 188] on span at bounding box center [57, 184] width 10 height 10
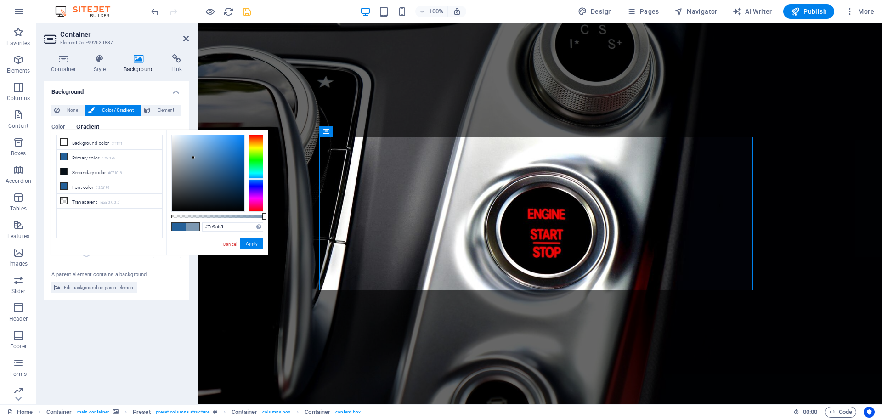
type input "#809db8"
drag, startPoint x: 226, startPoint y: 165, endPoint x: 193, endPoint y: 156, distance: 33.3
click at [193, 156] on div at bounding box center [193, 155] width 3 height 3
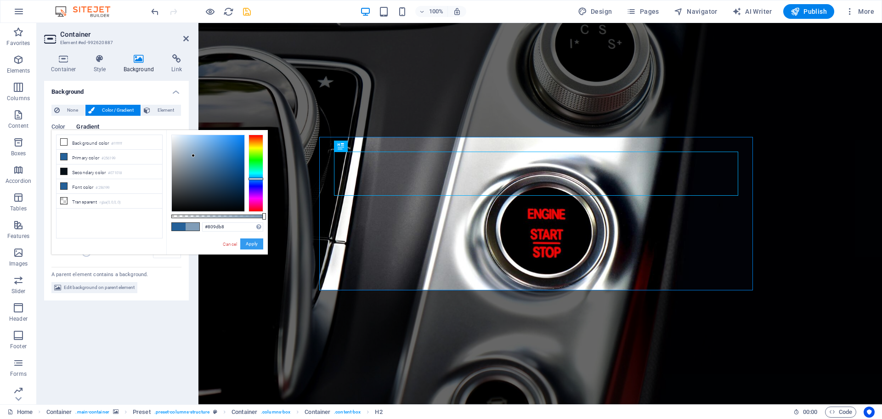
click at [256, 245] on button "Apply" at bounding box center [251, 243] width 23 height 11
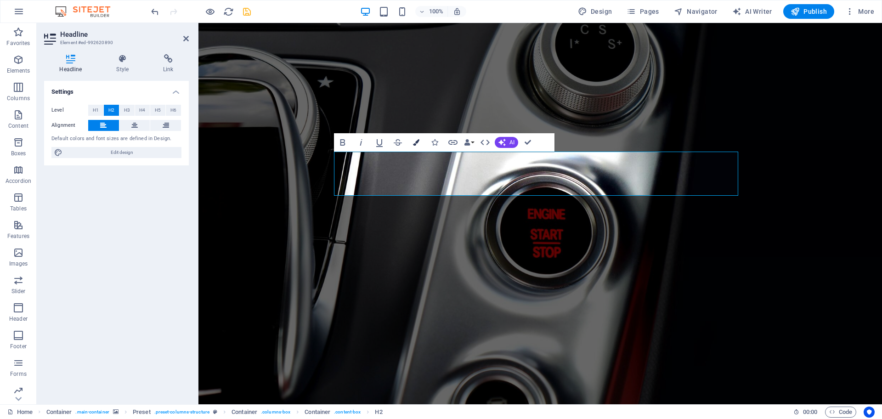
click at [420, 144] on button "Colors" at bounding box center [416, 142] width 17 height 18
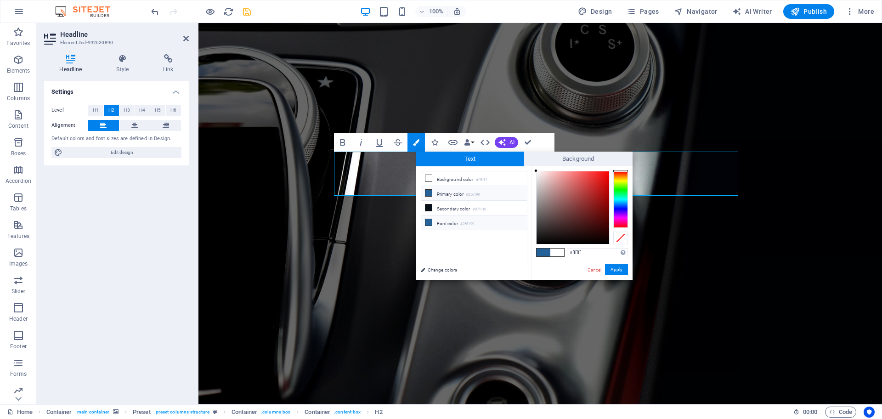
click at [440, 227] on li "Font color #256199" at bounding box center [474, 223] width 106 height 15
type input "#256199"
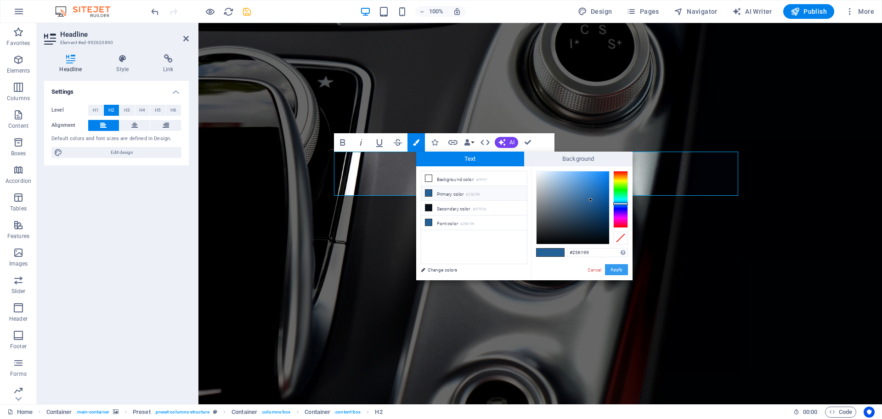
click at [624, 272] on button "Apply" at bounding box center [616, 269] width 23 height 11
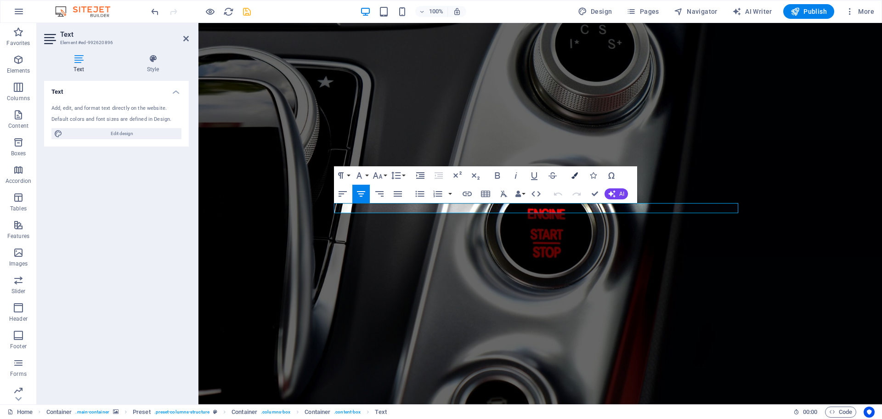
click at [579, 172] on button "Colors" at bounding box center [574, 175] width 17 height 18
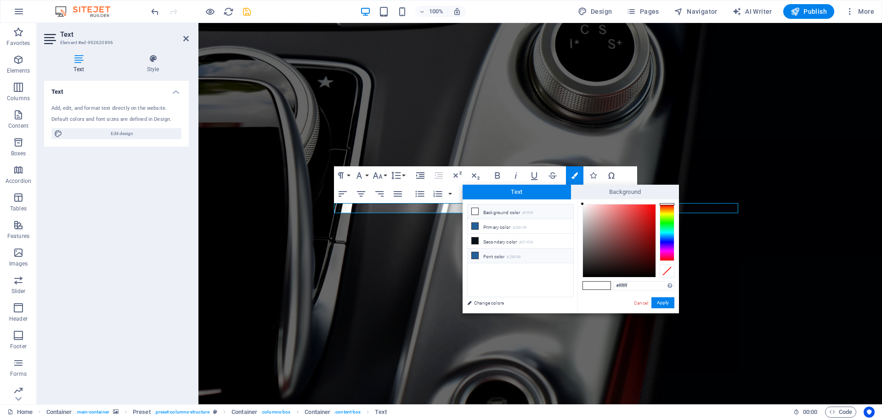
click at [492, 255] on li "Font color #256199" at bounding box center [521, 256] width 106 height 15
type input "#256199"
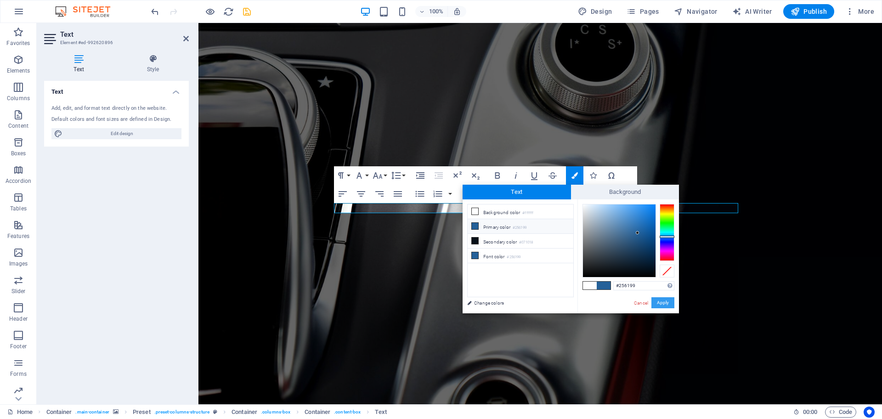
click at [662, 303] on button "Apply" at bounding box center [663, 302] width 23 height 11
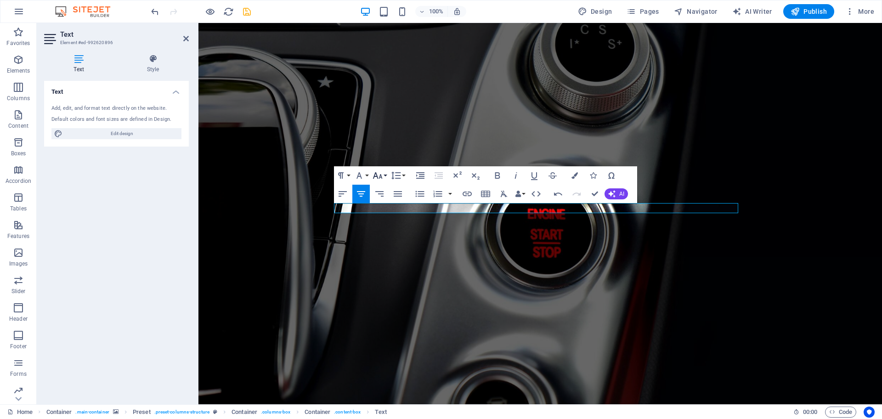
click at [378, 175] on icon "button" at bounding box center [377, 175] width 11 height 11
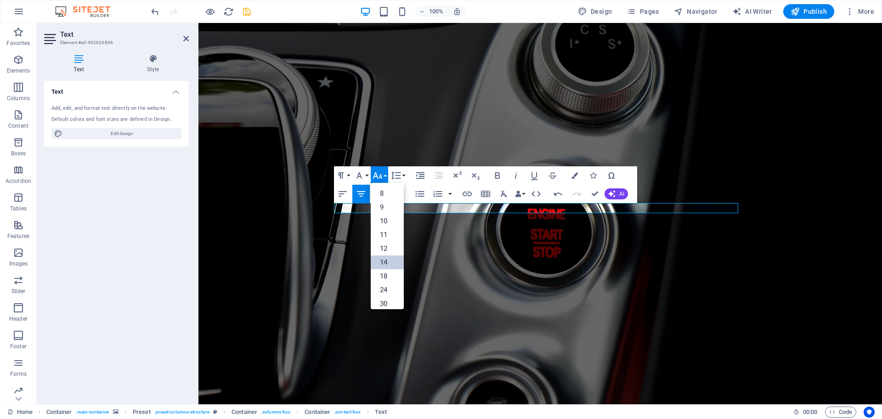
click at [388, 263] on link "14" at bounding box center [387, 262] width 33 height 14
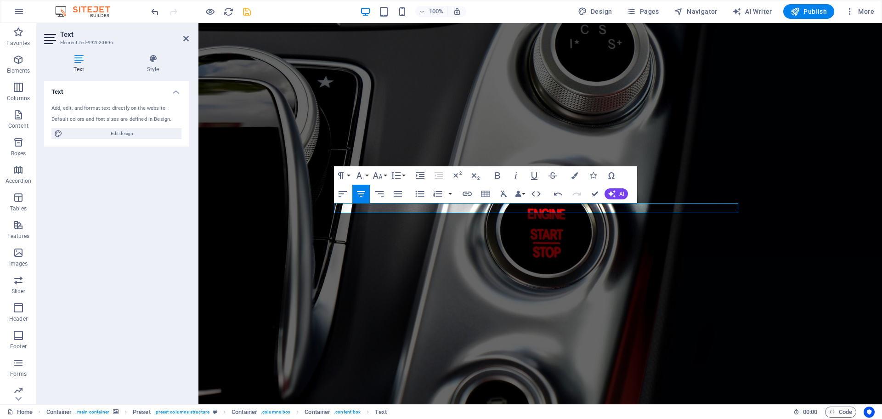
click at [795, 221] on figure at bounding box center [541, 213] width 684 height 381
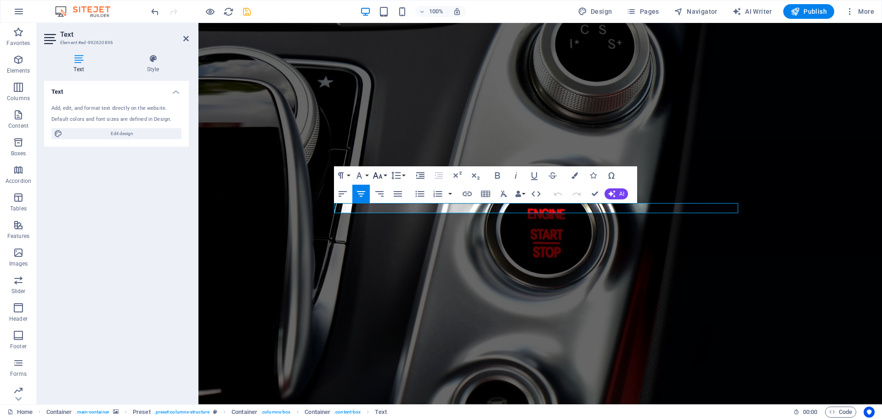
click at [385, 176] on button "Font Size" at bounding box center [379, 175] width 17 height 18
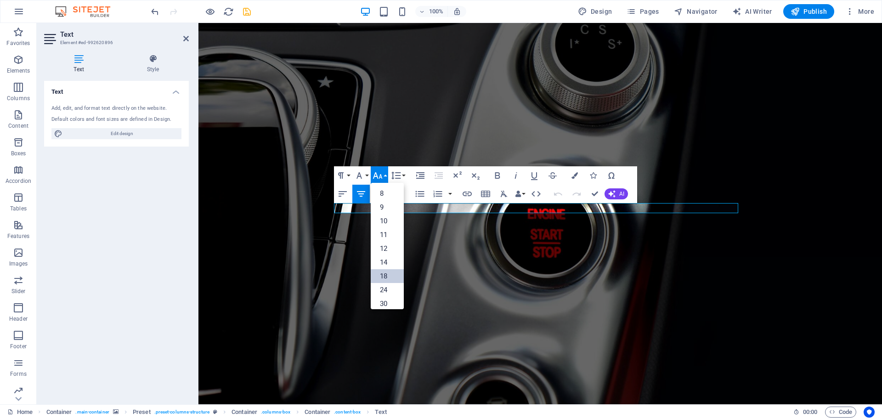
click at [387, 274] on link "18" at bounding box center [387, 276] width 33 height 14
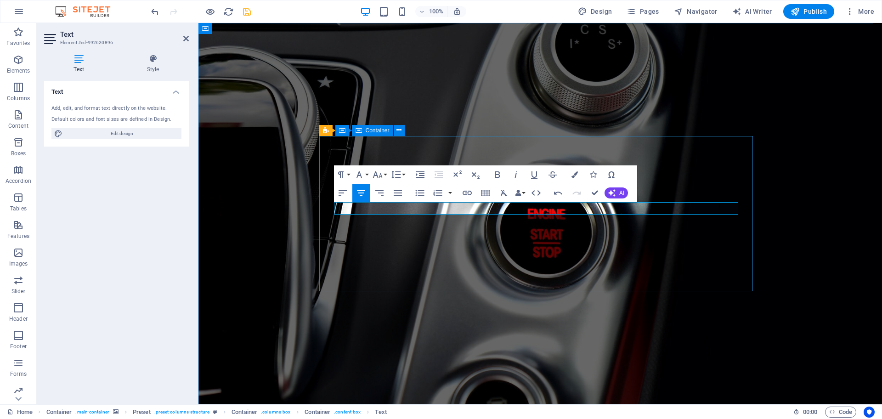
drag, startPoint x: 722, startPoint y: 209, endPoint x: 328, endPoint y: 206, distance: 394.7
click at [383, 173] on button "Font Size" at bounding box center [379, 174] width 17 height 18
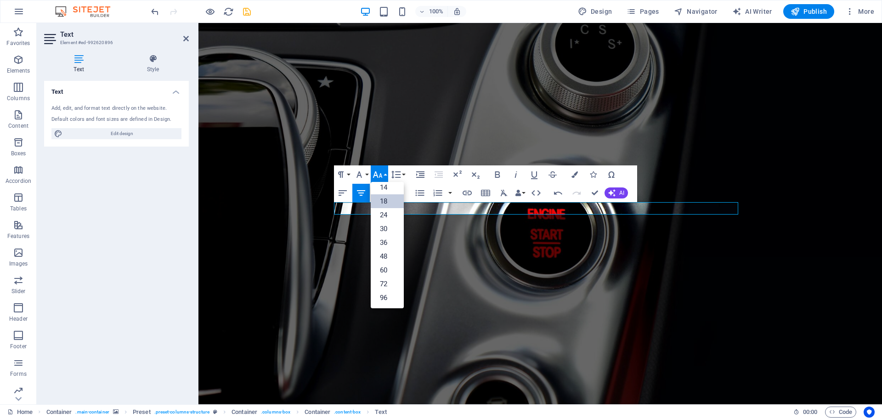
scroll to position [74, 0]
click at [390, 216] on link "24" at bounding box center [387, 215] width 33 height 14
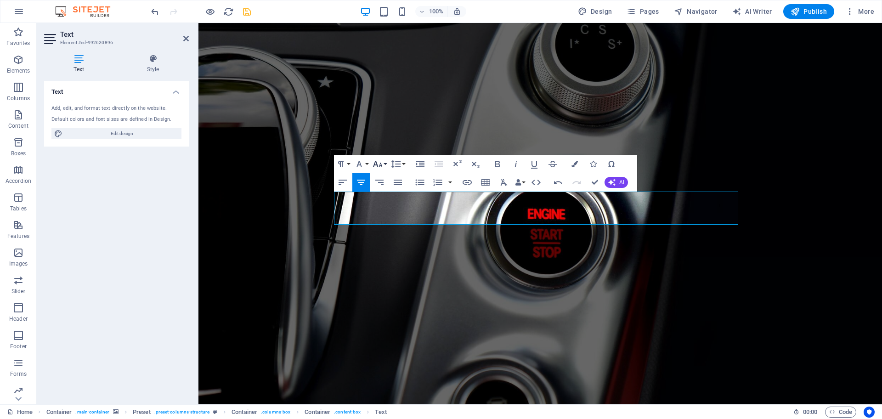
click at [381, 161] on icon "button" at bounding box center [377, 164] width 11 height 11
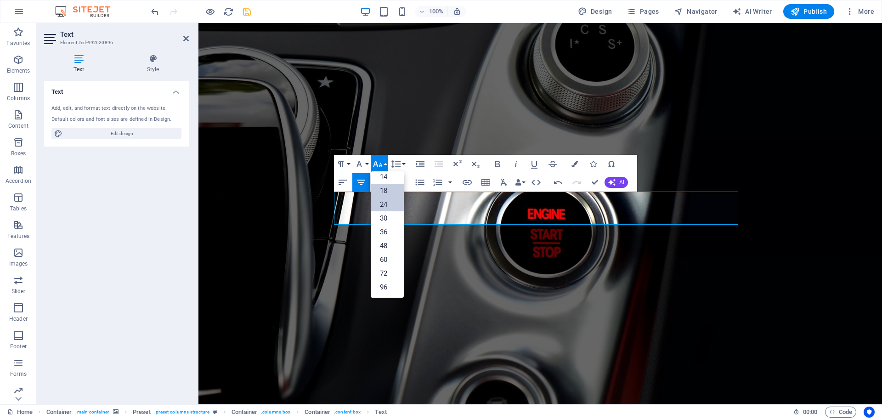
click at [384, 188] on link "18" at bounding box center [387, 191] width 33 height 14
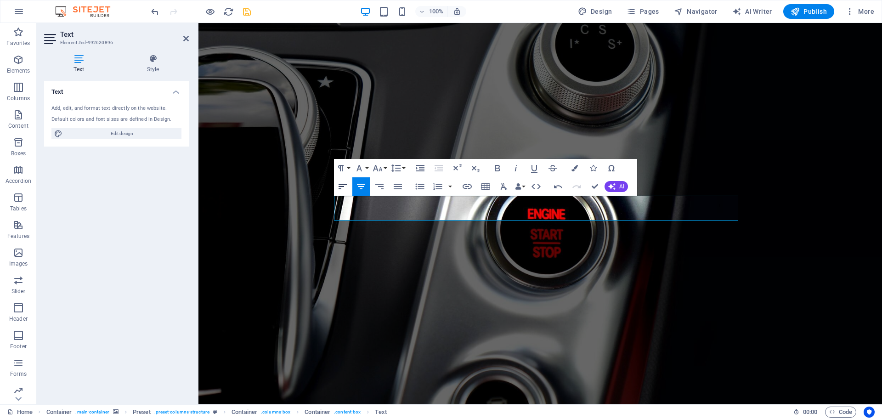
click at [341, 185] on icon "button" at bounding box center [342, 186] width 11 height 11
click at [363, 188] on icon "button" at bounding box center [361, 186] width 11 height 11
click at [401, 187] on icon "button" at bounding box center [397, 186] width 11 height 11
click at [342, 188] on icon "button" at bounding box center [342, 186] width 11 height 11
click at [775, 202] on figure at bounding box center [541, 213] width 684 height 381
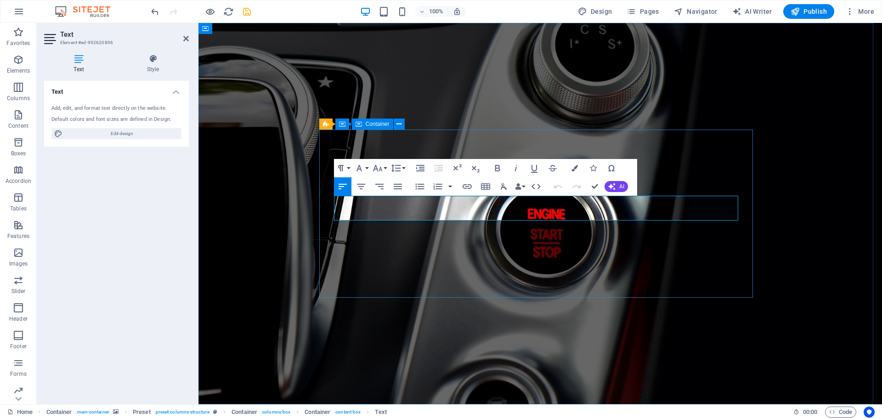
drag, startPoint x: 388, startPoint y: 215, endPoint x: 332, endPoint y: 198, distance: 58.7
click at [575, 166] on icon "button" at bounding box center [575, 168] width 6 height 6
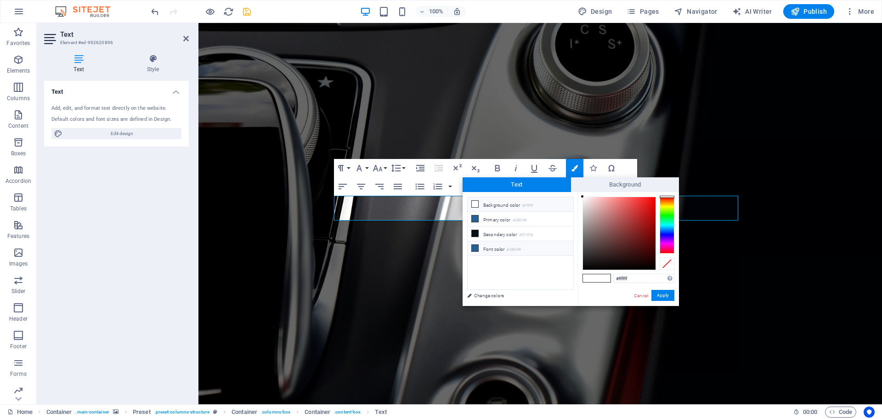
click at [495, 250] on li "Font color #256199" at bounding box center [521, 248] width 106 height 15
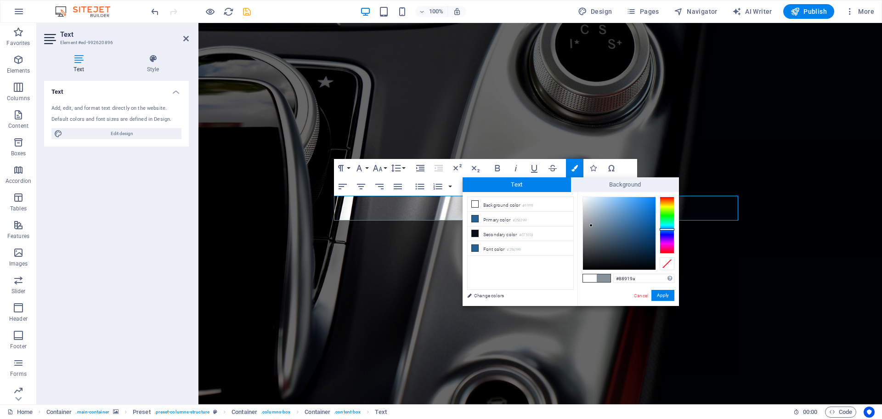
type input "#89929a"
drag, startPoint x: 637, startPoint y: 222, endPoint x: 590, endPoint y: 226, distance: 46.6
click at [590, 226] on div at bounding box center [619, 233] width 73 height 73
click at [663, 296] on button "Apply" at bounding box center [663, 295] width 23 height 11
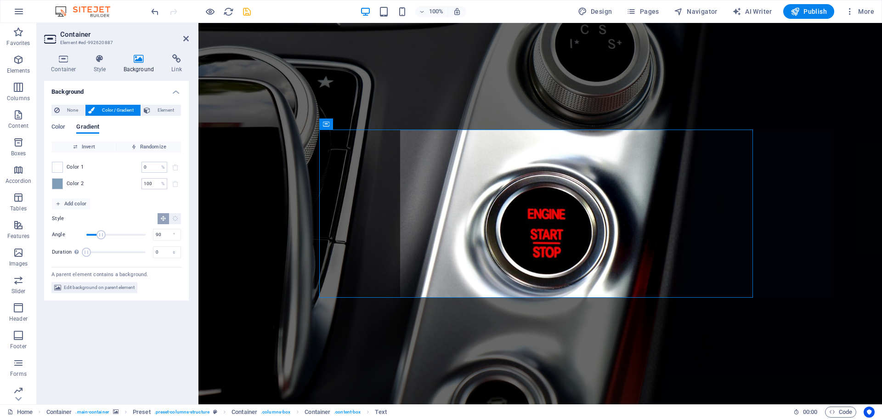
click at [808, 235] on figure at bounding box center [541, 213] width 684 height 381
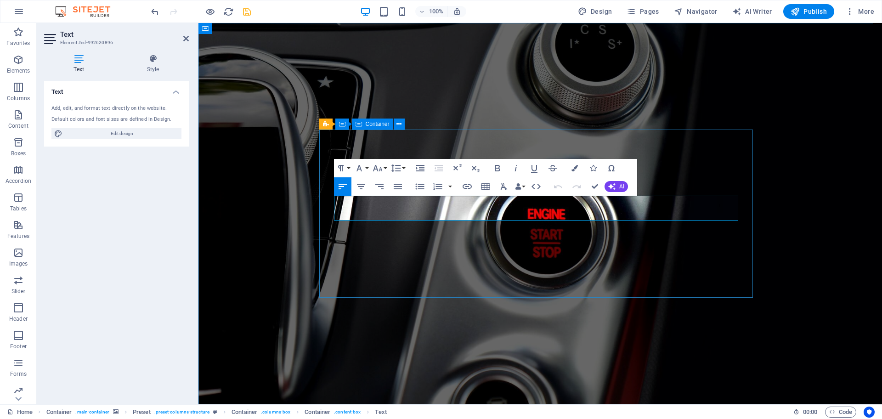
drag, startPoint x: 380, startPoint y: 215, endPoint x: 330, endPoint y: 199, distance: 52.2
click at [498, 169] on icon "button" at bounding box center [497, 168] width 11 height 11
click at [792, 126] on figure at bounding box center [541, 213] width 684 height 381
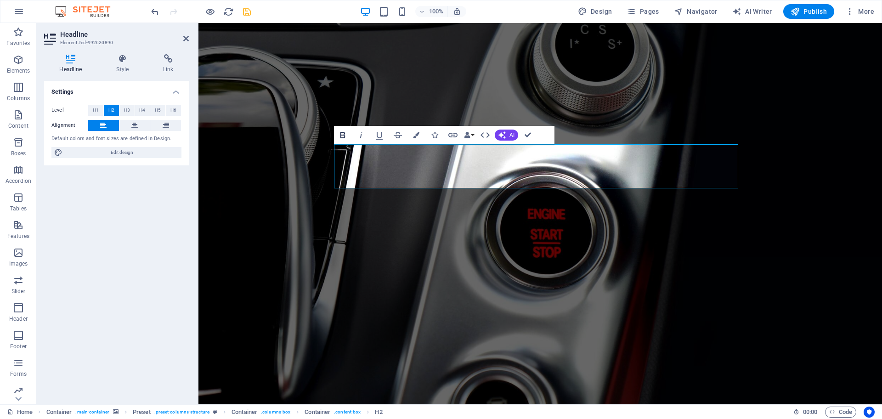
click at [342, 137] on icon "button" at bounding box center [342, 135] width 5 height 6
click at [343, 137] on icon "button" at bounding box center [342, 135] width 5 height 6
click at [598, 75] on figure at bounding box center [541, 213] width 684 height 381
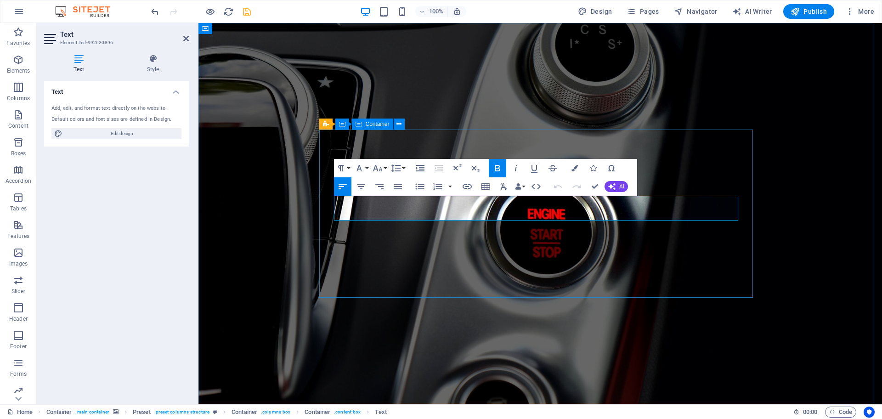
drag, startPoint x: 403, startPoint y: 215, endPoint x: 328, endPoint y: 199, distance: 76.6
click at [384, 167] on button "Font Size" at bounding box center [379, 168] width 17 height 18
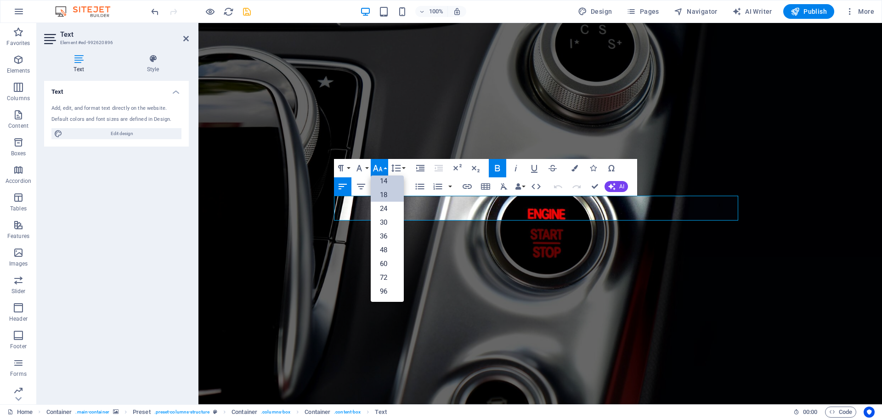
click at [393, 176] on link "14" at bounding box center [387, 181] width 33 height 14
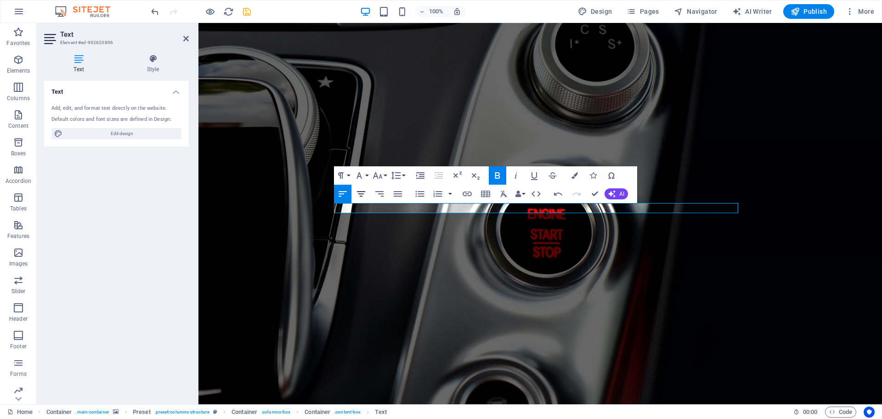
click at [359, 191] on icon "button" at bounding box center [361, 193] width 11 height 11
click at [381, 175] on icon "button" at bounding box center [377, 175] width 11 height 11
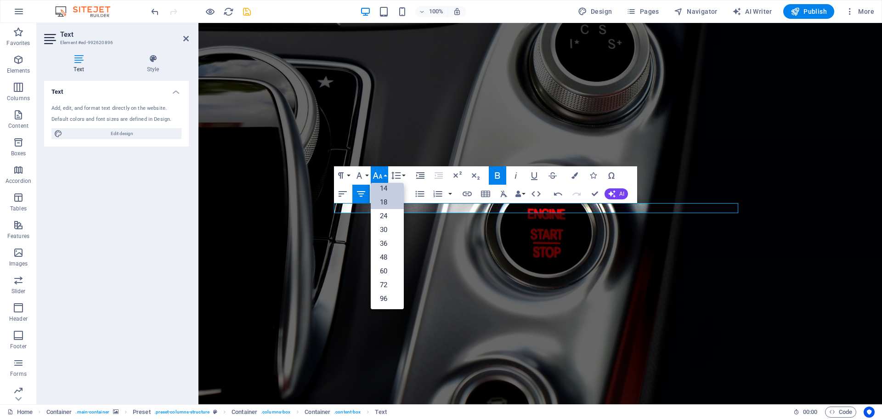
click at [384, 204] on link "18" at bounding box center [387, 202] width 33 height 14
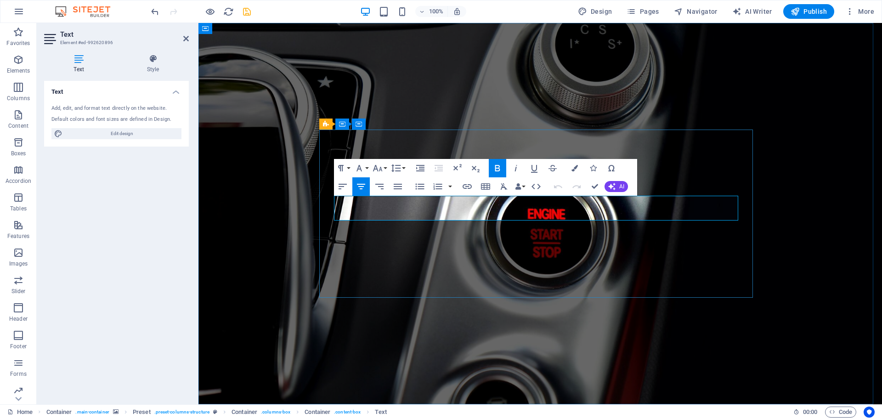
drag, startPoint x: 575, startPoint y: 215, endPoint x: 342, endPoint y: 202, distance: 233.8
click at [574, 168] on icon "button" at bounding box center [575, 168] width 6 height 6
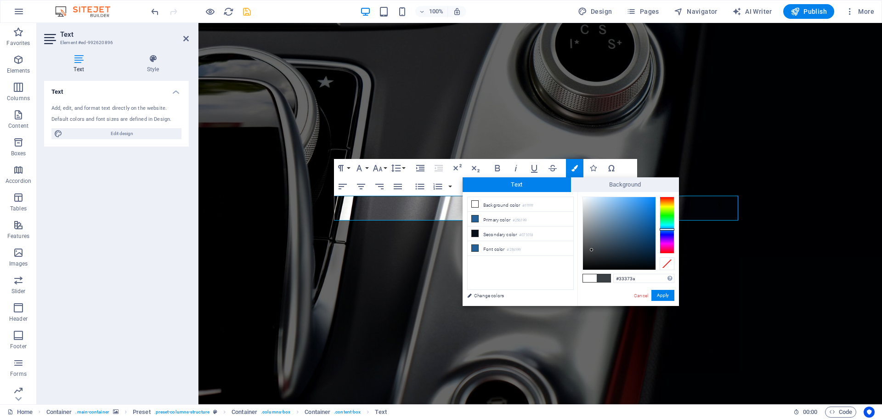
type input "#313539"
drag, startPoint x: 592, startPoint y: 224, endPoint x: 592, endPoint y: 253, distance: 29.4
click at [592, 253] on div at bounding box center [619, 233] width 73 height 73
click at [668, 295] on button "Apply" at bounding box center [663, 295] width 23 height 11
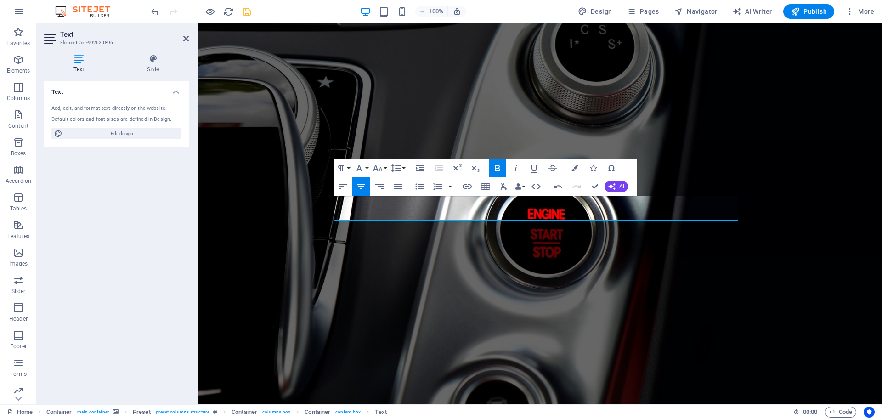
click at [801, 269] on figure at bounding box center [541, 213] width 684 height 381
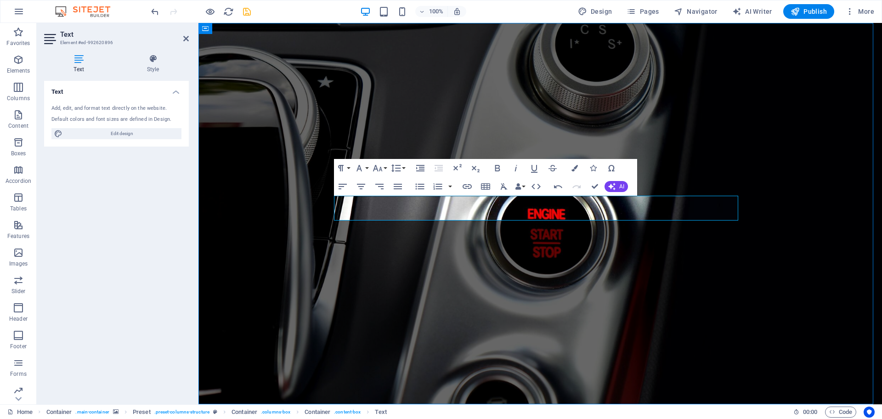
click at [801, 269] on figure at bounding box center [541, 213] width 684 height 381
select select "%"
select select "vh"
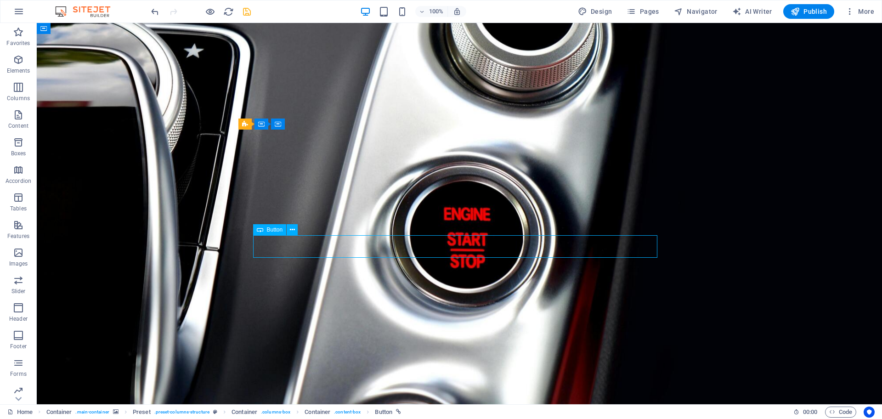
drag, startPoint x: 443, startPoint y: 244, endPoint x: 539, endPoint y: 242, distance: 96.1
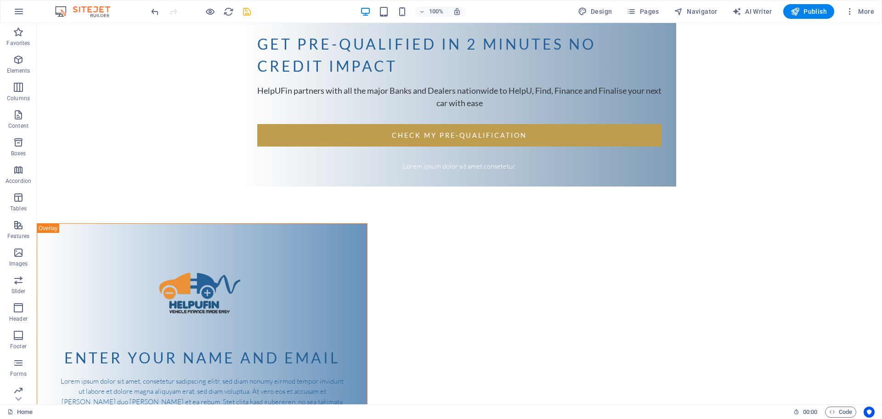
scroll to position [416, 0]
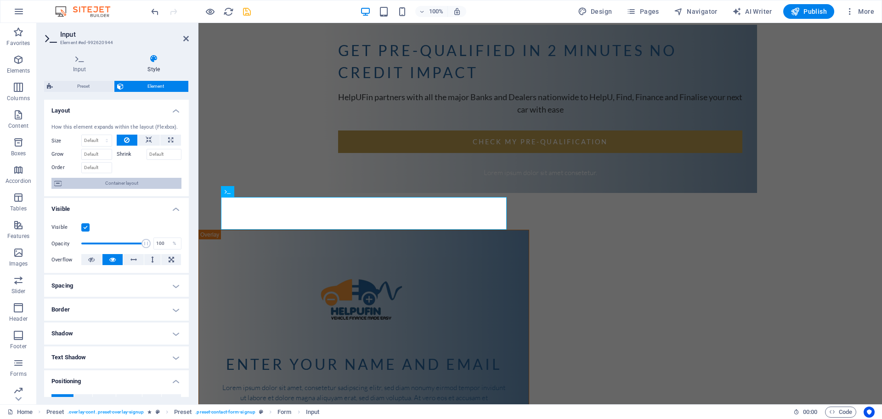
click at [98, 187] on span "Container layout" at bounding box center [121, 183] width 114 height 11
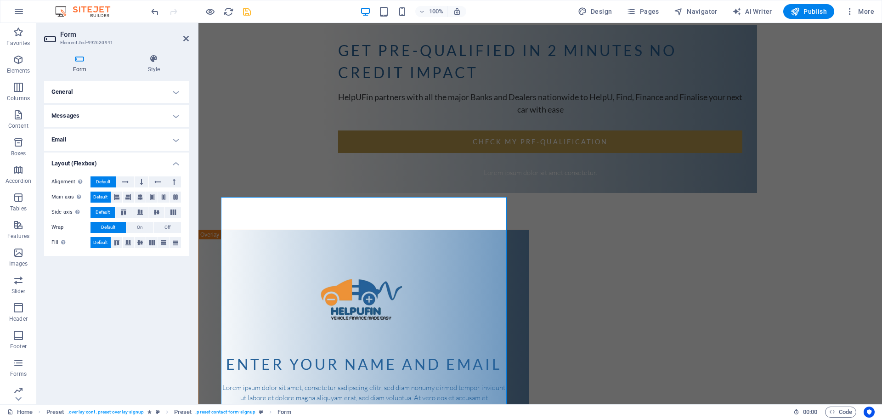
click at [180, 94] on h4 "General" at bounding box center [116, 92] width 145 height 22
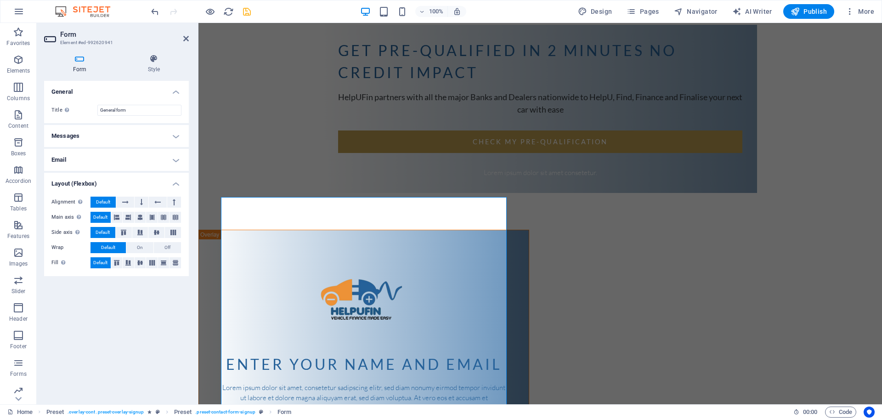
click at [176, 136] on h4 "Messages" at bounding box center [116, 136] width 145 height 22
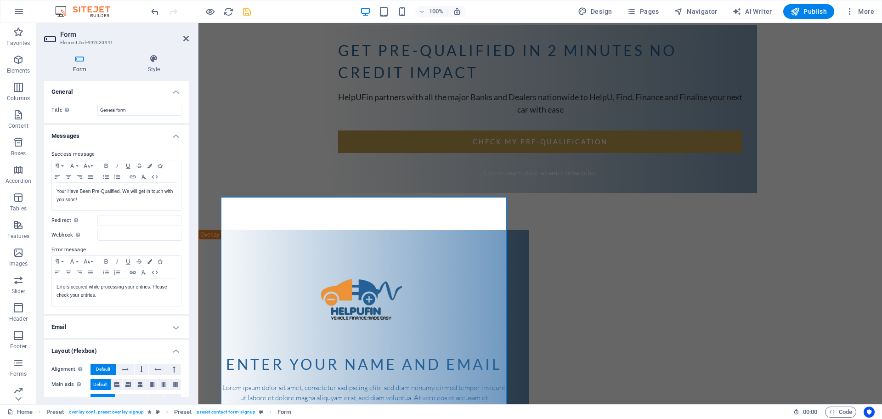
click at [585, 188] on div "get pre-qualified in 2 minutes no credit impact HelpUFin partners with all the …" at bounding box center [541, 161] width 684 height 1108
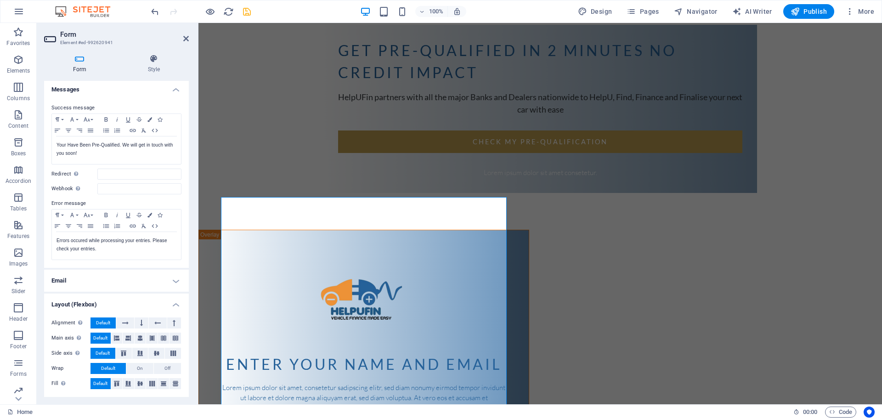
scroll to position [0, 0]
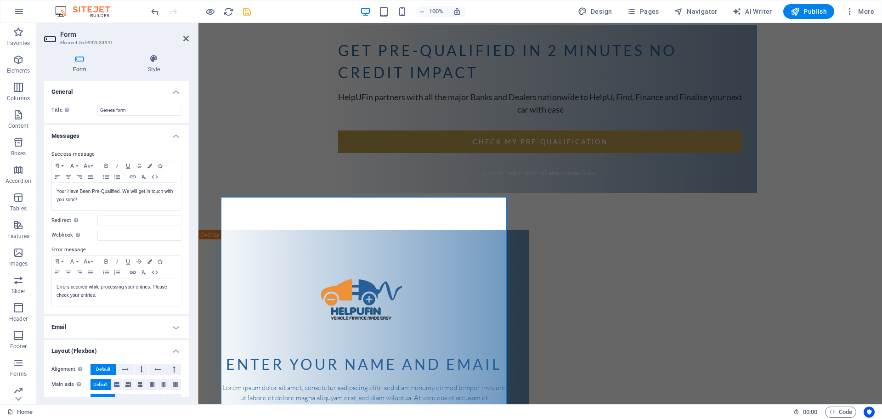
click at [604, 196] on div "get pre-qualified in 2 minutes no credit impact HelpUFin partners with all the …" at bounding box center [541, 161] width 684 height 1108
click at [365, 383] on div "Lorem ipsum dolor sit amet, consetetur sadipscing elitr, sed diam nonumy eirmod…" at bounding box center [364, 403] width 286 height 41
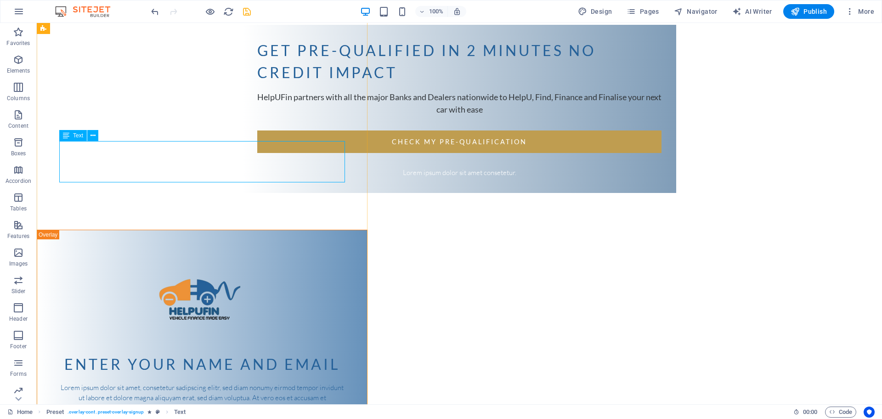
click at [222, 383] on div "Lorem ipsum dolor sit amet, consetetur sadipscing elitr, sed diam nonumy eirmod…" at bounding box center [202, 403] width 286 height 41
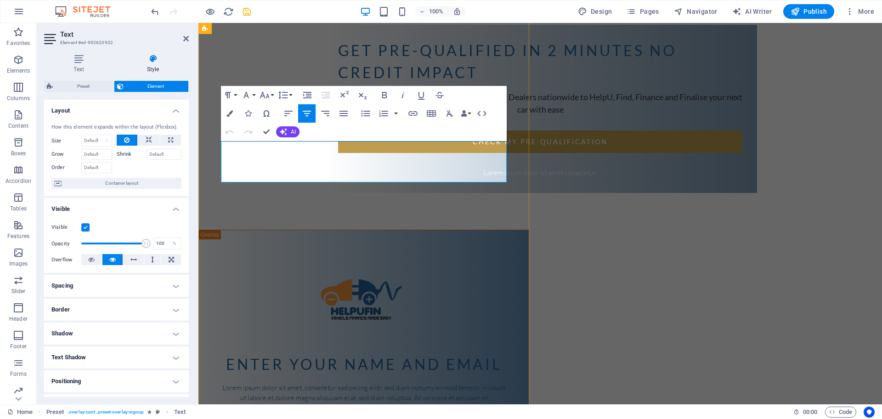
click at [376, 383] on p "Lorem ipsum dolor sit amet, consetetur sadipscing elitr, sed diam nonumy eirmod…" at bounding box center [364, 403] width 286 height 41
click at [388, 383] on p "Lorem ipsum dolor sit amet, consetetur sadipscing elitr, sed diam nonumy eirmod…" at bounding box center [364, 403] width 286 height 41
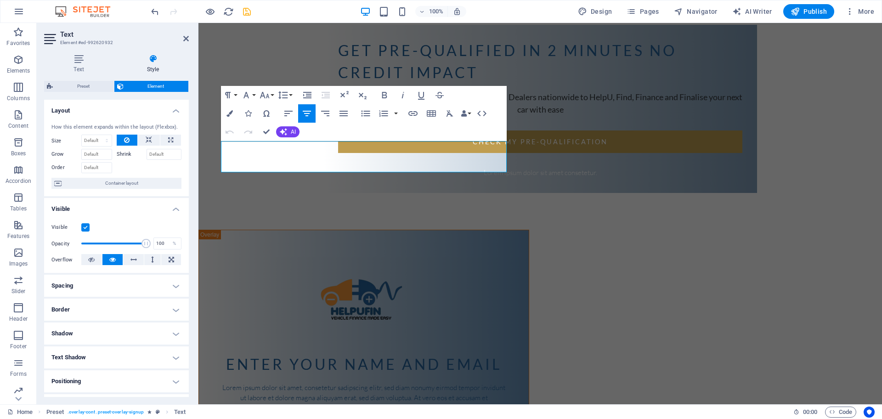
click at [587, 126] on div "get pre-qualified in 2 minutes no credit impact HelpUFin partners with all the …" at bounding box center [541, 161] width 684 height 1108
click at [471, 383] on p "Lorem ipsum dolor sit amet, consetetur sadipscing elitr, sed diam nonumy eirmod…" at bounding box center [364, 403] width 286 height 41
drag, startPoint x: 409, startPoint y: 167, endPoint x: 219, endPoint y: 136, distance: 192.4
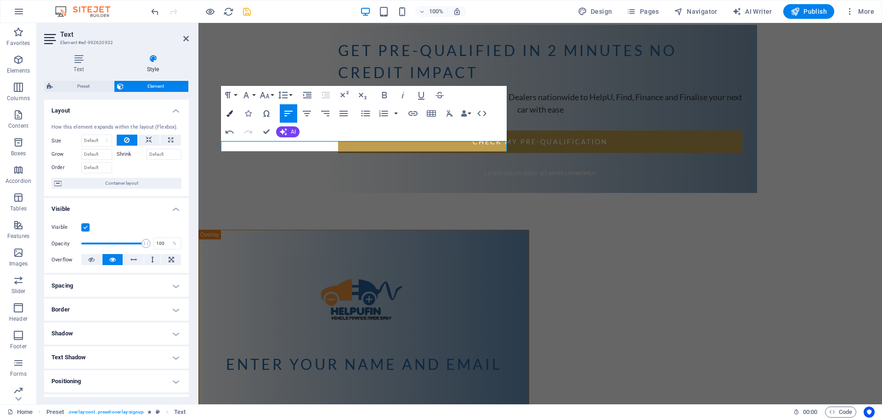
click at [227, 115] on icon "button" at bounding box center [230, 113] width 6 height 6
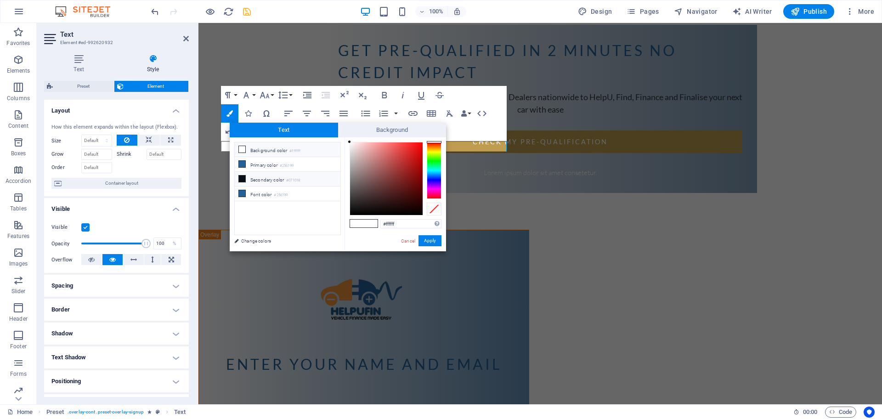
click at [259, 179] on li "Secondary color #071018" at bounding box center [288, 179] width 106 height 15
type input "#071018"
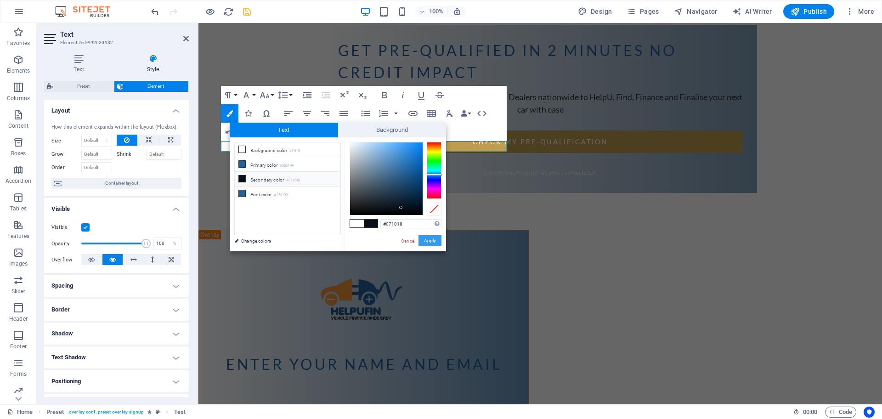
click at [422, 242] on button "Apply" at bounding box center [430, 240] width 23 height 11
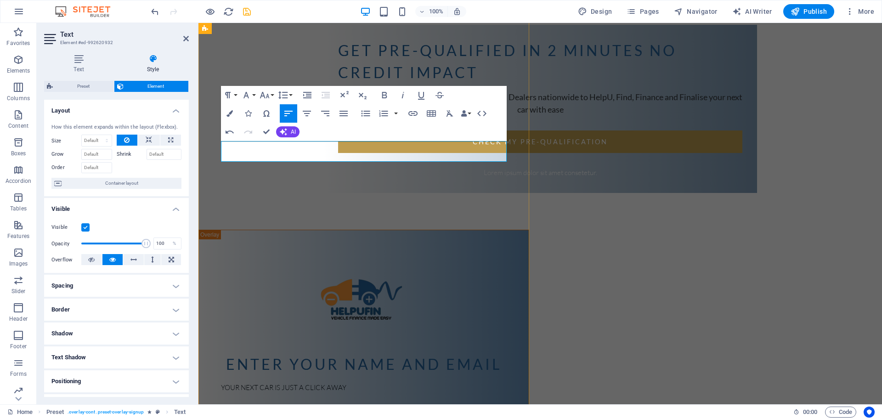
click at [348, 383] on p "​​ YOUR NEXT CAR IS JUST A CLICK AWAY ​" at bounding box center [364, 393] width 286 height 21
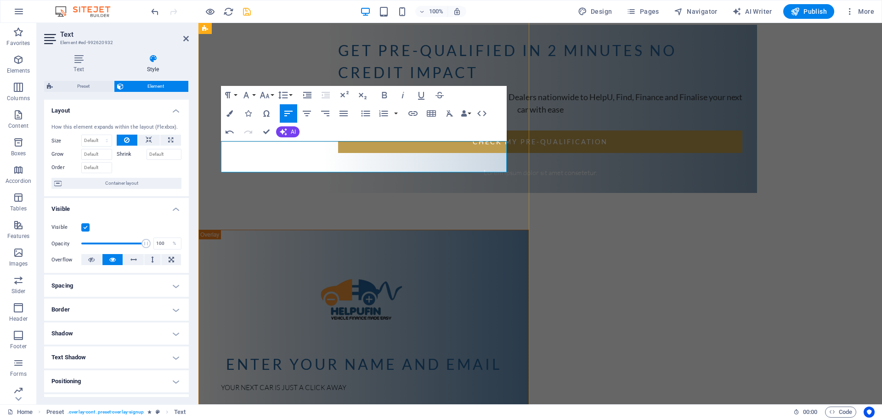
click at [251, 383] on p "​​ YOUR NEXT CAR IS JUST A CLICK AWAY ​ ​" at bounding box center [364, 398] width 286 height 31
click at [250, 383] on p "​​ YOUR NEXT CAR IS JUST A CLICK AWAY ​ ​" at bounding box center [364, 398] width 286 height 31
click at [350, 383] on p "YOUR NEXT CAR IS JUST A CLICK AWAY n" at bounding box center [364, 398] width 286 height 31
click at [361, 383] on p "YOUR NEXT CAR IS JUST A CLICK AWAY" at bounding box center [364, 388] width 286 height 11
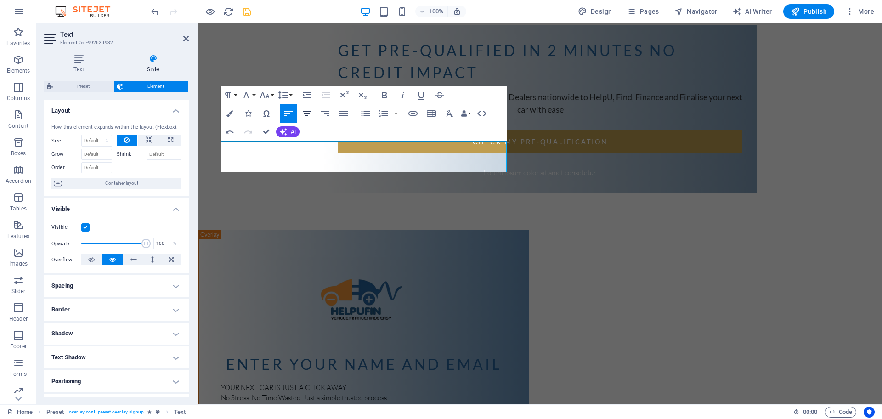
click at [307, 113] on icon "button" at bounding box center [307, 114] width 8 height 6
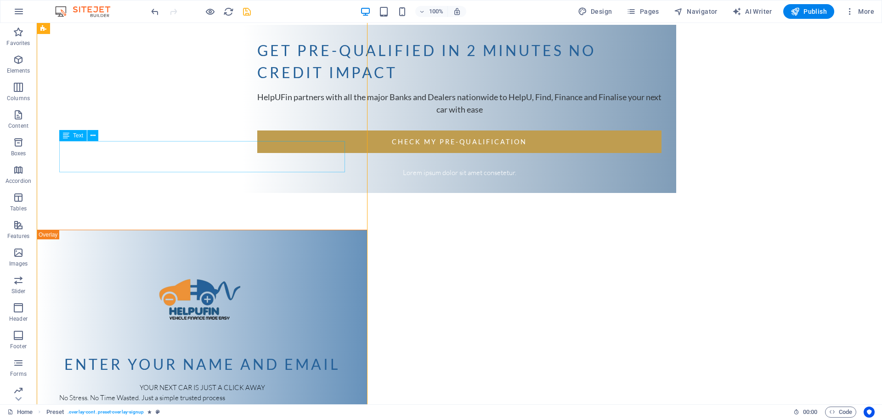
click at [200, 383] on div "YOUR NEXT CAR IS JUST A CLICK AWAY No Stress. No Time Wasted. Just a simple tru…" at bounding box center [202, 398] width 286 height 31
click at [122, 383] on div "YOUR NEXT CAR IS JUST A CLICK AWAY No Stress. No Time Wasted. Just a simple tru…" at bounding box center [202, 398] width 286 height 31
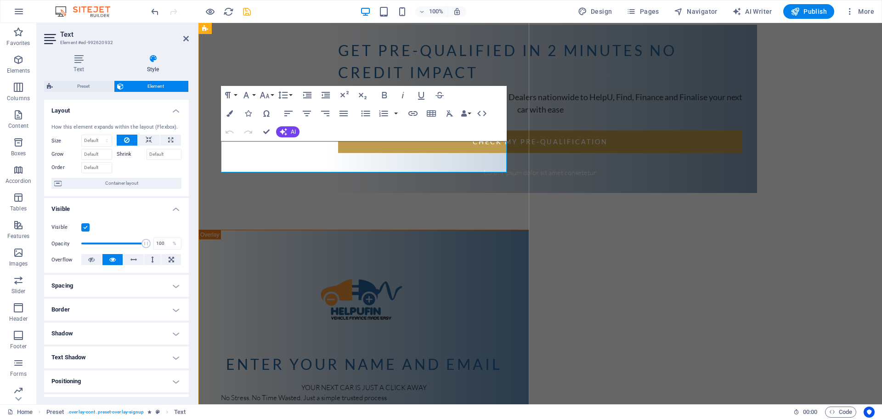
click at [224, 393] on span "No Stress. No Time Wasted. Just a simple trusted process" at bounding box center [304, 397] width 166 height 9
click at [314, 114] on button "Align Center" at bounding box center [306, 113] width 17 height 18
click at [430, 393] on p "No Stress. No Time Wasted. Just a simple trusted process n" at bounding box center [364, 403] width 286 height 21
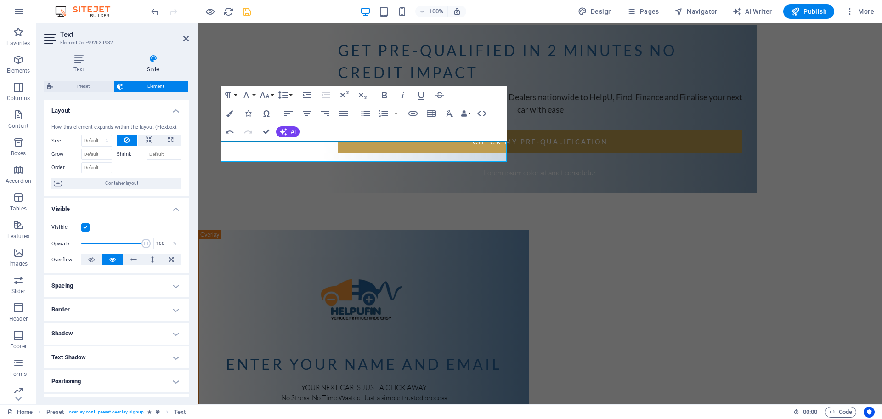
click at [632, 151] on div "get pre-qualified in 2 minutes no credit impact HelpUFin partners with all the …" at bounding box center [541, 151] width 684 height 1088
click at [573, 152] on div "get pre-qualified in 2 minutes no credit impact HelpUFin partners with all the …" at bounding box center [541, 151] width 684 height 1088
drag, startPoint x: 429, startPoint y: 145, endPoint x: 297, endPoint y: 143, distance: 131.9
click at [297, 383] on p "YOUR NEXT CAR IS JUST A CLICK AWAY" at bounding box center [364, 388] width 286 height 11
click at [384, 97] on icon "button" at bounding box center [384, 95] width 11 height 11
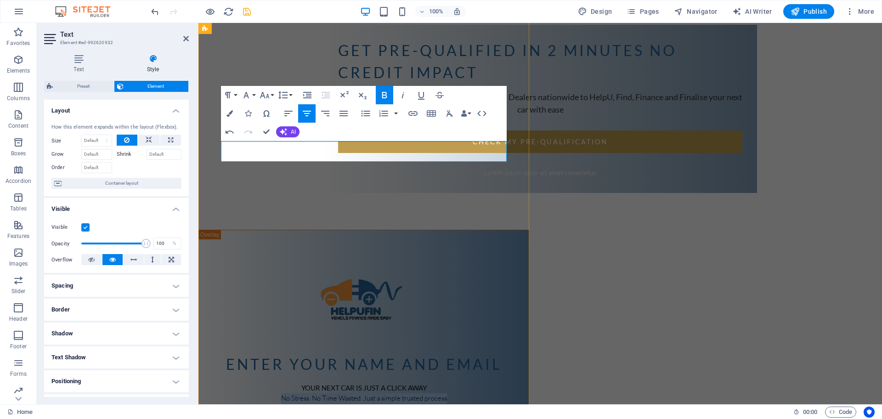
drag, startPoint x: 448, startPoint y: 159, endPoint x: 278, endPoint y: 153, distance: 170.1
click at [278, 393] on p "No Stress. No Time Wasted. Just a simple trusted process" at bounding box center [364, 398] width 286 height 11
drag, startPoint x: 385, startPoint y: 96, endPoint x: 380, endPoint y: 96, distance: 5.5
click at [382, 95] on icon "button" at bounding box center [384, 95] width 11 height 11
click at [656, 163] on div "get pre-qualified in 2 minutes no credit impact HelpUFin partners with all the …" at bounding box center [541, 151] width 684 height 1089
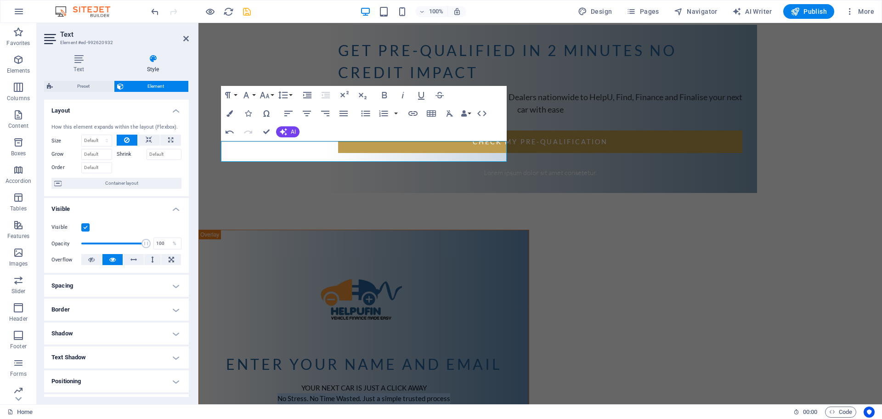
click at [656, 163] on div "get pre-qualified in 2 minutes no credit impact HelpUFin partners with all the …" at bounding box center [541, 151] width 684 height 1089
click at [542, 154] on div "get pre-qualified in 2 minutes no credit impact HelpUFin partners with all the …" at bounding box center [541, 151] width 684 height 1089
click at [773, 171] on div "get pre-qualified in 2 minutes no credit impact HelpUFin partners with all the …" at bounding box center [541, 151] width 684 height 1089
click at [460, 383] on p "YOUR NEXT CAR IS JUST A CLICK AWAY" at bounding box center [364, 388] width 286 height 11
drag, startPoint x: 450, startPoint y: 159, endPoint x: 295, endPoint y: 148, distance: 155.7
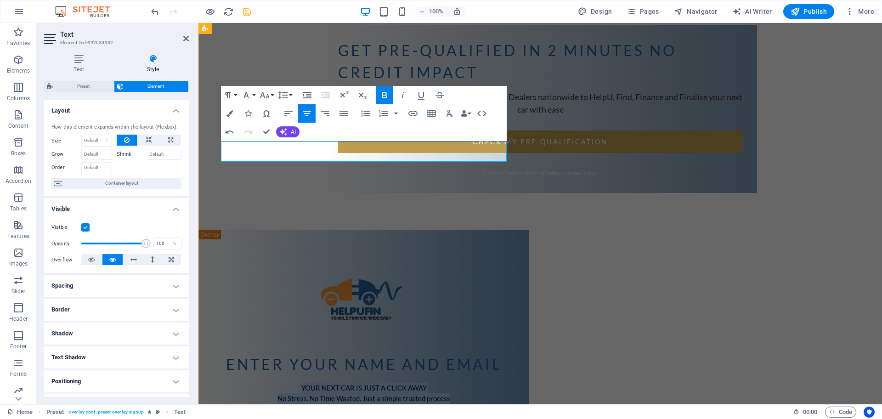
click at [295, 383] on div "YOUR NEXT CAR IS JUST A CLICK AWAY No Stress. No Time Wasted. Just a simple tru…" at bounding box center [364, 394] width 286 height 22
click at [234, 109] on button "Colors" at bounding box center [229, 113] width 17 height 18
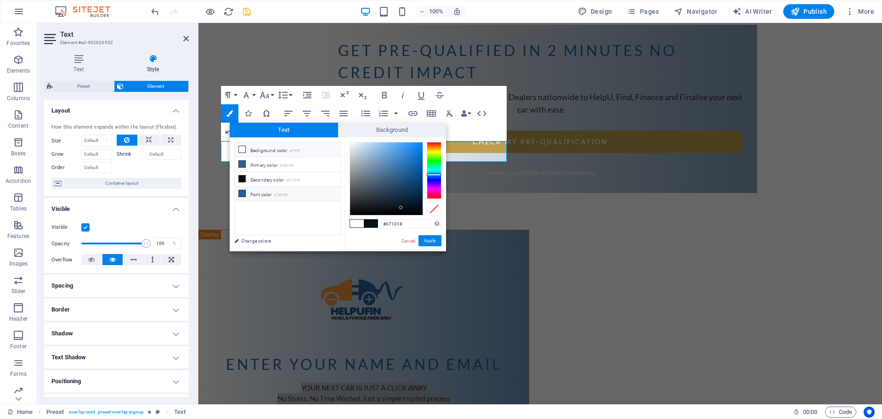
click at [266, 189] on li "Font color #256199" at bounding box center [288, 194] width 106 height 15
type input "#256199"
click at [430, 243] on button "Apply" at bounding box center [430, 240] width 23 height 11
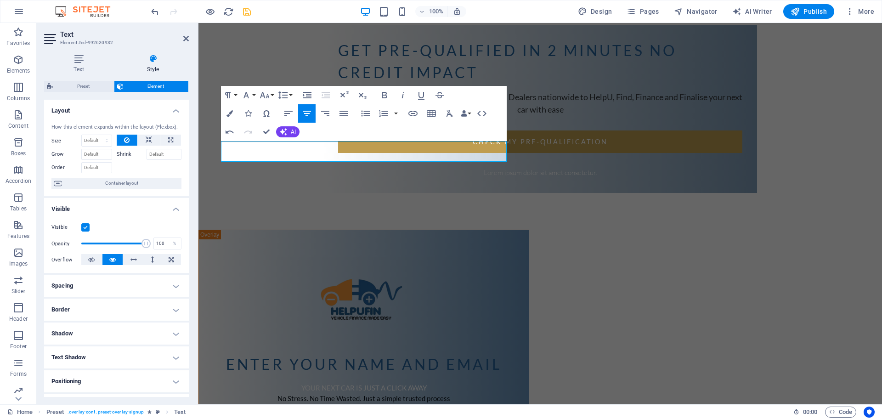
click at [580, 217] on div "get pre-qualified in 2 minutes no credit impact HelpUFin partners with all the …" at bounding box center [541, 151] width 684 height 1089
click at [576, 217] on div "get pre-qualified in 2 minutes no credit impact HelpUFin partners with all the …" at bounding box center [541, 151] width 684 height 1089
drag, startPoint x: 453, startPoint y: 159, endPoint x: 481, endPoint y: 159, distance: 28.5
click at [232, 115] on icon "button" at bounding box center [230, 113] width 6 height 6
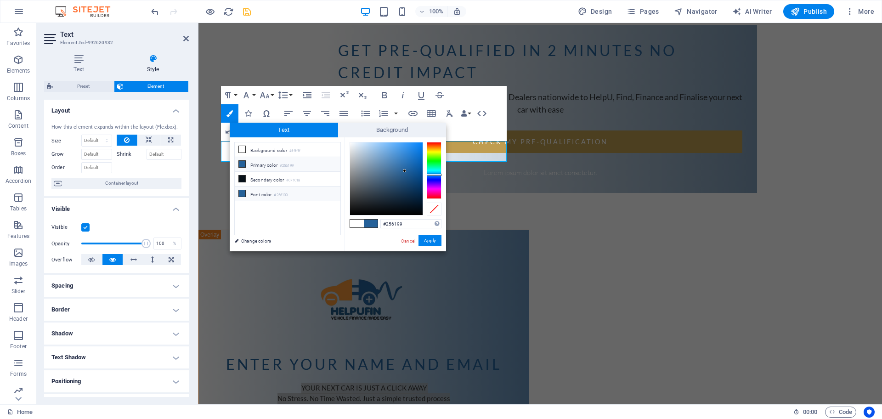
click at [267, 190] on li "Font color #256199" at bounding box center [288, 194] width 106 height 15
click at [267, 194] on li "Font color #256199" at bounding box center [288, 194] width 106 height 15
click at [434, 245] on button "Apply" at bounding box center [430, 240] width 23 height 11
click at [428, 240] on button "Apply" at bounding box center [430, 240] width 23 height 11
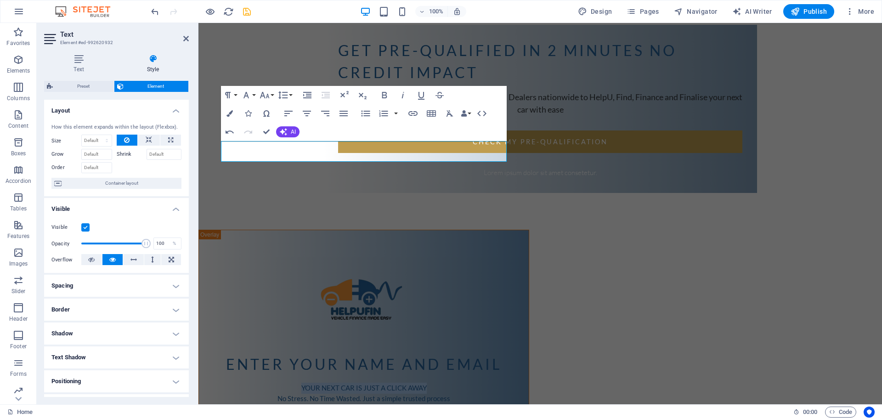
drag, startPoint x: 615, startPoint y: 174, endPoint x: 566, endPoint y: 142, distance: 59.0
click at [566, 142] on div "get pre-qualified in 2 minutes no credit impact HelpUFin partners with all the …" at bounding box center [541, 151] width 684 height 1089
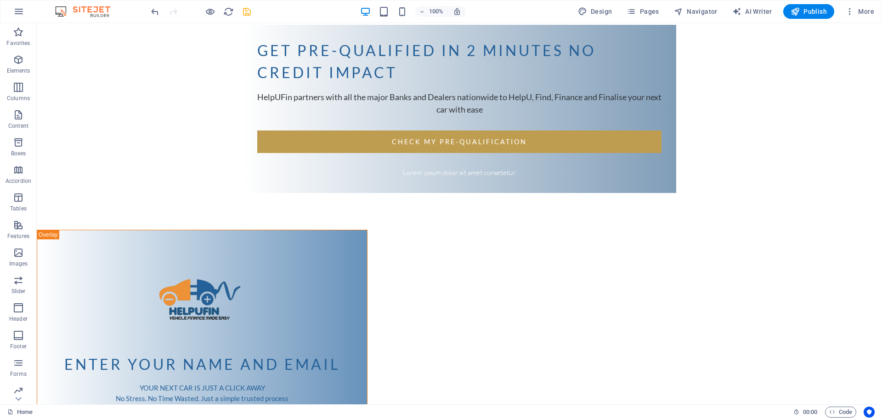
scroll to position [540, 0]
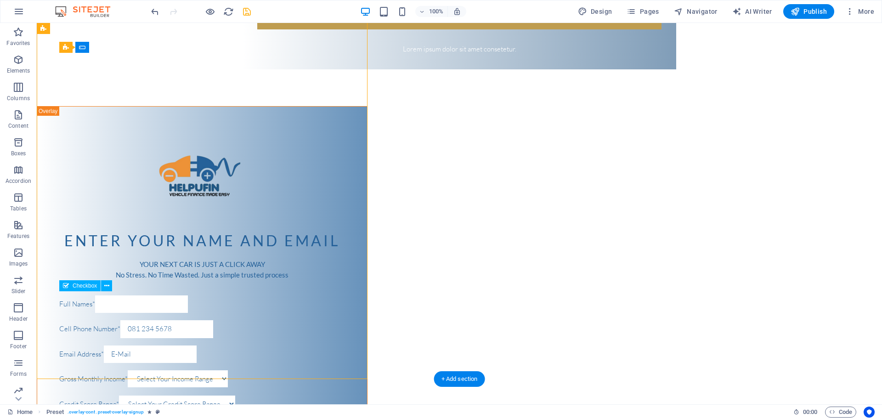
drag, startPoint x: 201, startPoint y: 298, endPoint x: 139, endPoint y: 295, distance: 61.7
click at [358, 307] on div "Enter your name and email YOUR NEXT CAR IS JUST A CLICK AWAY No Stress. No Time…" at bounding box center [202, 326] width 331 height 441
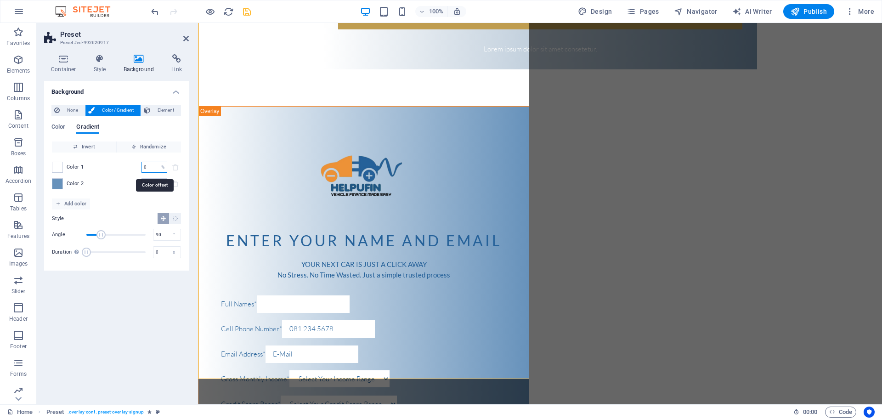
click at [148, 167] on input "0" at bounding box center [150, 167] width 16 height 11
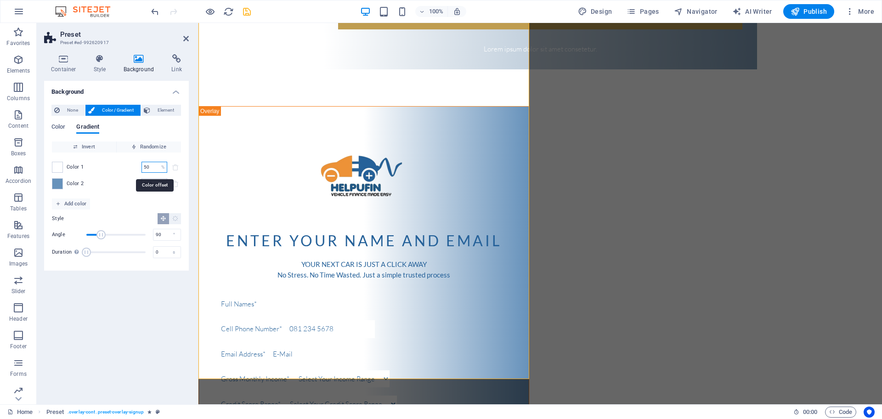
click at [150, 170] on input "50" at bounding box center [150, 167] width 16 height 11
type input "5"
type input "0"
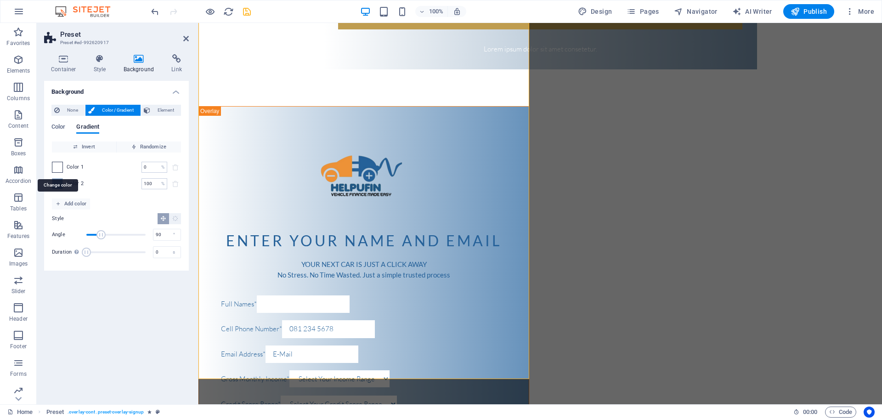
click at [57, 168] on span at bounding box center [57, 167] width 10 height 10
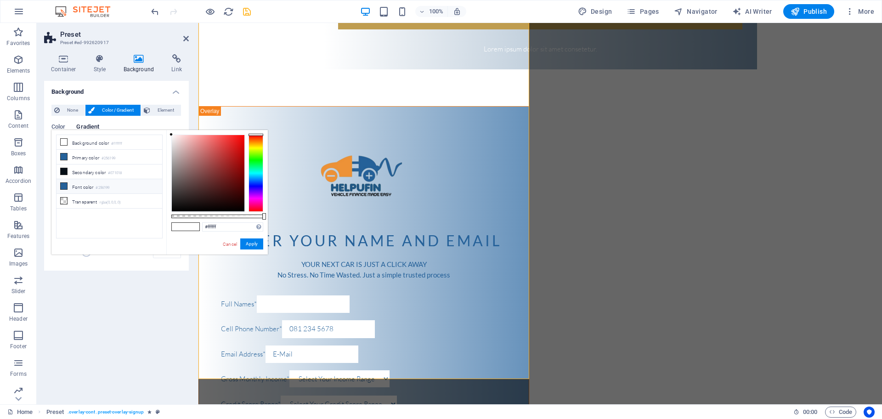
click at [66, 188] on span at bounding box center [63, 185] width 7 height 7
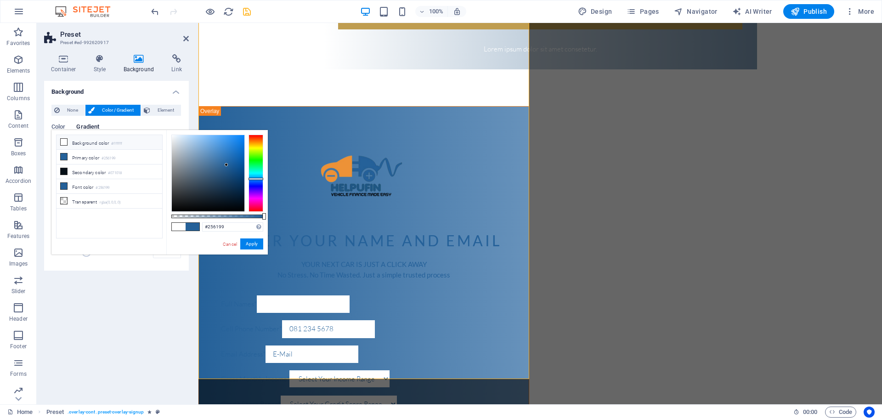
click at [62, 142] on icon at bounding box center [64, 142] width 6 height 6
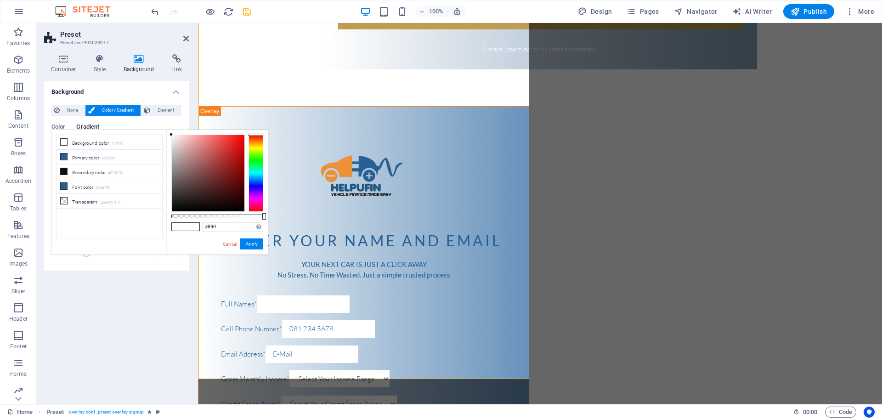
drag, startPoint x: 170, startPoint y: 135, endPoint x: 165, endPoint y: 128, distance: 8.9
click at [165, 128] on body "HelpUFin Home Favorites Elements Columns Content Boxes Accordion Tables Feature…" at bounding box center [441, 209] width 882 height 419
click at [64, 157] on icon at bounding box center [64, 156] width 6 height 6
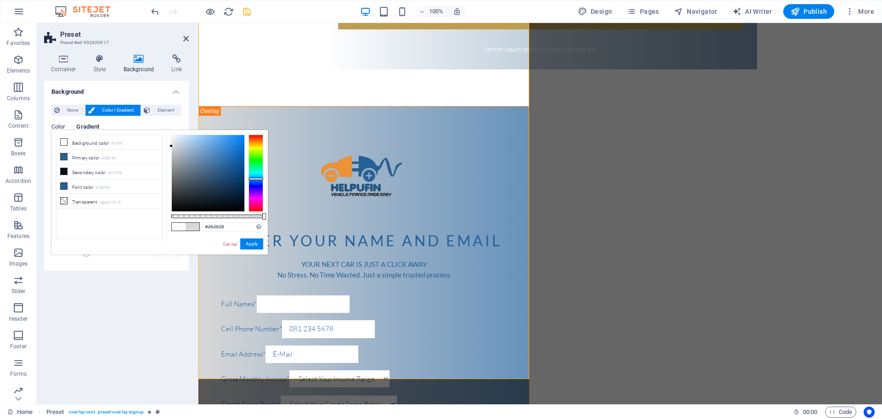
drag, startPoint x: 224, startPoint y: 165, endPoint x: 168, endPoint y: 146, distance: 59.6
click at [168, 146] on div "#d8d8d8 Supported formats #0852ed rgb(8, 82, 237) rgba(8, 82, 237, 90%) hsv(221…" at bounding box center [217, 259] width 102 height 258
click at [601, 204] on div "get pre-qualified in 2 minutes no credit impact HelpUFin partners with all the …" at bounding box center [541, 27] width 684 height 1089
click at [247, 245] on button "Apply" at bounding box center [251, 243] width 23 height 11
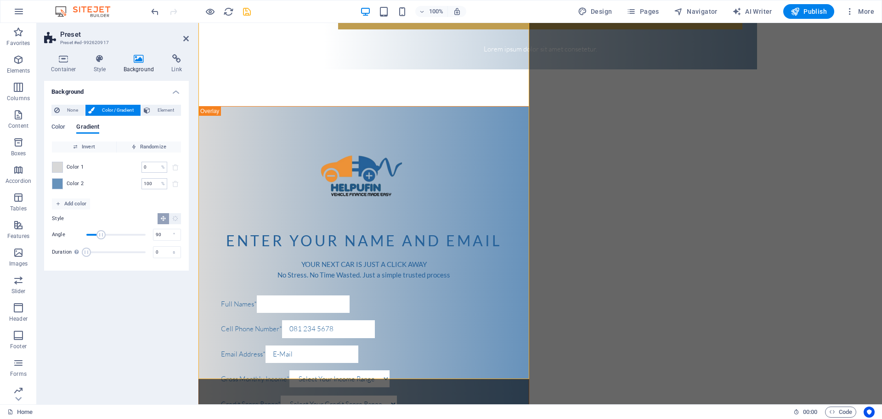
click at [650, 272] on div "get pre-qualified in 2 minutes no credit impact HelpUFin partners with all the …" at bounding box center [541, 27] width 684 height 1089
click at [568, 215] on div "get pre-qualified in 2 minutes no credit impact HelpUFin partners with all the …" at bounding box center [541, 27] width 684 height 1089
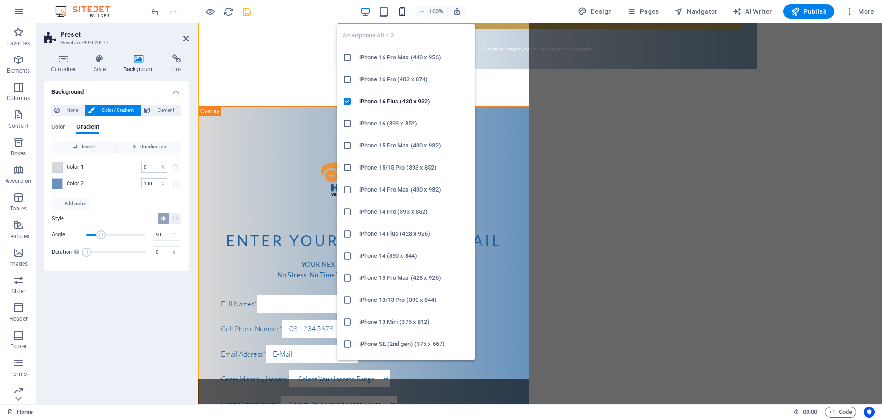
click at [400, 14] on icon "button" at bounding box center [402, 11] width 11 height 11
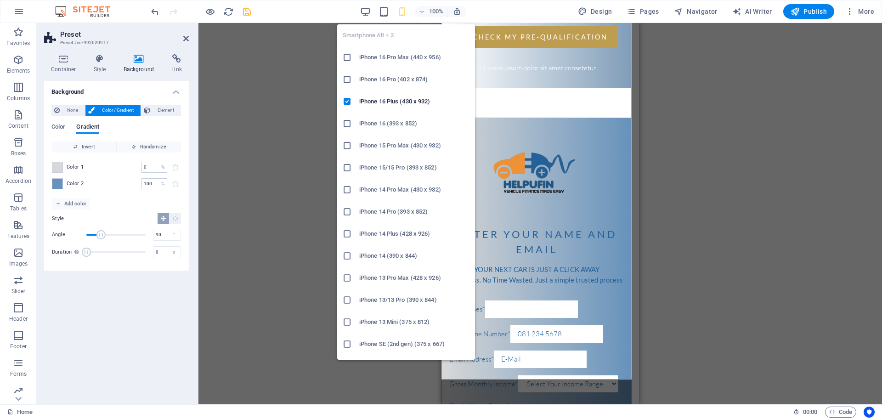
scroll to position [529, 0]
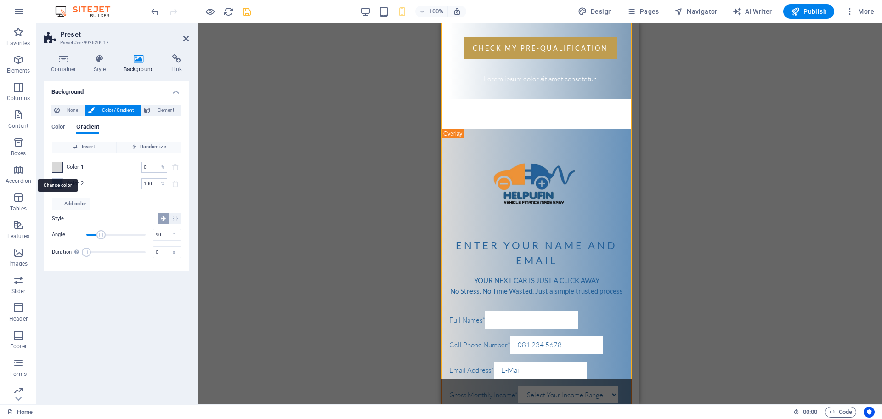
click at [58, 166] on span at bounding box center [57, 167] width 10 height 10
click at [56, 170] on span at bounding box center [57, 167] width 10 height 10
click at [79, 167] on span "Color 1" at bounding box center [75, 167] width 17 height 7
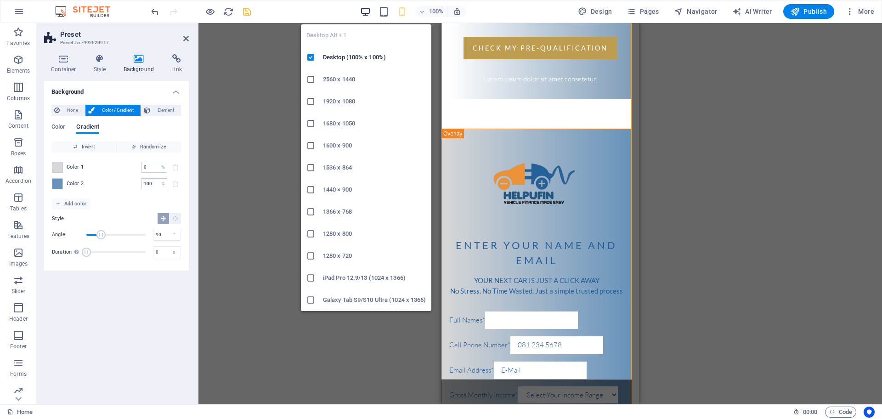
click at [367, 13] on icon "button" at bounding box center [365, 11] width 11 height 11
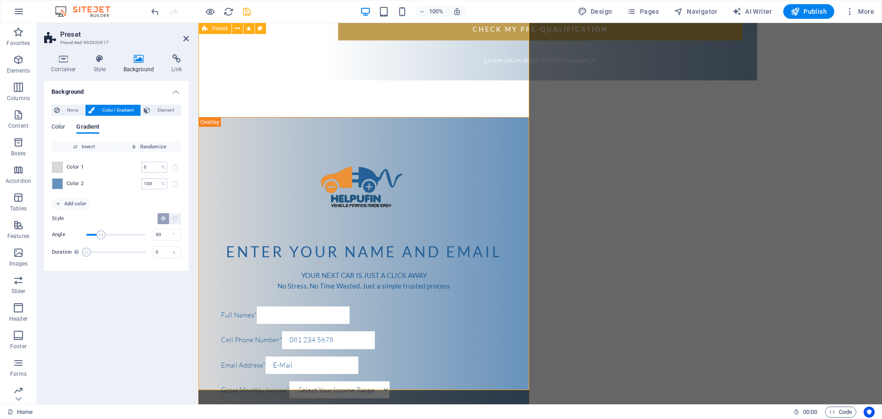
click at [209, 173] on div "Enter your name and email YOUR NEXT CAR IS JUST A CLICK AWAY No Stress. No Time…" at bounding box center [364, 337] width 331 height 441
click at [72, 164] on span "Color 1" at bounding box center [75, 167] width 17 height 7
click at [72, 167] on span "Color 1" at bounding box center [75, 167] width 17 height 7
click at [57, 167] on span at bounding box center [57, 167] width 10 height 10
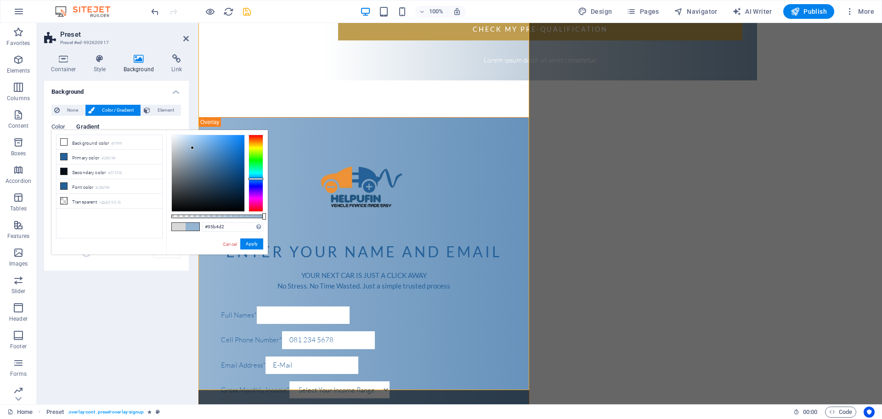
type input "#8eb0d0"
drag, startPoint x: 172, startPoint y: 145, endPoint x: 194, endPoint y: 148, distance: 22.7
click at [194, 148] on div at bounding box center [194, 148] width 3 height 3
click at [584, 121] on div "get pre-qualified in 2 minutes no credit impact HelpUFin partners with all the …" at bounding box center [541, 38] width 684 height 1089
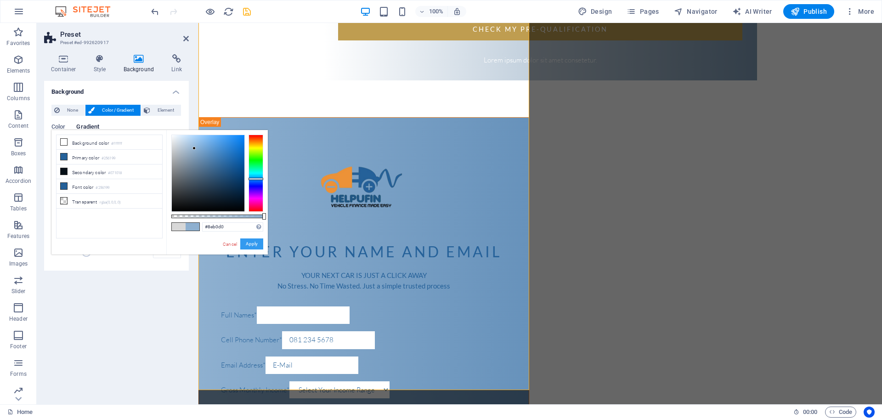
click at [252, 244] on button "Apply" at bounding box center [251, 243] width 23 height 11
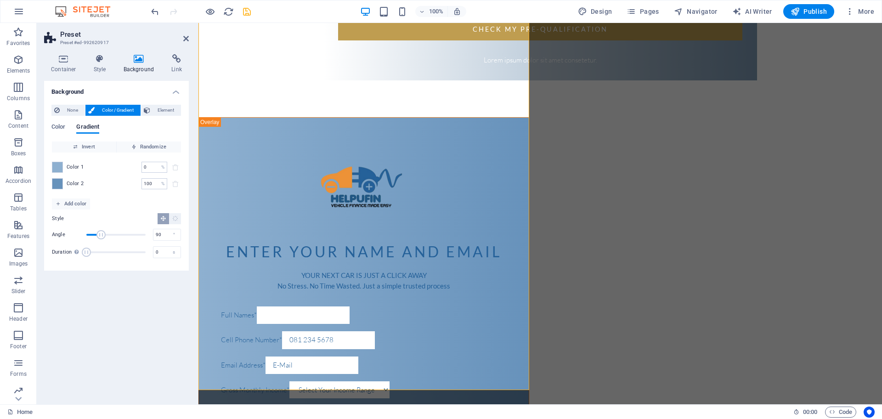
click at [691, 192] on div "get pre-qualified in 2 minutes no credit impact HelpUFin partners with all the …" at bounding box center [541, 38] width 684 height 1089
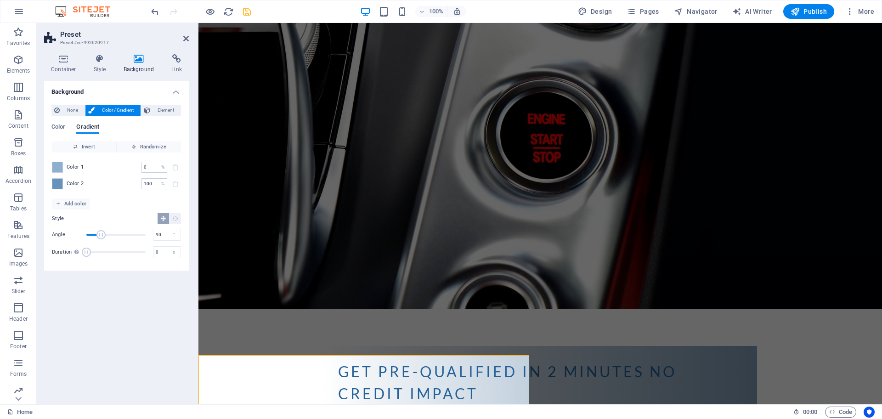
scroll to position [38, 0]
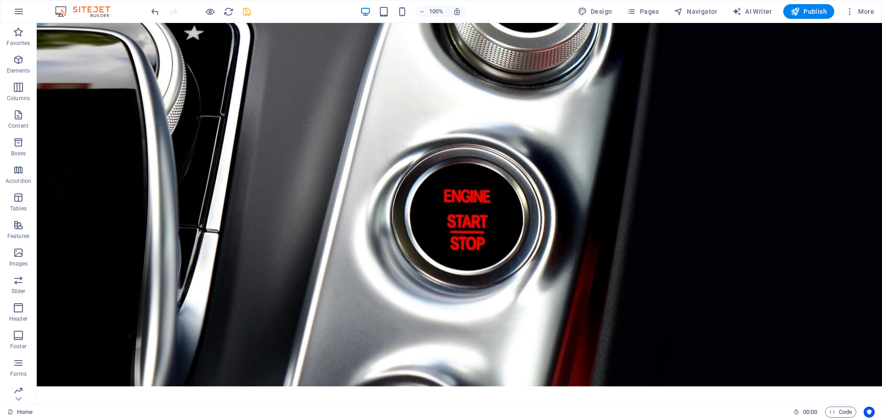
scroll to position [0, 0]
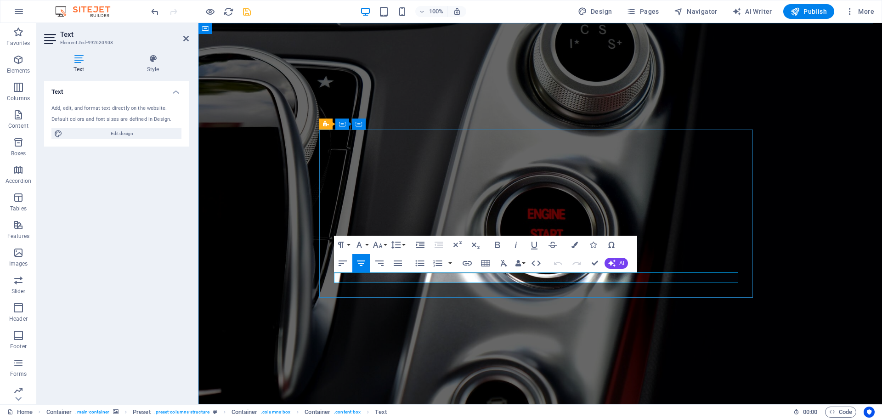
click at [803, 268] on figure at bounding box center [541, 213] width 684 height 381
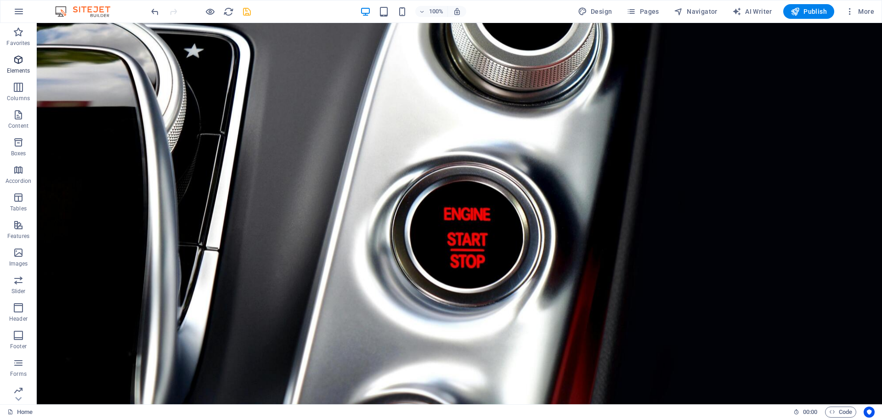
click at [17, 65] on span "Elements" at bounding box center [18, 65] width 37 height 22
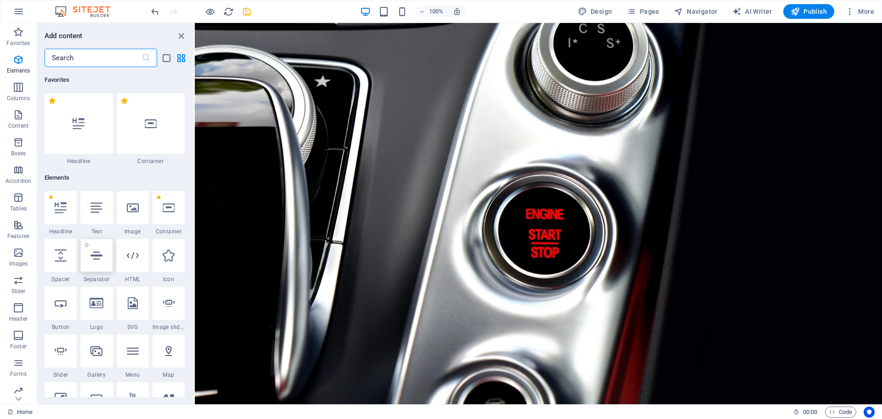
scroll to position [98, 0]
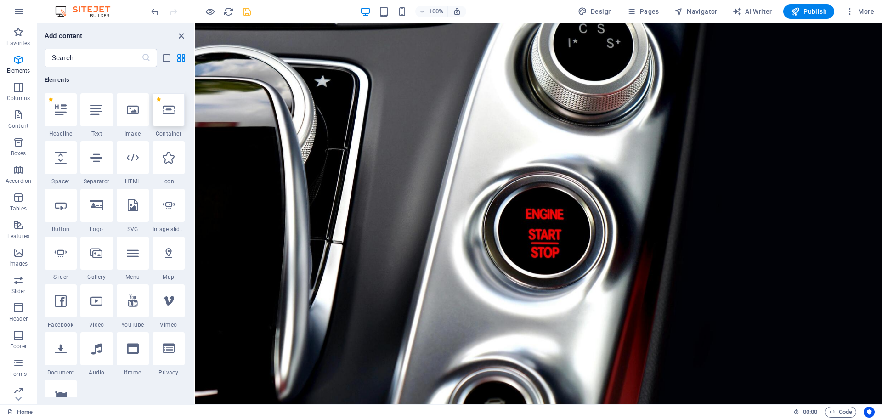
click at [166, 119] on div at bounding box center [169, 109] width 32 height 33
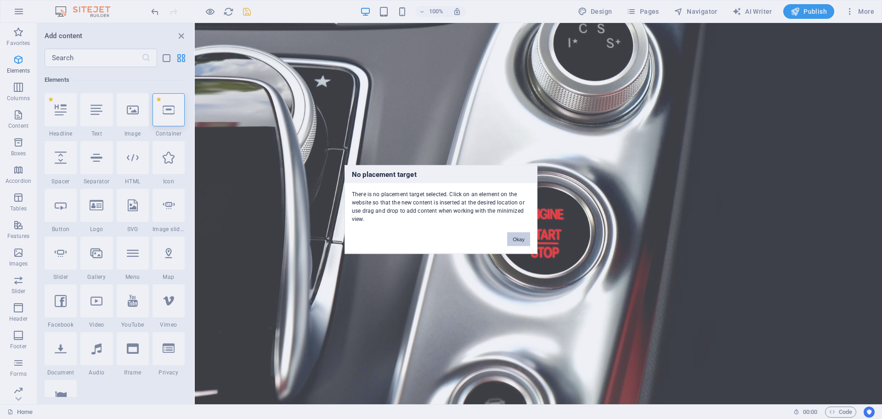
click at [516, 242] on button "Okay" at bounding box center [518, 240] width 23 height 14
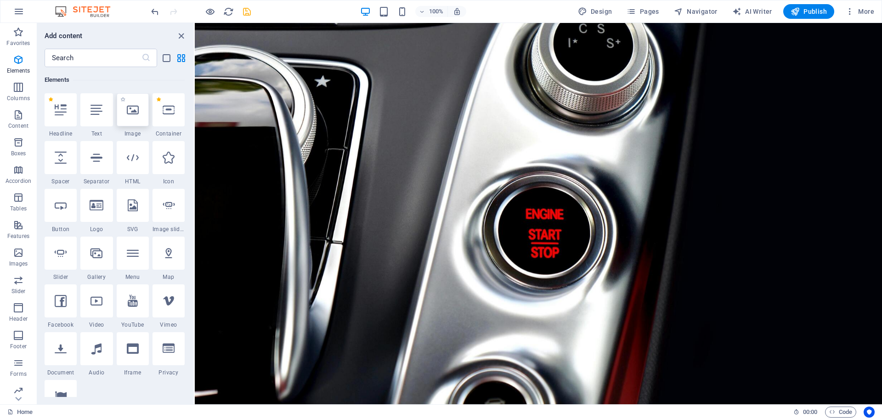
click at [140, 118] on div at bounding box center [133, 109] width 32 height 33
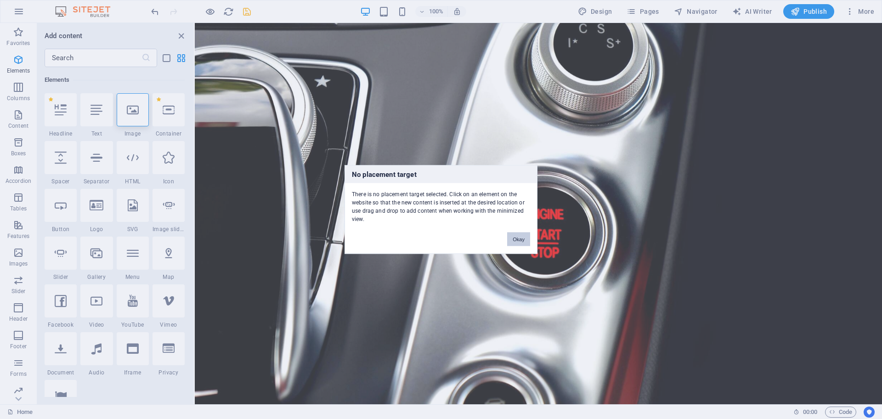
click at [516, 238] on button "Okay" at bounding box center [518, 240] width 23 height 14
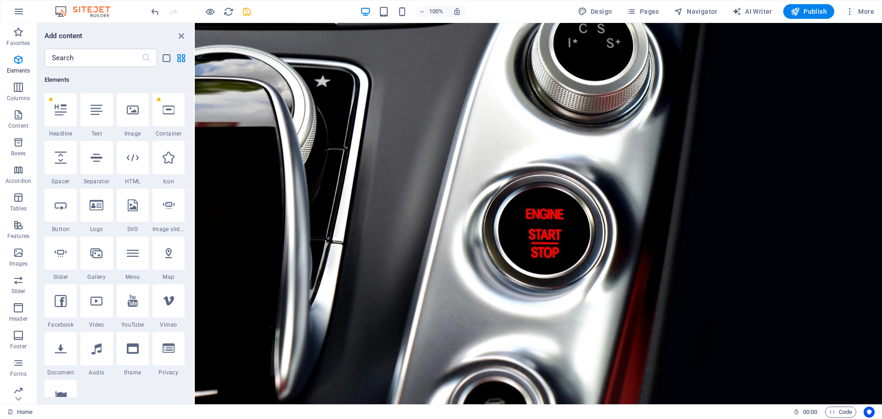
drag, startPoint x: 191, startPoint y: 75, endPoint x: 41, endPoint y: 77, distance: 149.4
click at [190, 112] on div "Favorites 1 Star Headline 1 Star Container Elements 1 Star Headline 1 Star Text…" at bounding box center [115, 232] width 157 height 330
click at [19, 86] on icon "button" at bounding box center [18, 87] width 11 height 11
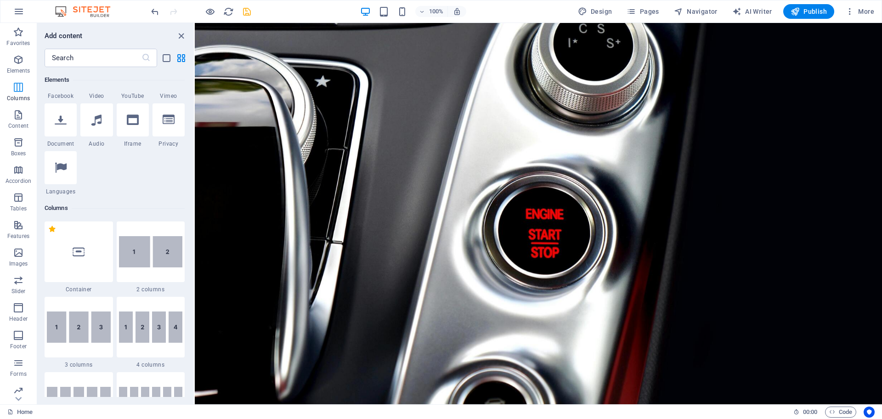
scroll to position [455, 0]
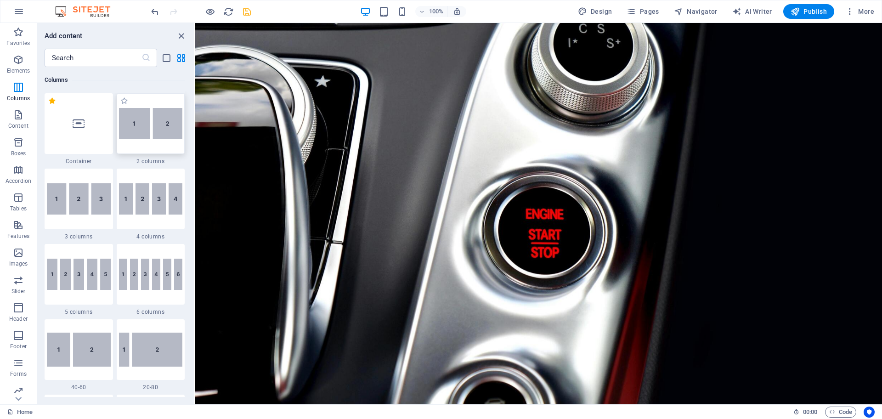
click at [173, 150] on div at bounding box center [151, 123] width 68 height 61
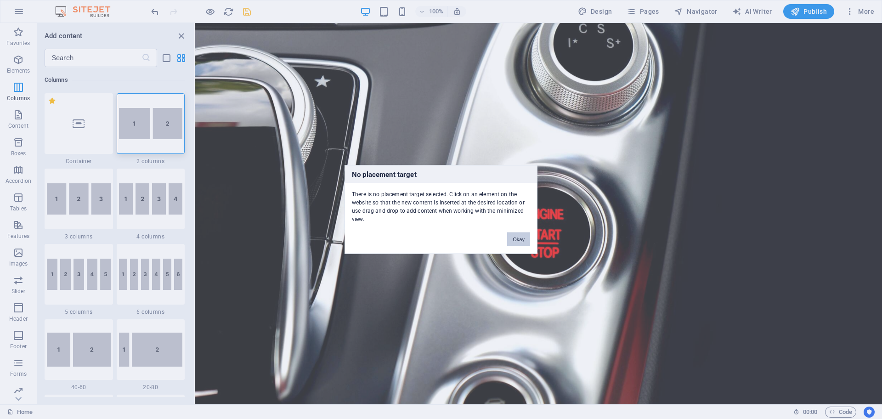
drag, startPoint x: 153, startPoint y: 123, endPoint x: 310, endPoint y: 141, distance: 157.7
click at [310, 141] on div "No placement target There is no placement target selected. Click on an element …" at bounding box center [441, 209] width 882 height 419
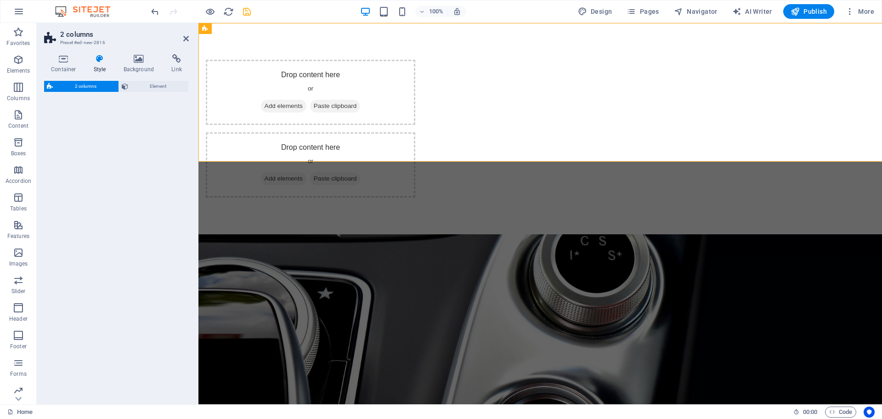
select select "rem"
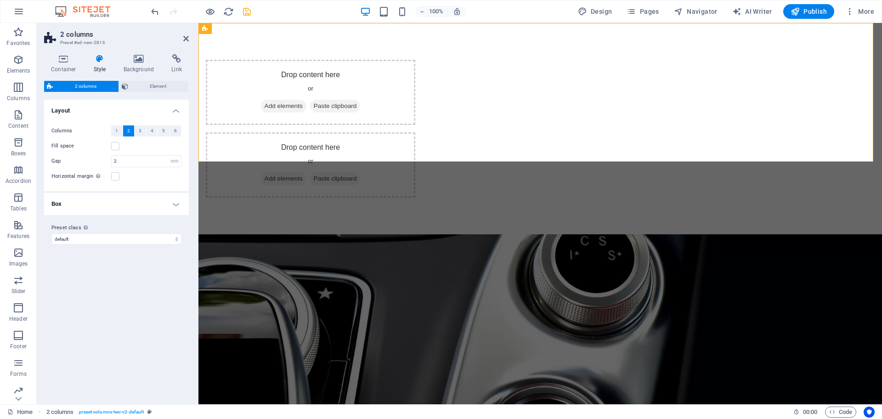
click at [537, 234] on figure at bounding box center [541, 424] width 684 height 381
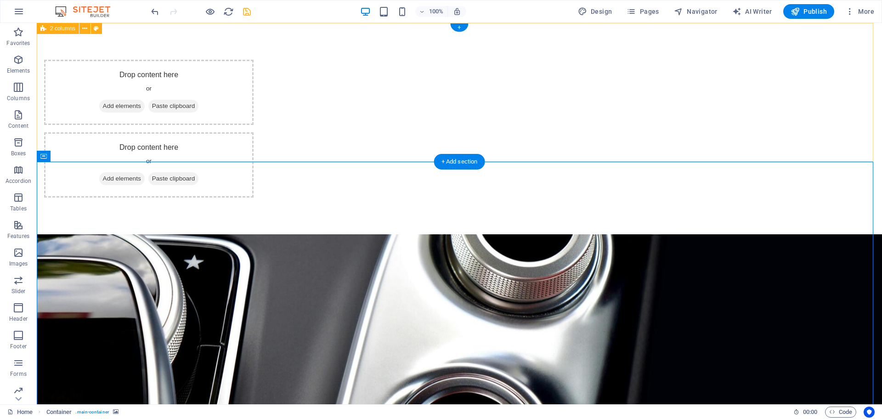
click at [680, 90] on div "Drop content here or Add elements Paste clipboard Drop content here or Add elem…" at bounding box center [460, 128] width 846 height 211
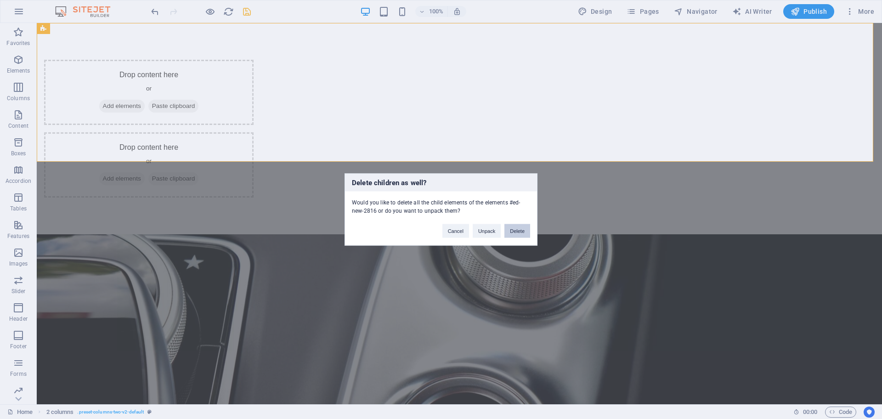
click at [522, 232] on button "Delete" at bounding box center [518, 231] width 26 height 14
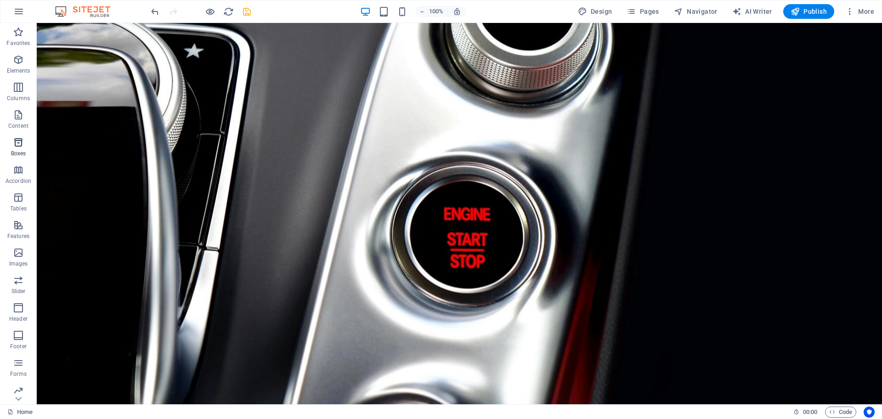
click at [22, 146] on icon "button" at bounding box center [18, 142] width 11 height 11
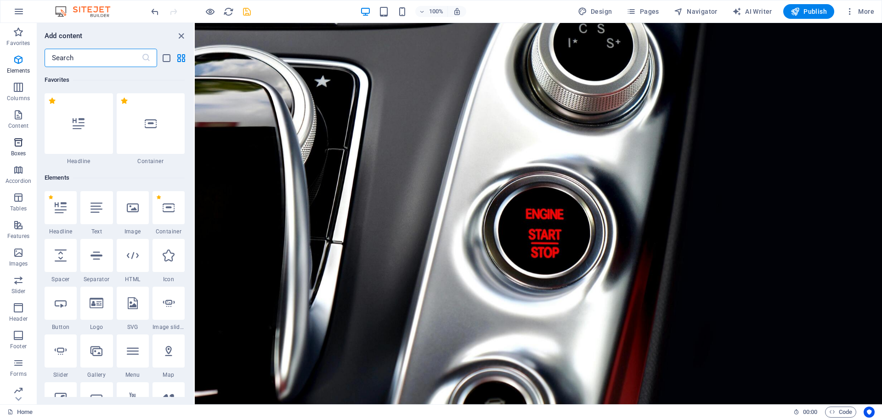
scroll to position [2535, 0]
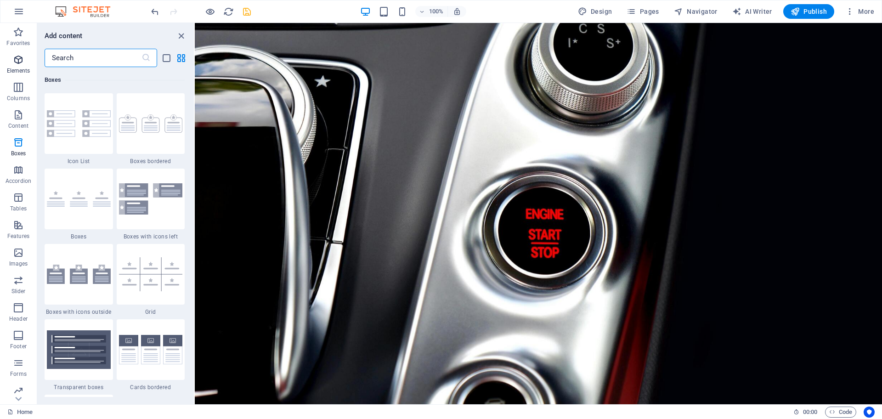
click at [20, 55] on icon "button" at bounding box center [18, 59] width 11 height 11
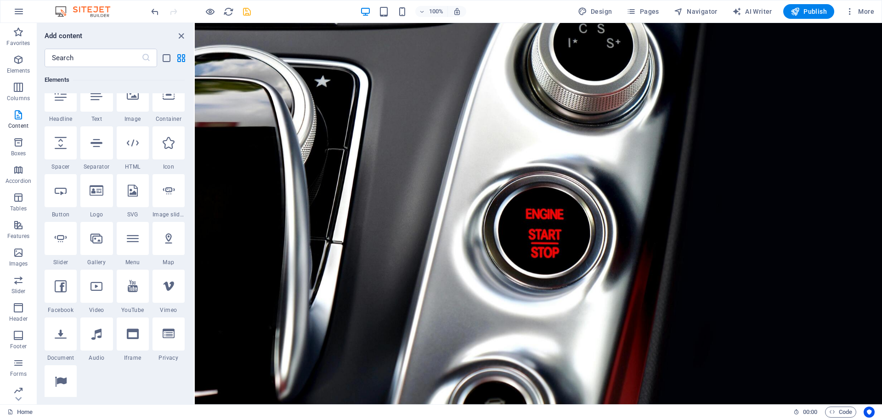
scroll to position [98, 0]
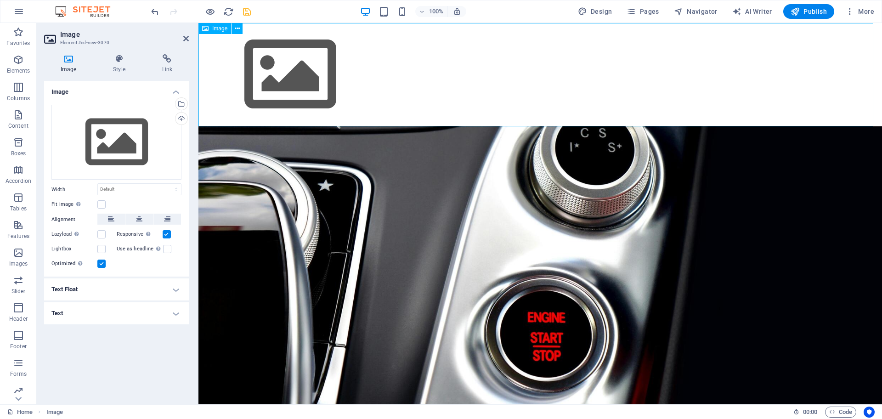
click at [336, 84] on figure at bounding box center [541, 74] width 684 height 103
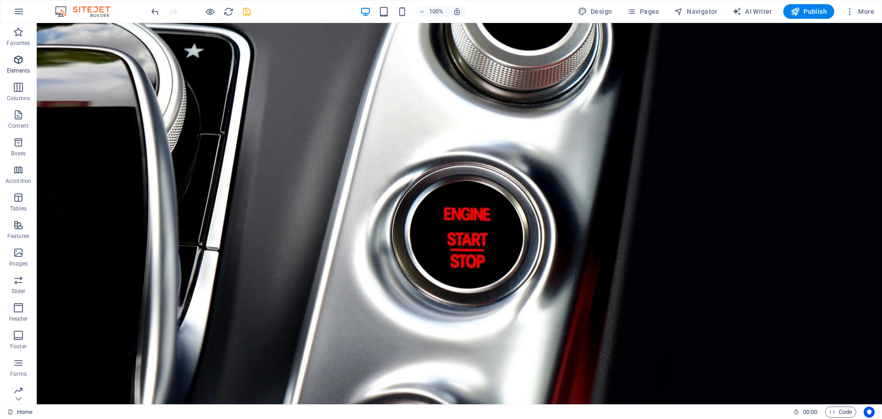
click at [17, 58] on icon "button" at bounding box center [18, 59] width 11 height 11
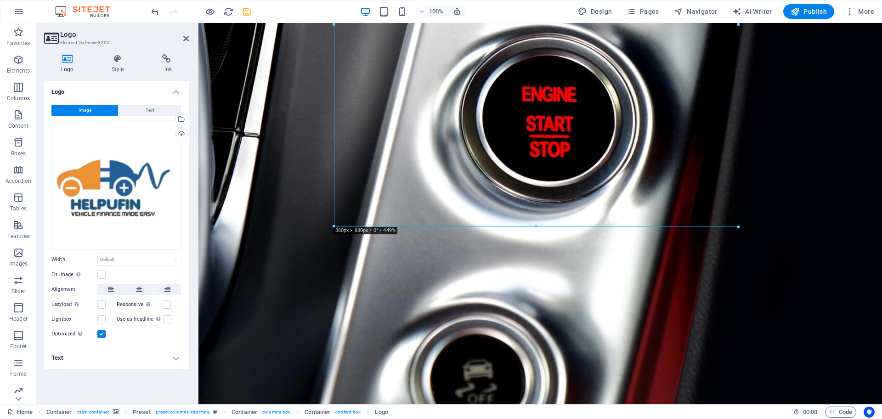
scroll to position [250, 0]
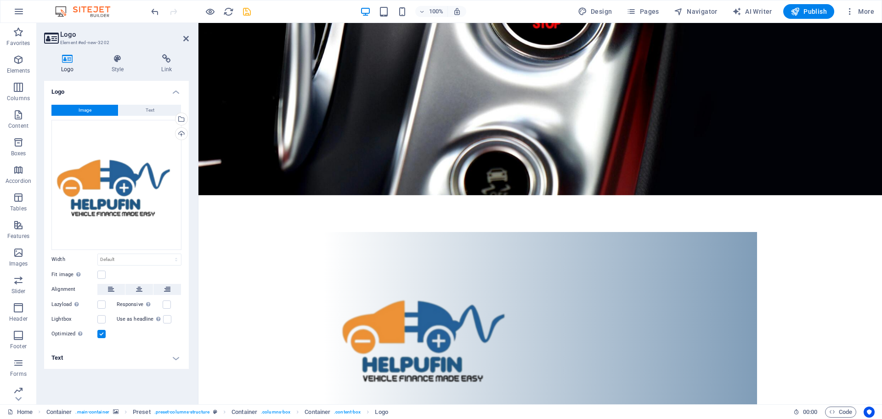
drag, startPoint x: 739, startPoint y: 227, endPoint x: 621, endPoint y: 43, distance: 218.5
type input "392"
select select "px"
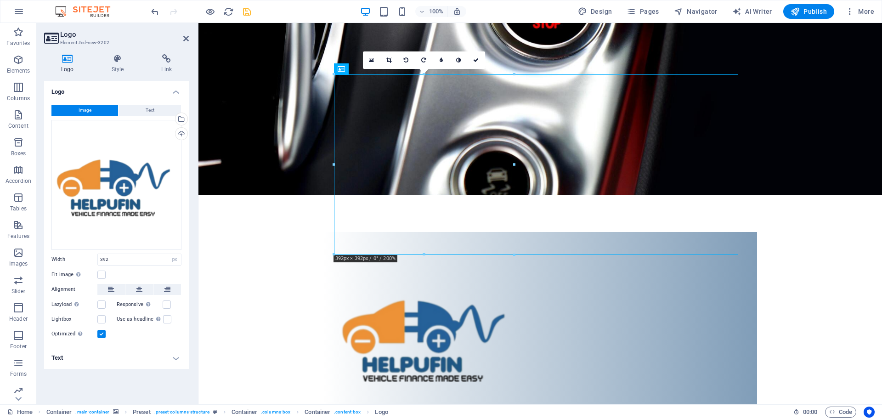
scroll to position [0, 0]
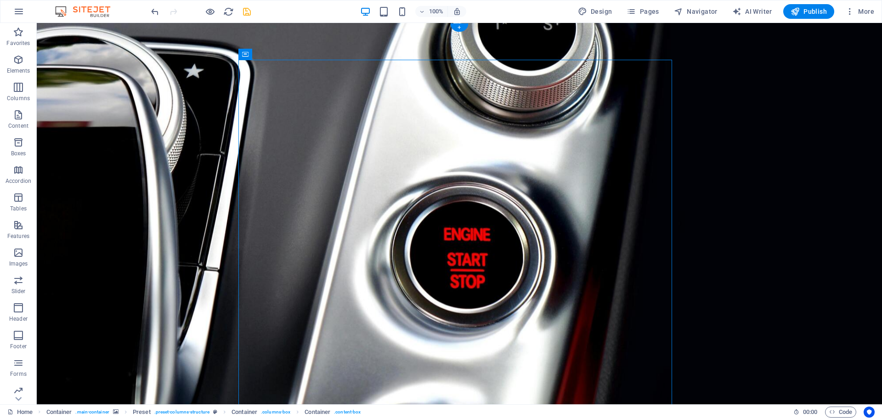
drag, startPoint x: 577, startPoint y: 251, endPoint x: 601, endPoint y: 157, distance: 97.2
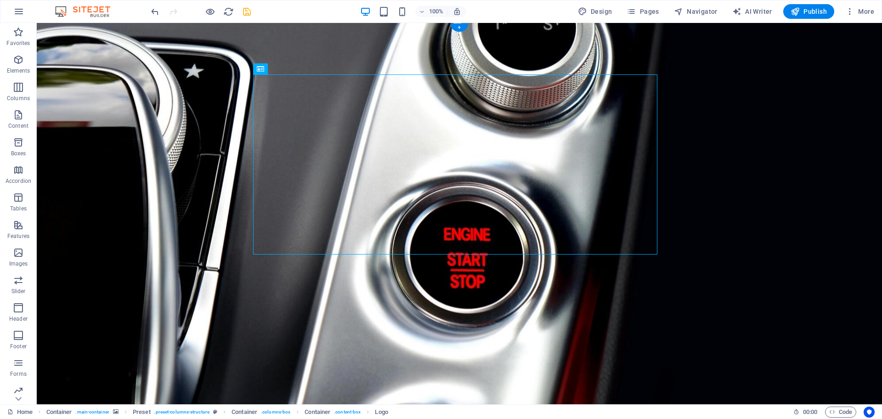
select select "px"
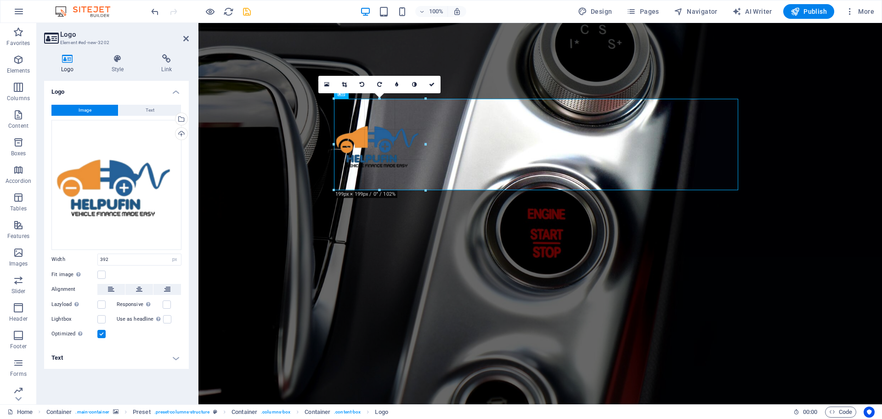
drag, startPoint x: 333, startPoint y: 253, endPoint x: 422, endPoint y: 69, distance: 203.9
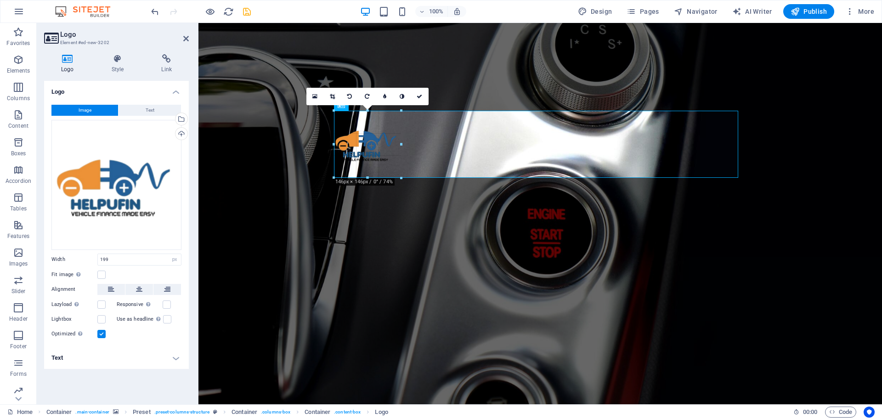
drag, startPoint x: 333, startPoint y: 189, endPoint x: 358, endPoint y: 112, distance: 81.1
type input "146"
click at [640, 60] on figure at bounding box center [541, 213] width 684 height 381
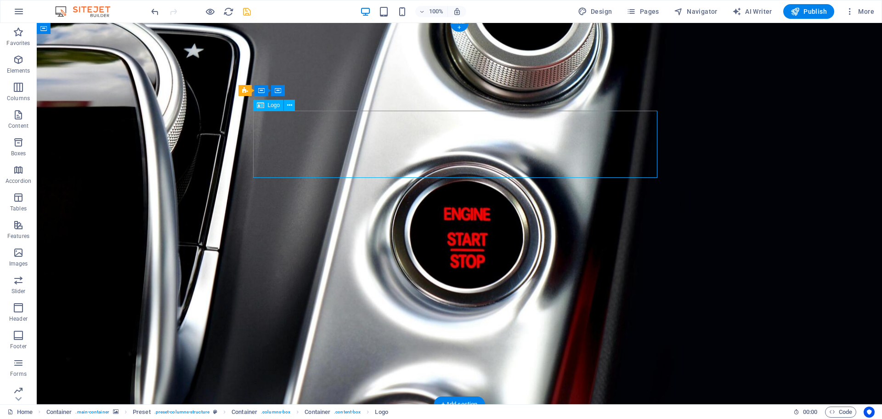
click at [125, 152] on figure at bounding box center [460, 213] width 846 height 381
select select "px"
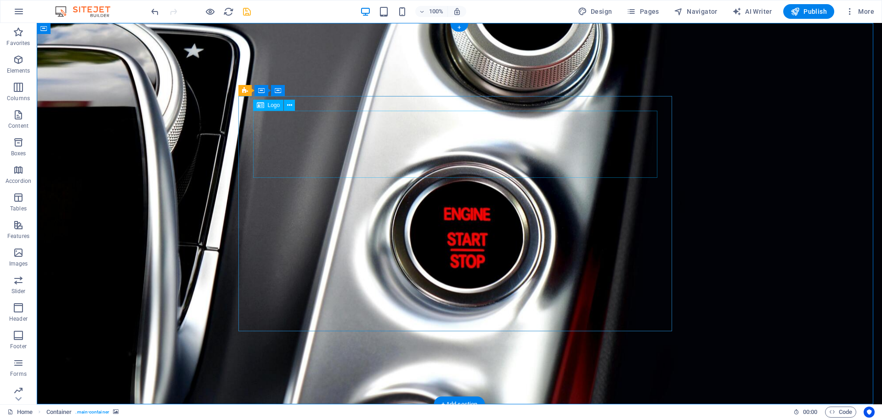
select select "px"
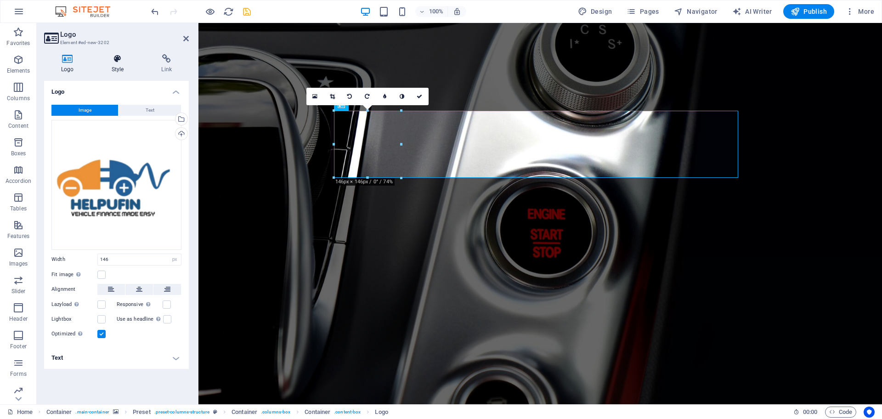
click at [123, 62] on icon at bounding box center [118, 58] width 46 height 9
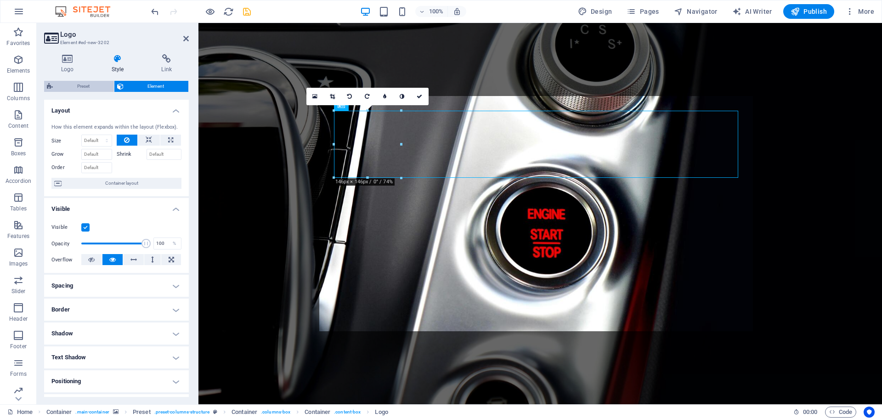
click at [79, 87] on span "Preset" at bounding box center [84, 86] width 56 height 11
select select "px"
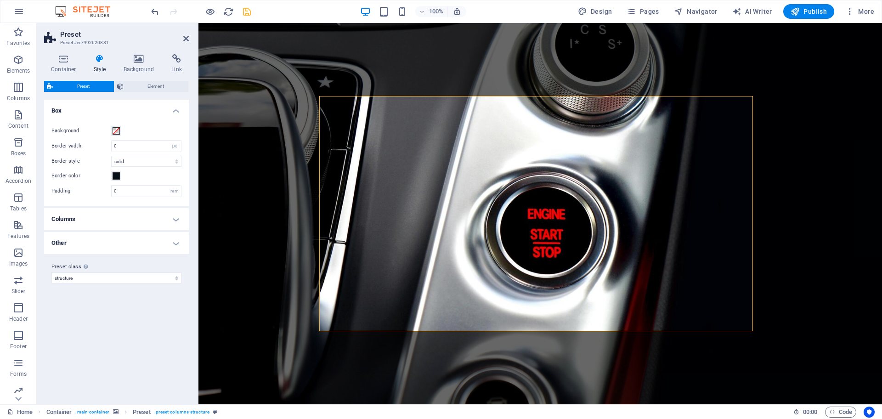
click at [176, 215] on h4 "Columns" at bounding box center [116, 219] width 145 height 22
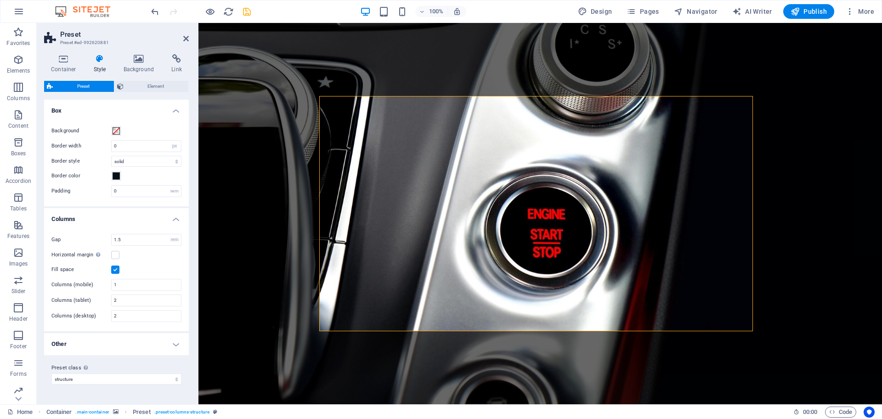
click at [170, 344] on h4 "Other" at bounding box center [116, 344] width 145 height 22
click at [114, 361] on label at bounding box center [115, 364] width 8 height 8
click at [0, 0] on input "Center content" at bounding box center [0, 0] width 0 height 0
click at [114, 361] on label at bounding box center [115, 364] width 8 height 8
click at [0, 0] on input "Center content" at bounding box center [0, 0] width 0 height 0
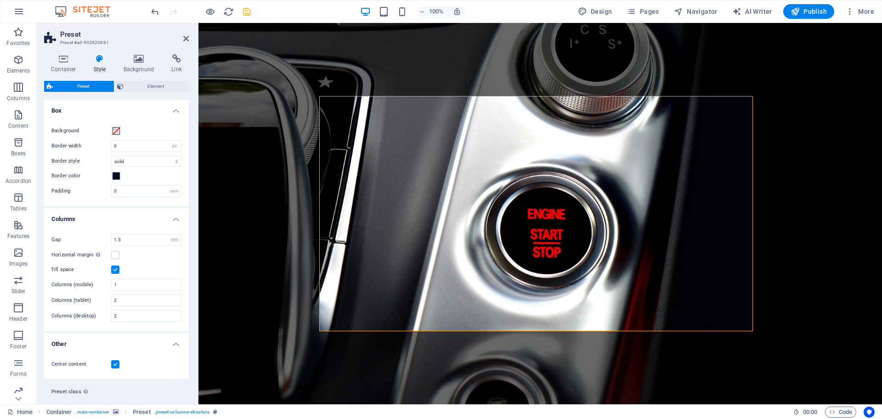
click at [114, 361] on label at bounding box center [115, 364] width 8 height 8
click at [0, 0] on input "Center content" at bounding box center [0, 0] width 0 height 0
click at [291, 208] on figure at bounding box center [541, 213] width 684 height 381
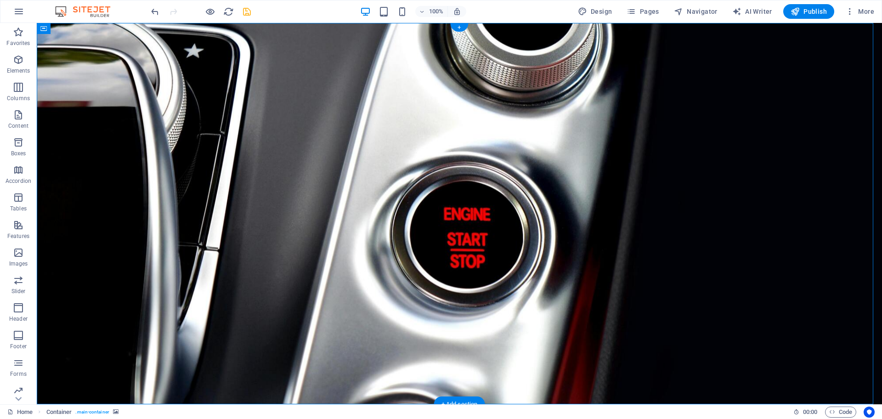
click at [726, 186] on figure at bounding box center [460, 213] width 846 height 381
select select "%"
select select "vh"
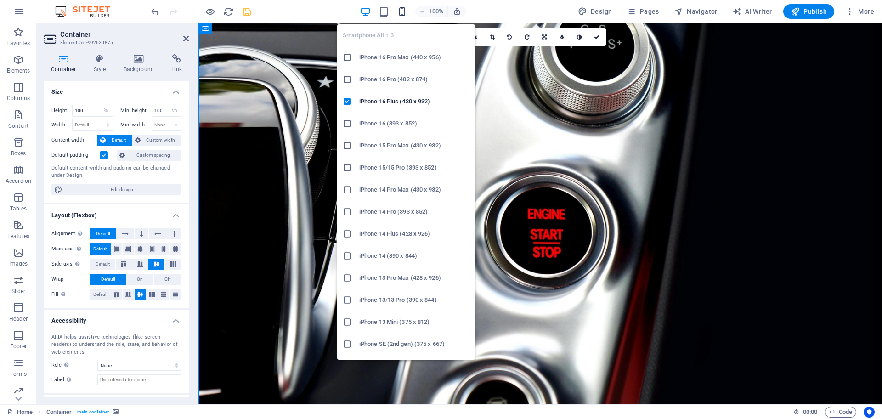
click at [402, 12] on icon "button" at bounding box center [402, 11] width 11 height 11
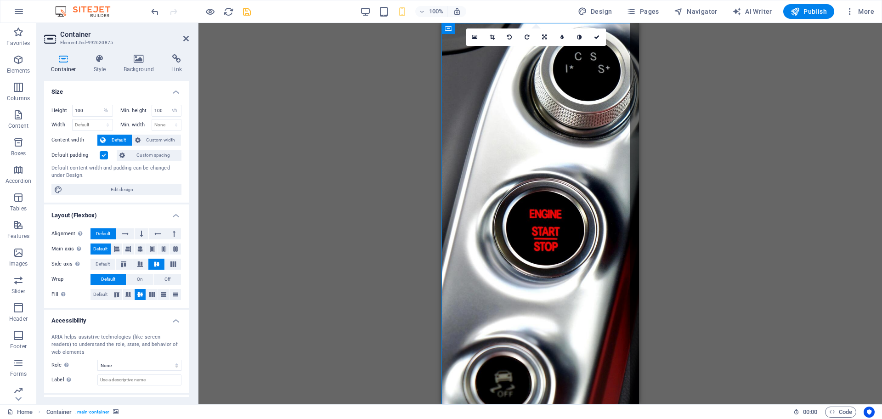
click at [761, 140] on div "Drag here to replace the existing content. Press “Ctrl” if you want to create a…" at bounding box center [541, 213] width 684 height 381
click at [678, 88] on div "Drag here to replace the existing content. Press “Ctrl” if you want to create a…" at bounding box center [541, 213] width 684 height 381
click at [595, 42] on link at bounding box center [597, 36] width 17 height 17
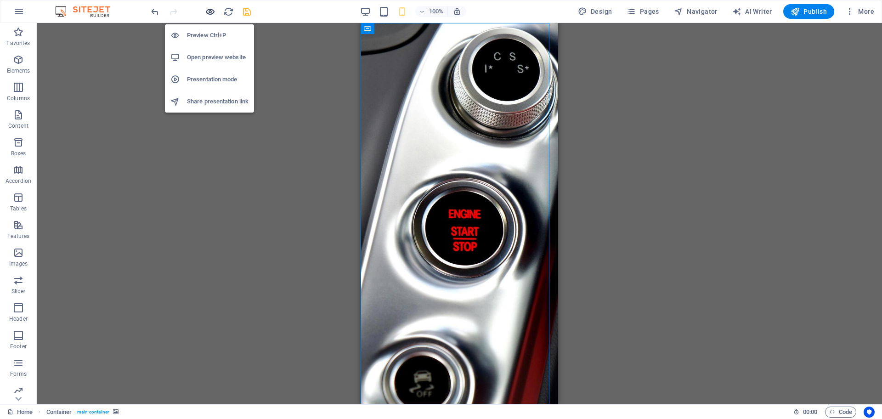
click at [205, 10] on icon "button" at bounding box center [210, 11] width 11 height 11
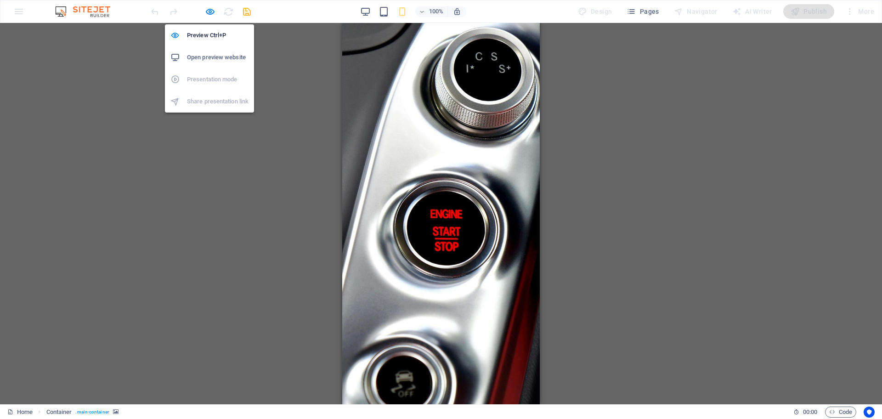
click at [203, 58] on h6 "Open preview website" at bounding box center [218, 57] width 62 height 11
click at [211, 9] on icon "button" at bounding box center [210, 11] width 11 height 11
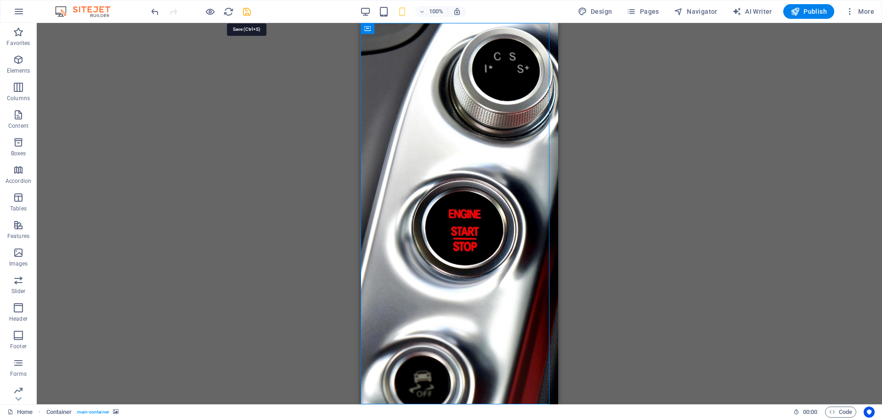
click at [246, 15] on icon "save" at bounding box center [247, 11] width 11 height 11
checkbox input "false"
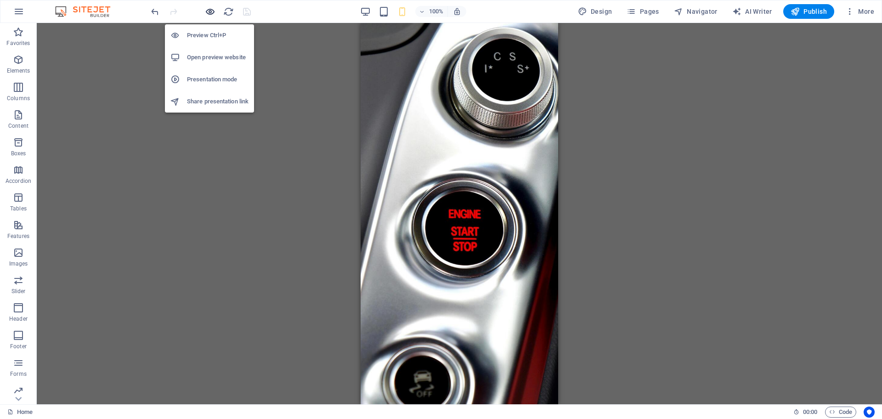
click at [210, 13] on icon "button" at bounding box center [210, 11] width 11 height 11
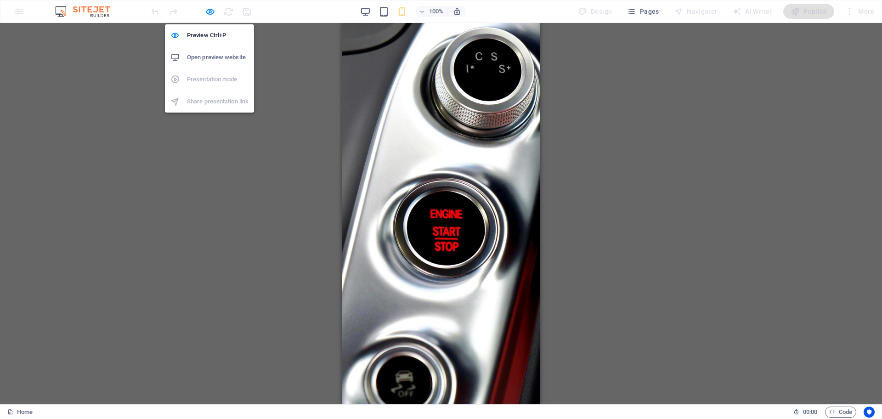
click at [208, 60] on h6 "Open preview website" at bounding box center [218, 57] width 62 height 11
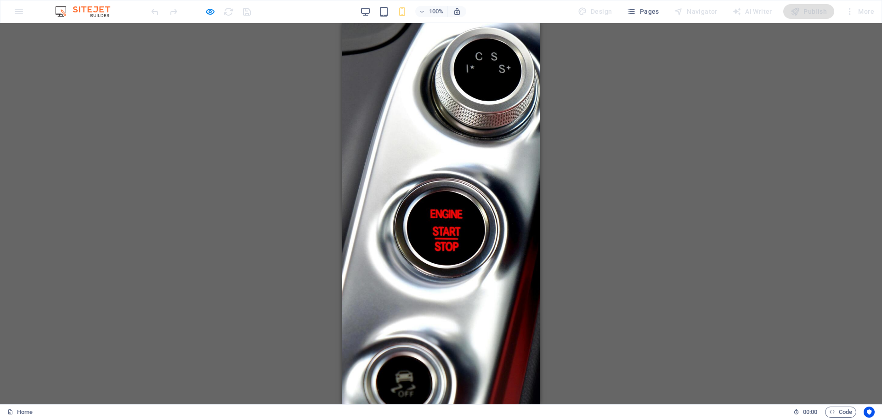
scroll to position [25, 0]
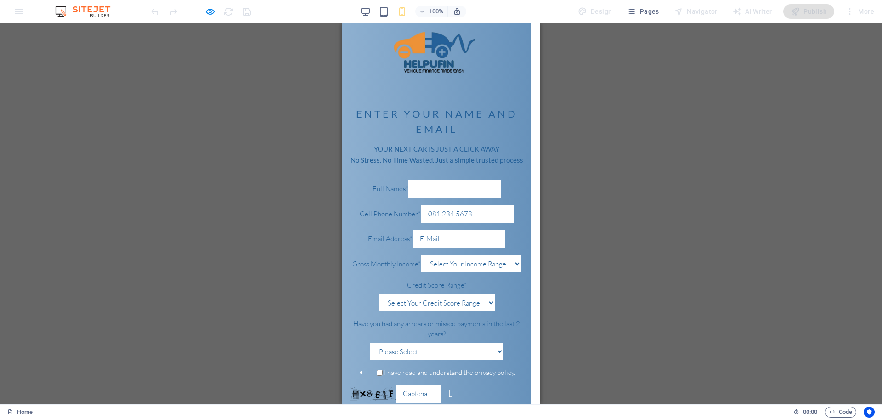
scroll to position [0, 0]
drag, startPoint x: 534, startPoint y: 187, endPoint x: 905, endPoint y: 126, distance: 376.1
click at [449, 198] on input "Full Names*" at bounding box center [455, 189] width 93 height 18
type input "h"
type input "081"
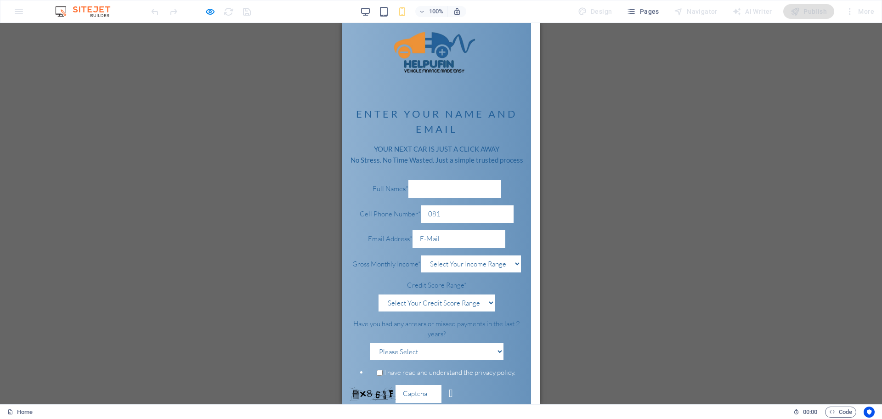
type input "7"
click at [421, 223] on input "081" at bounding box center [467, 214] width 93 height 18
type input "0"
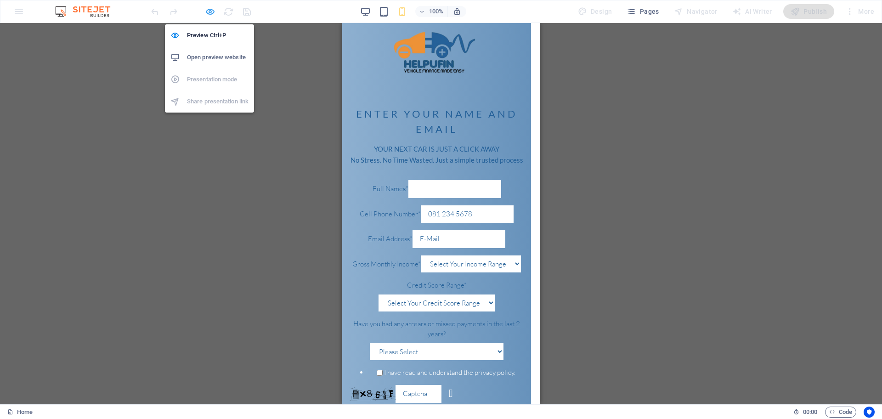
click at [208, 13] on icon "button" at bounding box center [210, 11] width 11 height 11
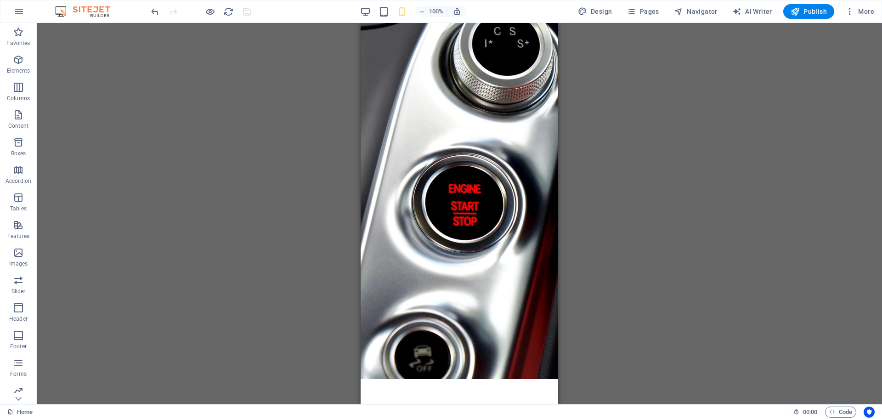
click at [374, 11] on div "100%" at bounding box center [413, 11] width 106 height 15
click at [373, 11] on div "100%" at bounding box center [413, 11] width 106 height 15
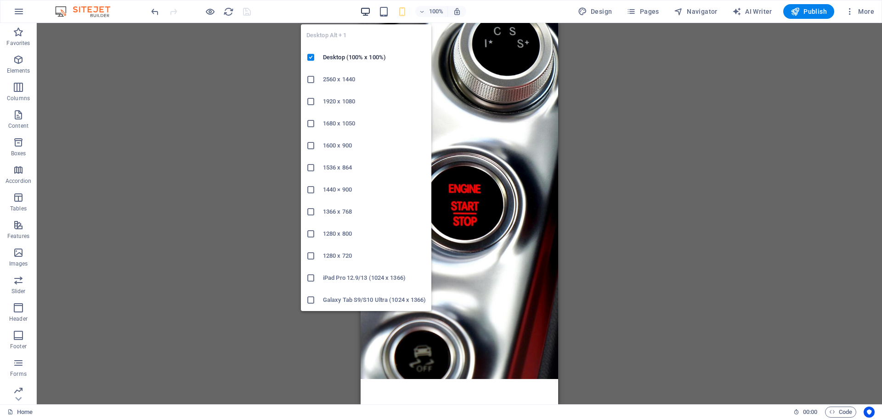
click at [364, 12] on icon "button" at bounding box center [365, 11] width 11 height 11
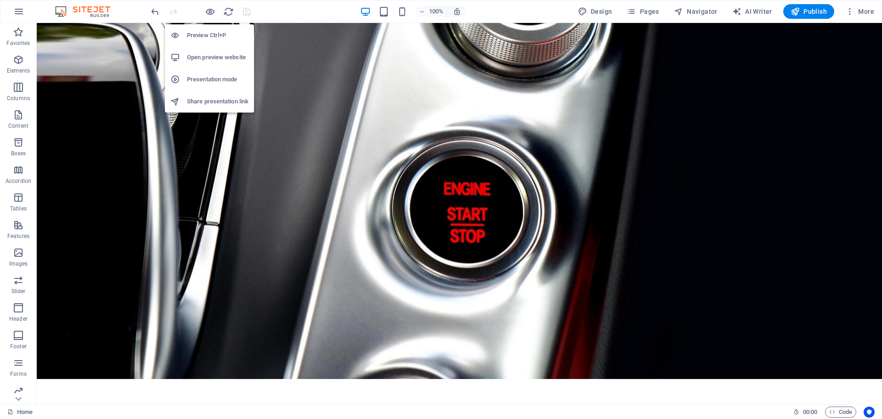
click at [209, 57] on h6 "Open preview website" at bounding box center [218, 57] width 62 height 11
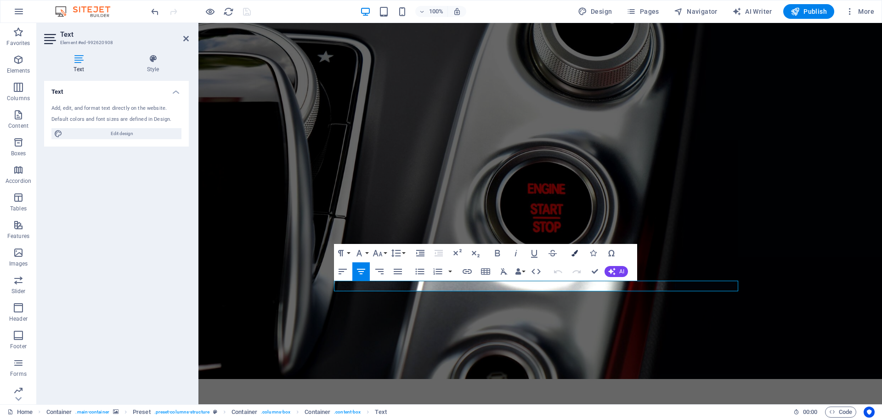
click at [574, 250] on icon "button" at bounding box center [575, 253] width 6 height 6
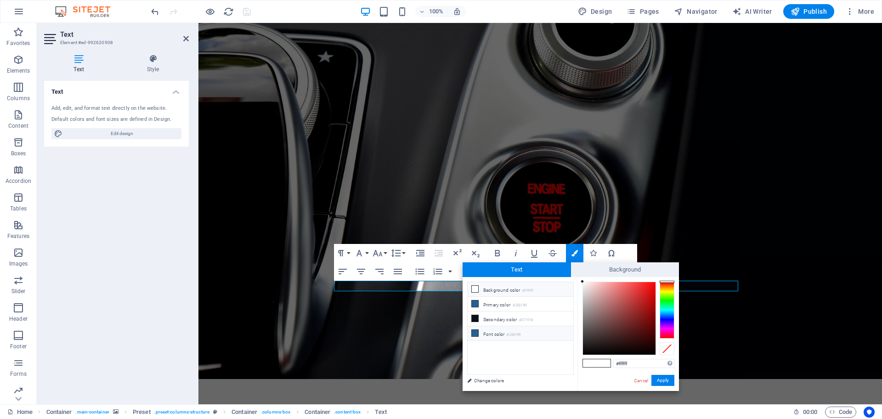
click at [476, 333] on icon at bounding box center [475, 333] width 6 height 6
type input "#256199"
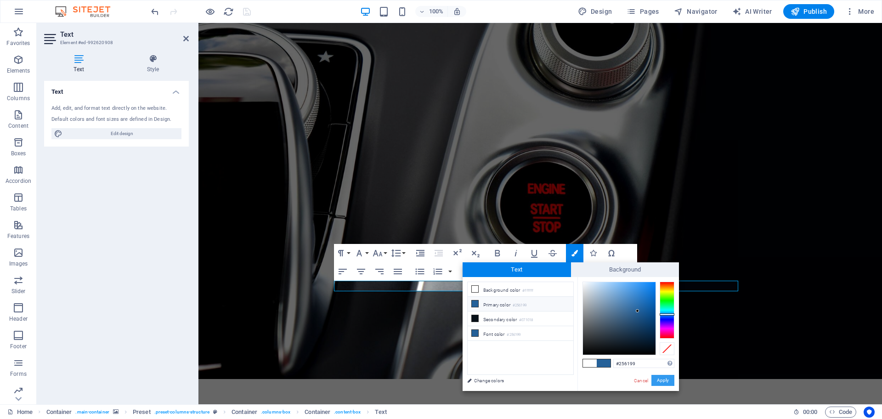
click at [659, 379] on button "Apply" at bounding box center [663, 380] width 23 height 11
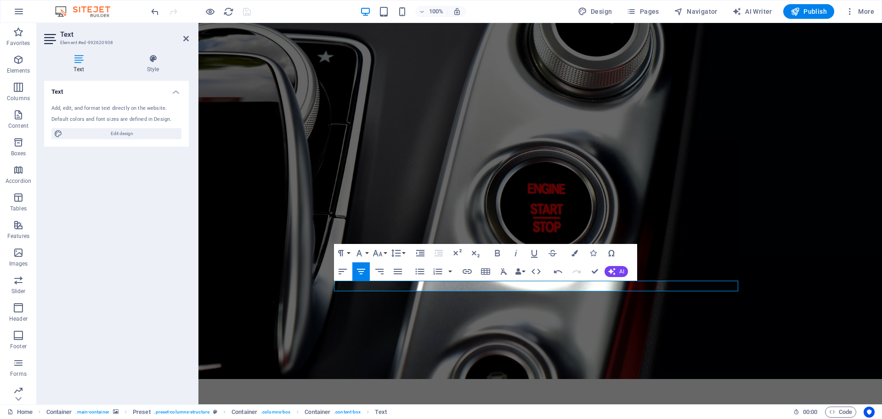
click at [780, 212] on figure at bounding box center [541, 188] width 684 height 381
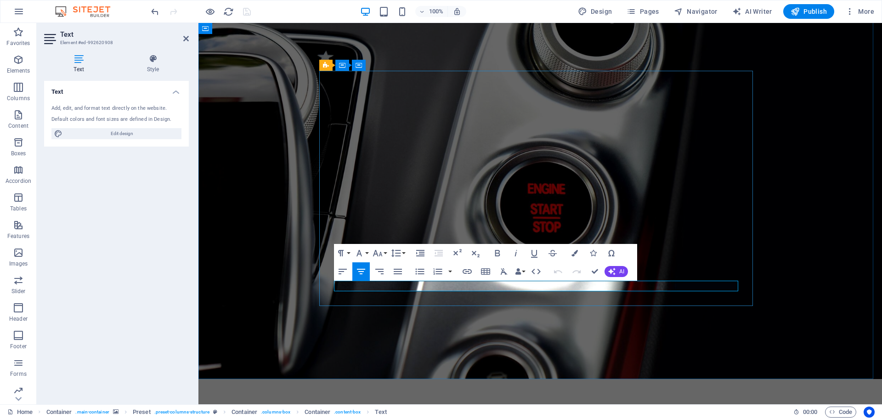
drag, startPoint x: 602, startPoint y: 287, endPoint x: 468, endPoint y: 284, distance: 133.7
click at [570, 253] on button "Colors" at bounding box center [574, 253] width 17 height 18
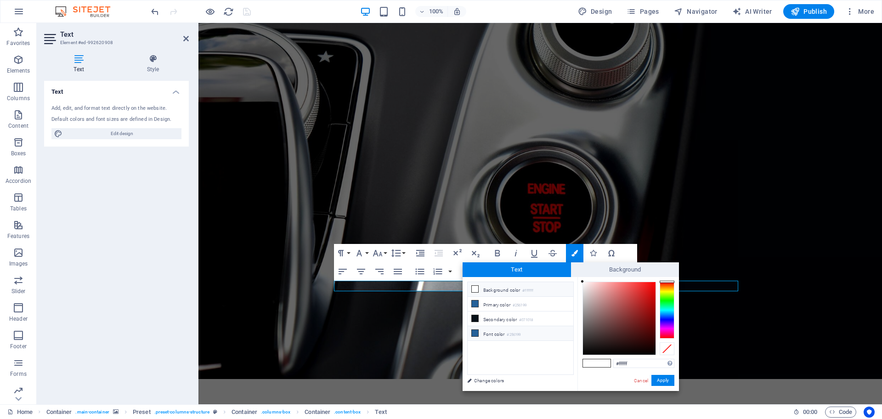
click at [477, 331] on icon at bounding box center [475, 333] width 6 height 6
type input "#256199"
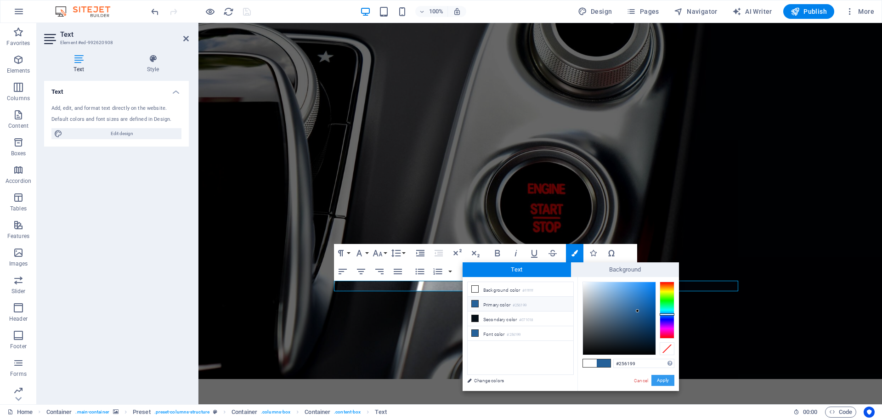
click at [664, 386] on button "Apply" at bounding box center [663, 380] width 23 height 11
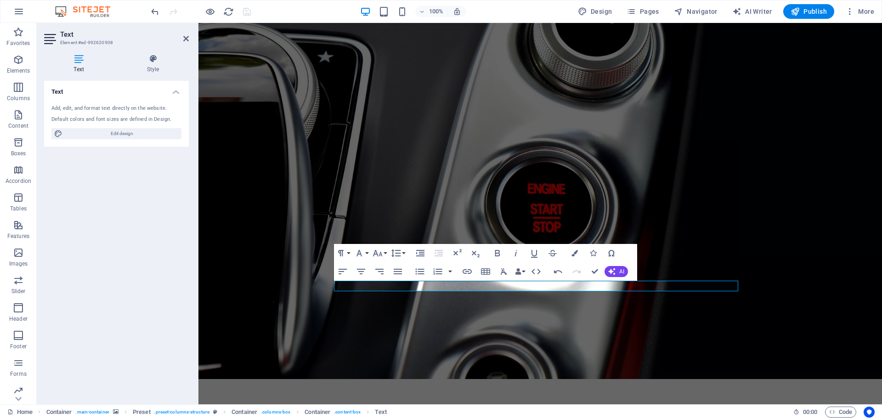
click at [816, 219] on figure at bounding box center [541, 188] width 684 height 381
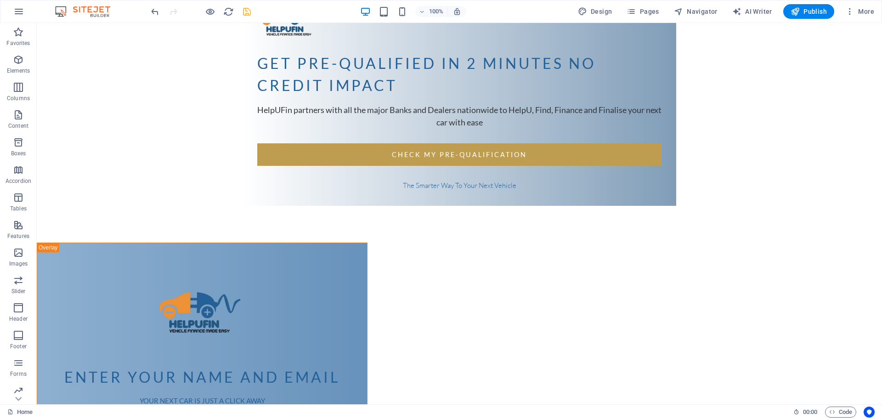
scroll to position [540, 0]
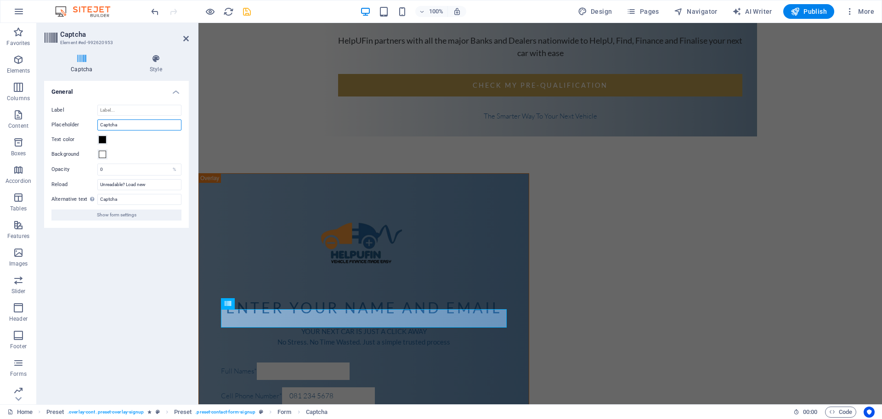
click at [122, 129] on input "Captcha" at bounding box center [139, 124] width 84 height 11
click at [130, 109] on input "Label" at bounding box center [139, 110] width 84 height 11
type input "TYPE IN BOX"
click at [553, 283] on div "get pre-qualified in 2 minutes no credit impact HelpUFin partners with all the …" at bounding box center [541, 61] width 684 height 1156
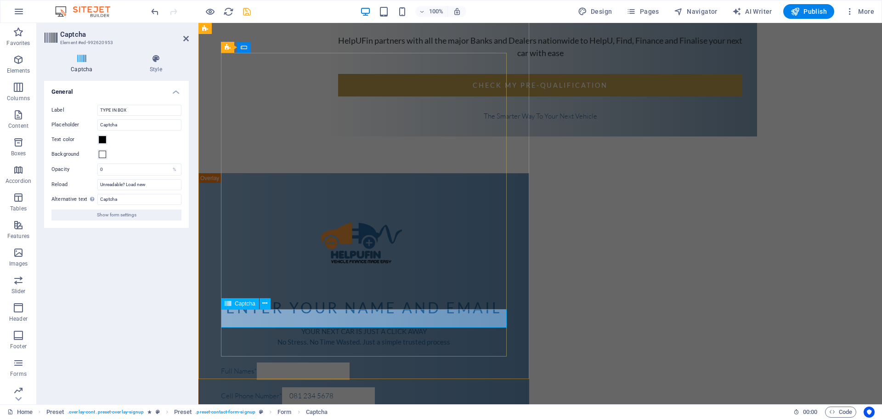
drag, startPoint x: 245, startPoint y: 318, endPoint x: 370, endPoint y: 298, distance: 127.0
click at [115, 112] on input "TYPE IN BOX" at bounding box center [139, 110] width 84 height 11
type input "TYPE IN CAPTCHA BOX"
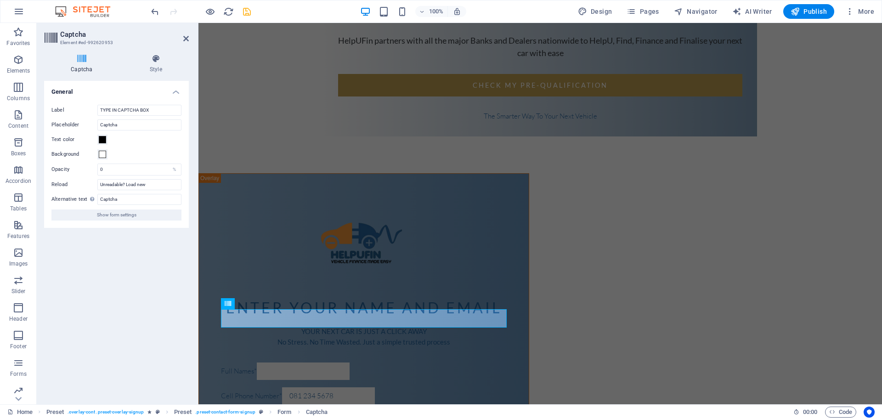
click at [542, 305] on div "get pre-qualified in 2 minutes no credit impact HelpUFin partners with all the …" at bounding box center [541, 61] width 684 height 1156
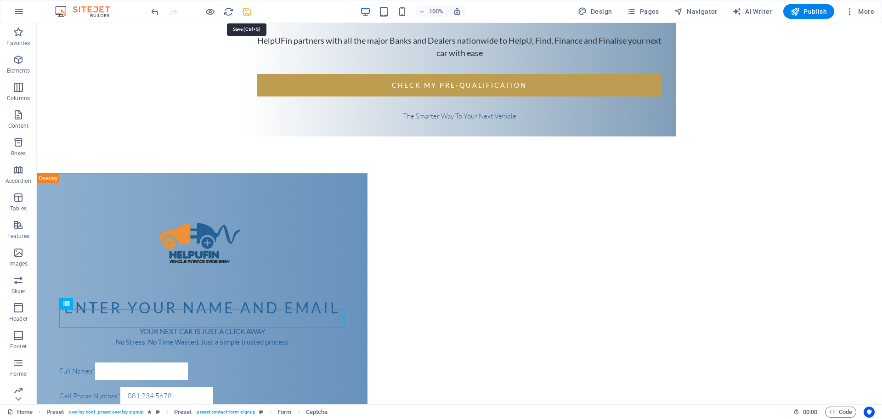
click at [245, 11] on icon "save" at bounding box center [247, 11] width 11 height 11
checkbox input "false"
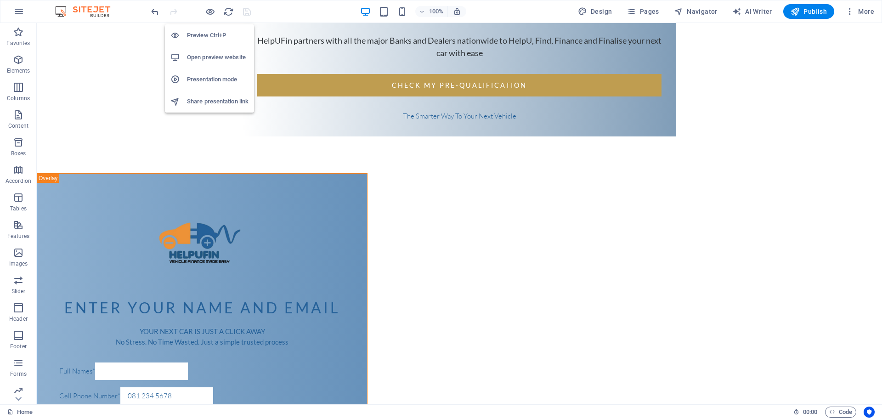
click at [227, 58] on h6 "Open preview website" at bounding box center [218, 57] width 62 height 11
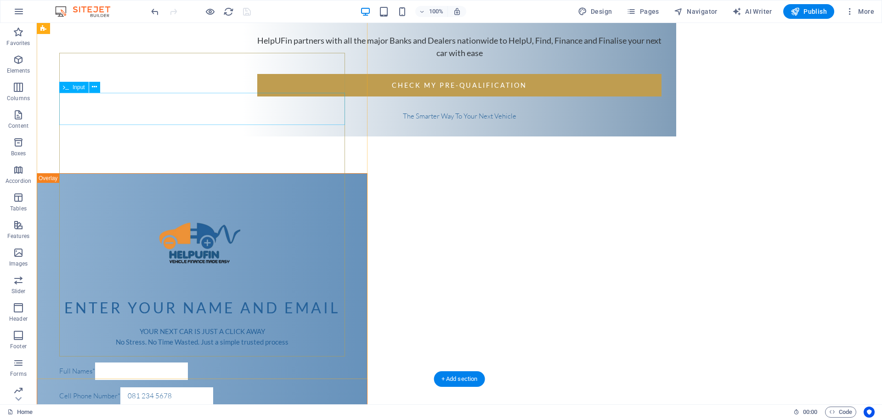
click at [89, 387] on div "Cell Phone Number*" at bounding box center [202, 396] width 286 height 18
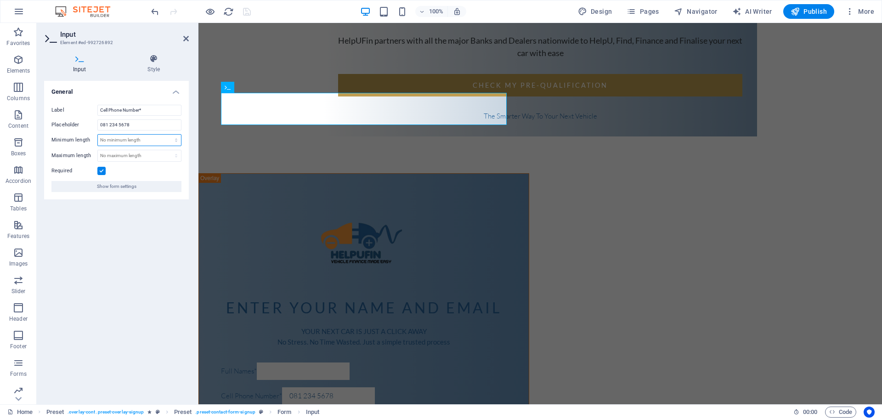
click at [112, 139] on select "No minimum length chars" at bounding box center [139, 140] width 83 height 11
select select "characters"
click at [168, 135] on select "No minimum length chars" at bounding box center [139, 140] width 83 height 11
type input "0"
click at [150, 137] on input "0" at bounding box center [139, 140] width 83 height 11
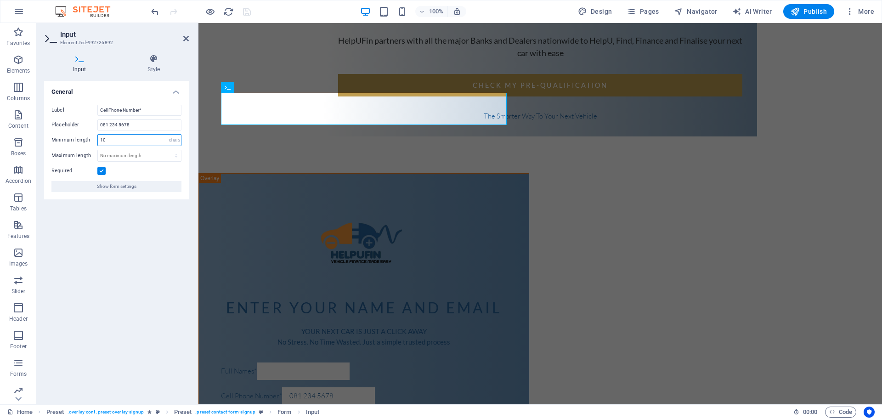
type input "10"
click at [151, 153] on select "No maximum length chars" at bounding box center [139, 155] width 83 height 11
select select "characters"
click at [168, 150] on select "No maximum length chars" at bounding box center [139, 155] width 83 height 11
type input "0"
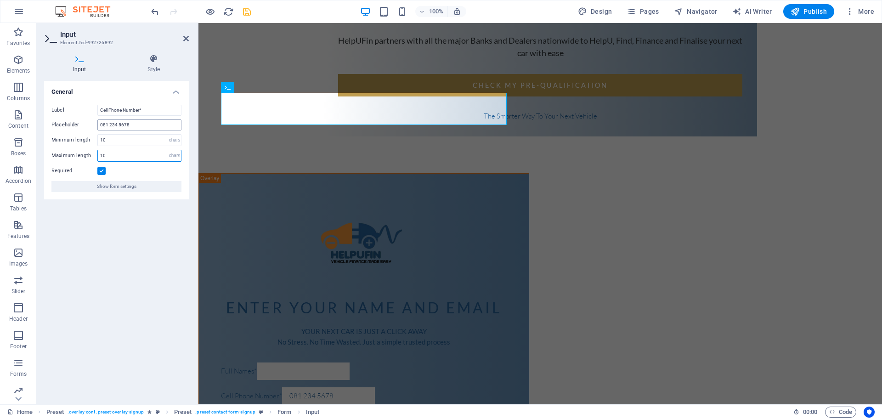
type input "10"
click at [121, 125] on input "081 234 5678" at bounding box center [139, 124] width 84 height 11
type input "0812345678"
click at [577, 140] on div "get pre-qualified in 2 minutes no credit impact HelpUFin partners with all the …" at bounding box center [541, 61] width 684 height 1156
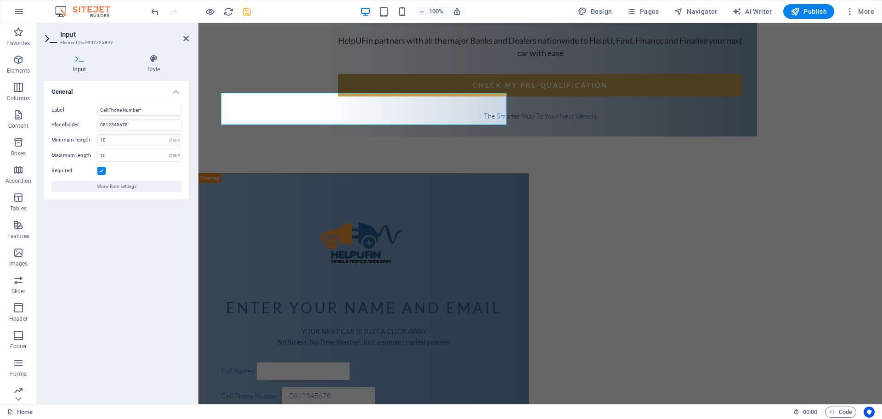
click at [564, 140] on div "get pre-qualified in 2 minutes no credit impact HelpUFin partners with all the …" at bounding box center [541, 61] width 684 height 1156
click at [528, 173] on div "Enter your name and email YOUR NEXT CAR IS JUST A CLICK AWAY No Stress. No Time…" at bounding box center [364, 393] width 331 height 441
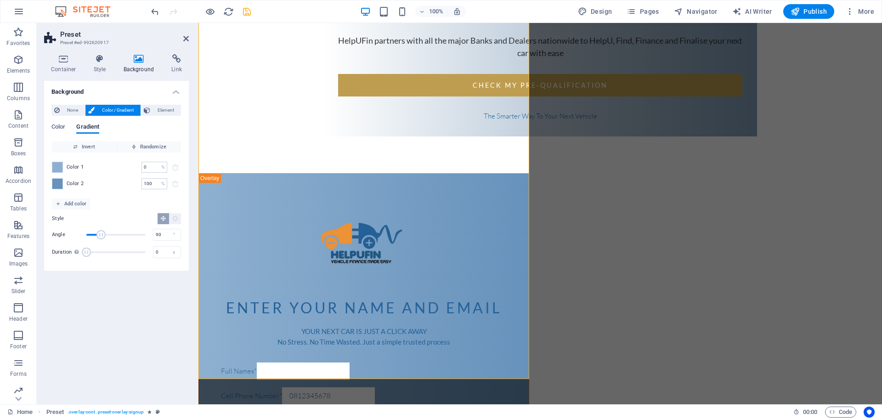
click at [248, 17] on div at bounding box center [200, 11] width 103 height 15
click at [249, 11] on icon "save" at bounding box center [247, 11] width 11 height 11
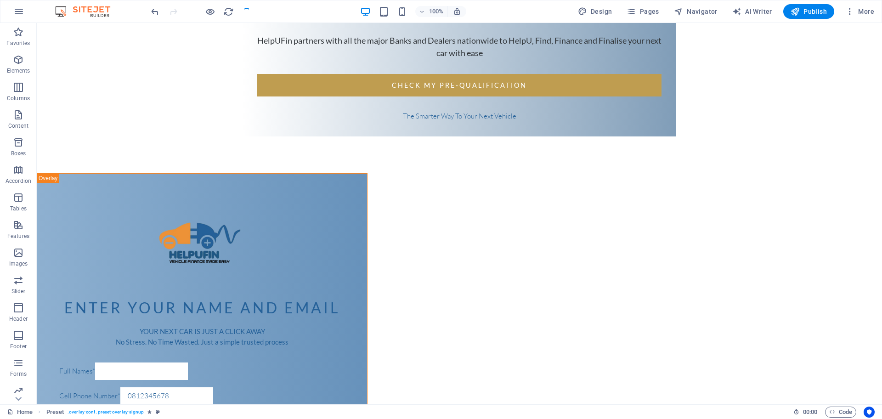
checkbox input "false"
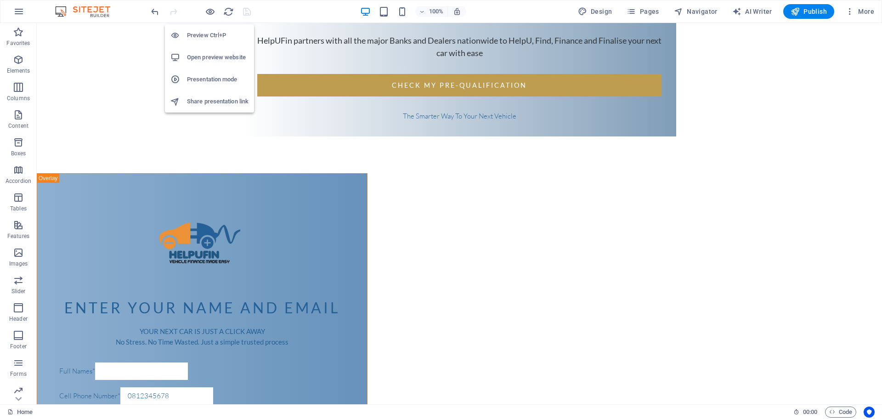
click at [212, 51] on li "Open preview website" at bounding box center [209, 57] width 89 height 22
click at [796, 13] on icon "button" at bounding box center [795, 11] width 9 height 9
